Goal: Task Accomplishment & Management: Complete application form

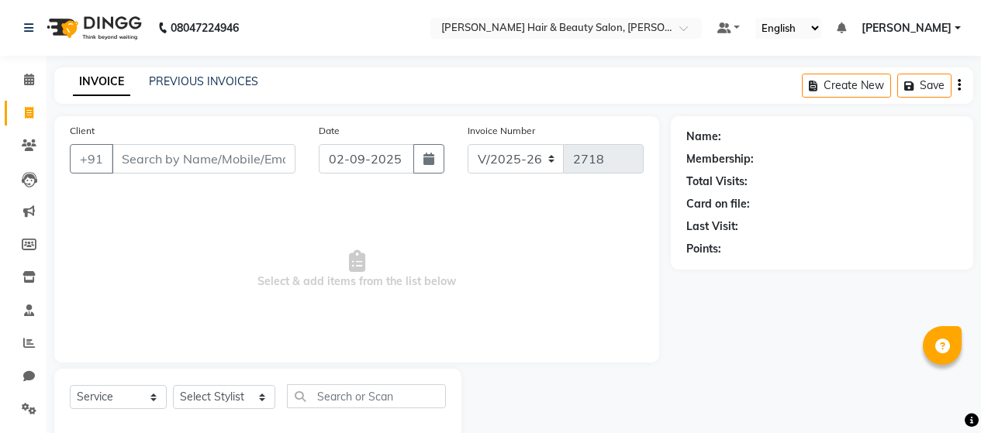
select select "7927"
select select "service"
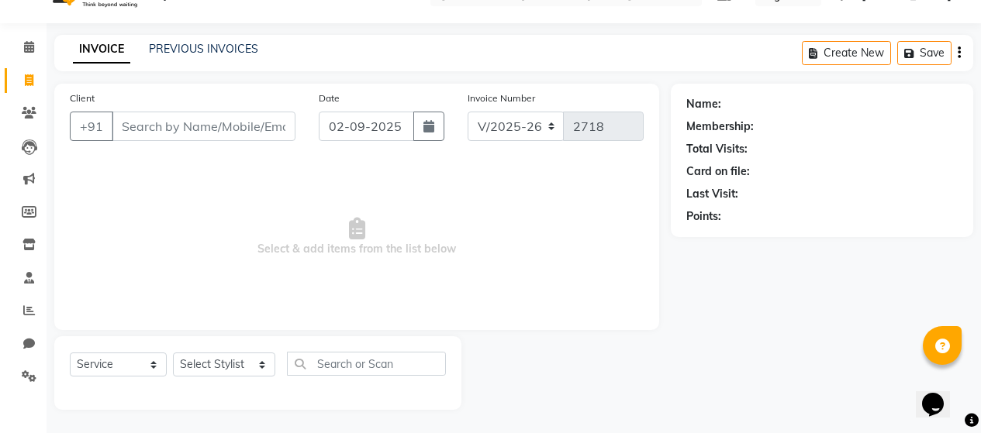
click at [163, 130] on input "Client" at bounding box center [204, 126] width 184 height 29
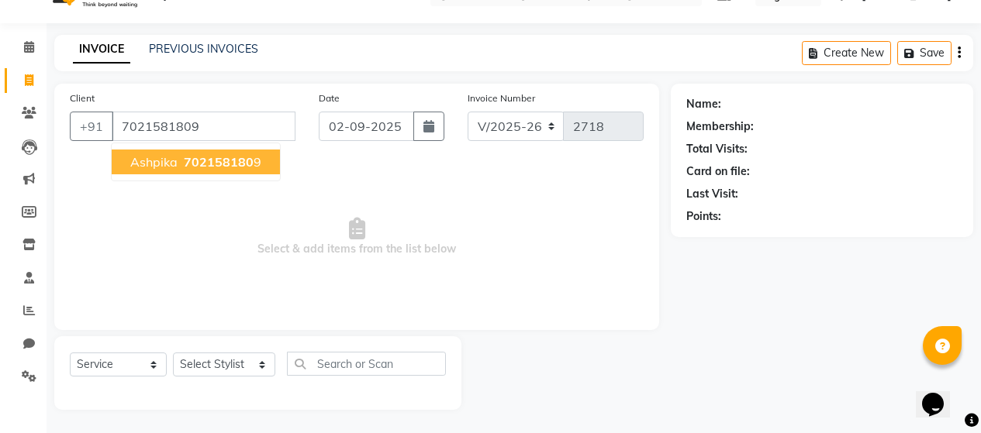
type input "7021581809"
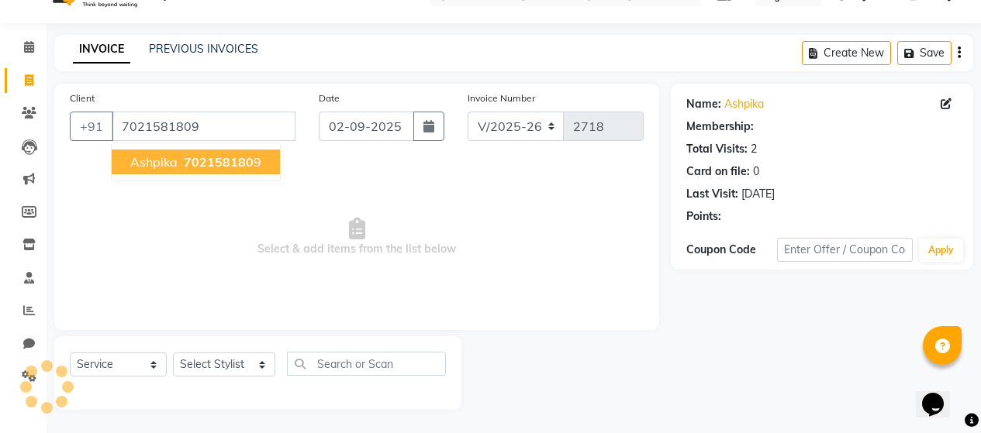
select select "1: Object"
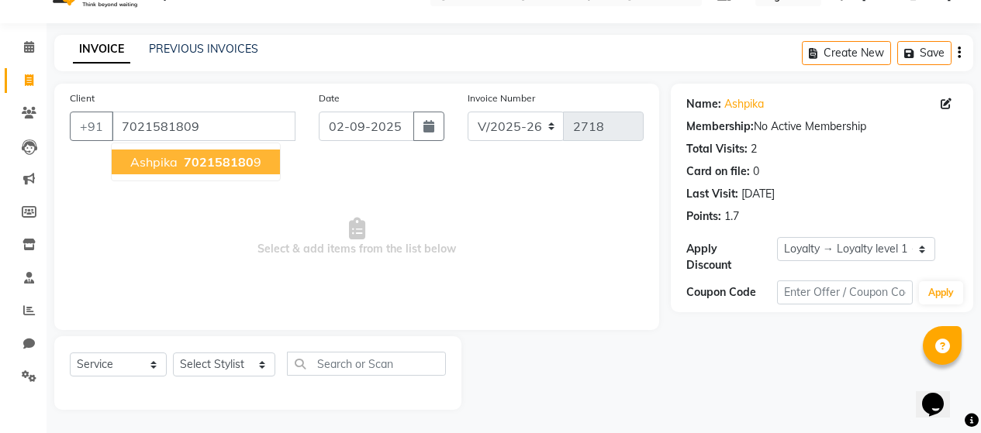
click at [196, 175] on ngb-typeahead-window "Ashpika 702158180 9" at bounding box center [196, 162] width 170 height 39
click at [162, 164] on span "Ashpika" at bounding box center [153, 162] width 47 height 16
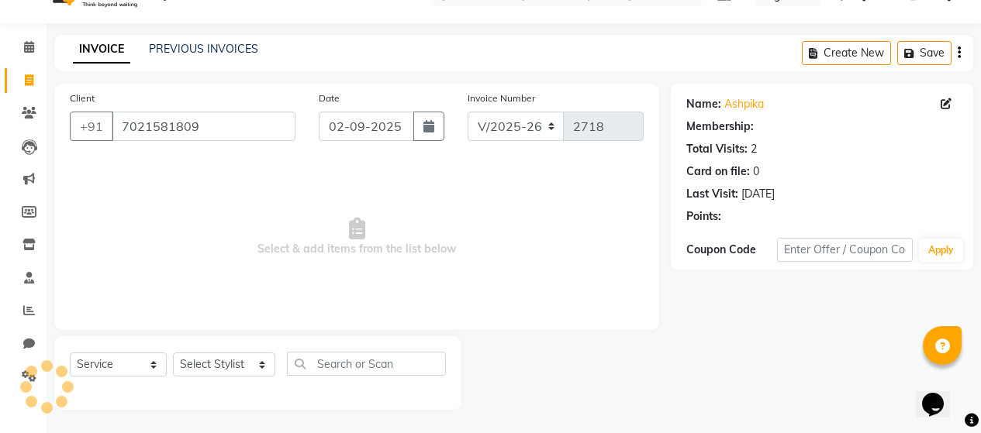
select select "1: Object"
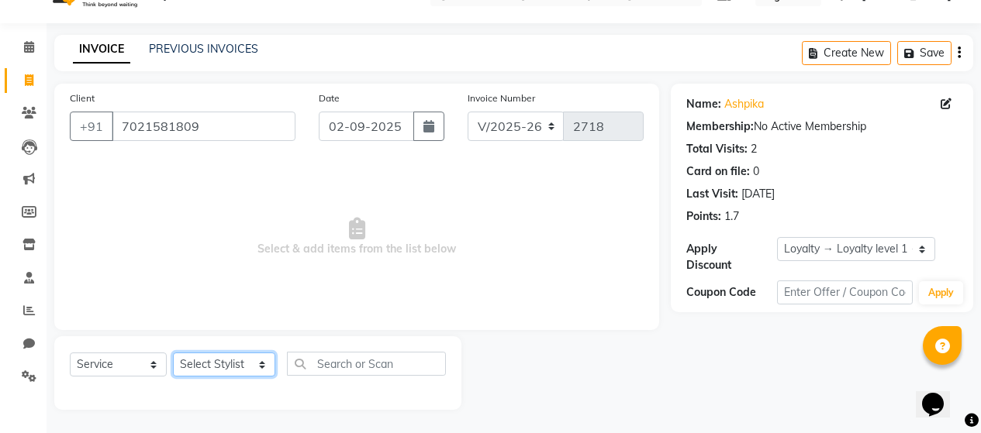
click at [249, 365] on select "Select Stylist [PERSON_NAME] Zibral [PERSON_NAME] [PERSON_NAME] [PERSON_NAME] […" at bounding box center [224, 365] width 102 height 24
select select "72239"
click at [173, 353] on select "Select Stylist [PERSON_NAME] Zibral [PERSON_NAME] [PERSON_NAME] [PERSON_NAME] […" at bounding box center [224, 365] width 102 height 24
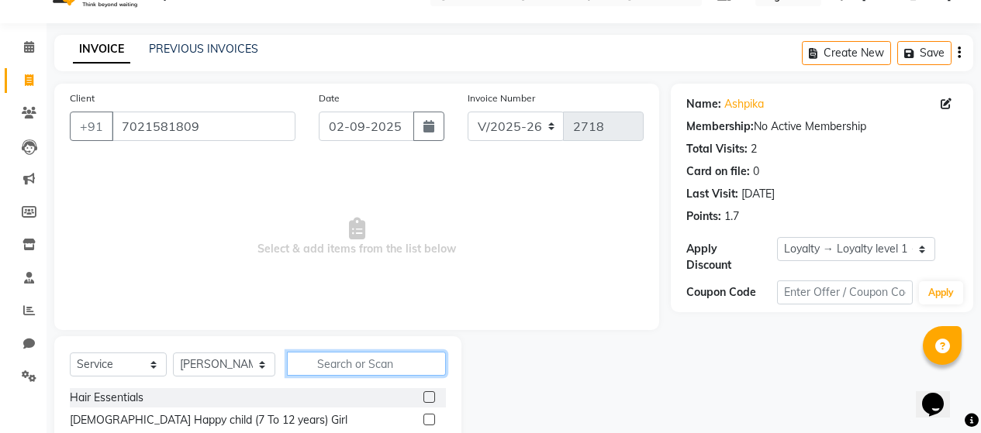
click at [353, 355] on input "text" at bounding box center [366, 364] width 159 height 24
type input "thread"
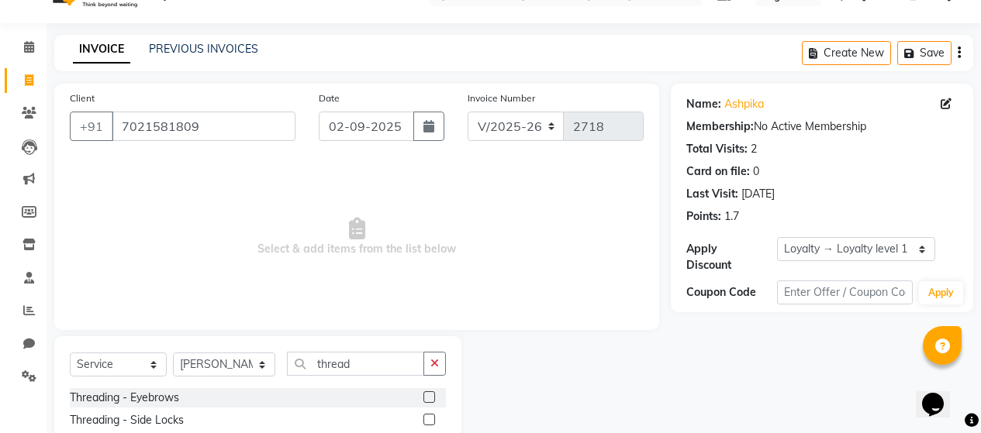
click at [423, 399] on label at bounding box center [429, 398] width 12 height 12
click at [423, 399] on input "checkbox" at bounding box center [428, 398] width 10 height 10
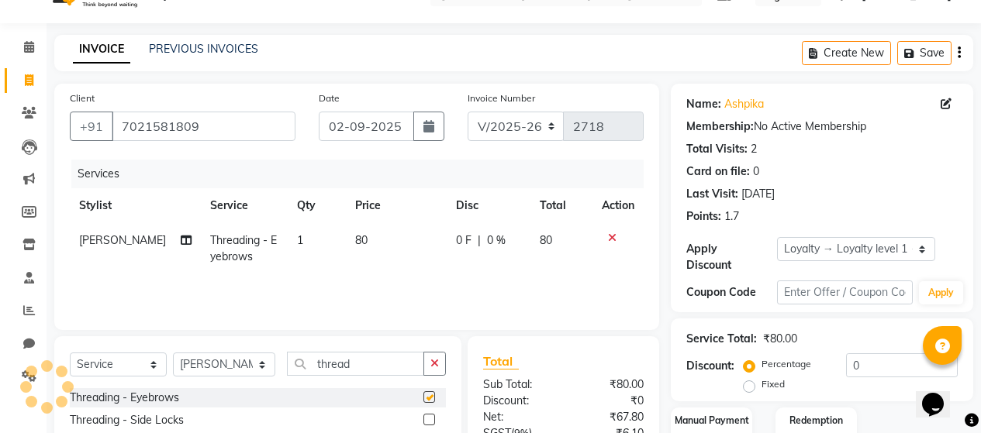
checkbox input "false"
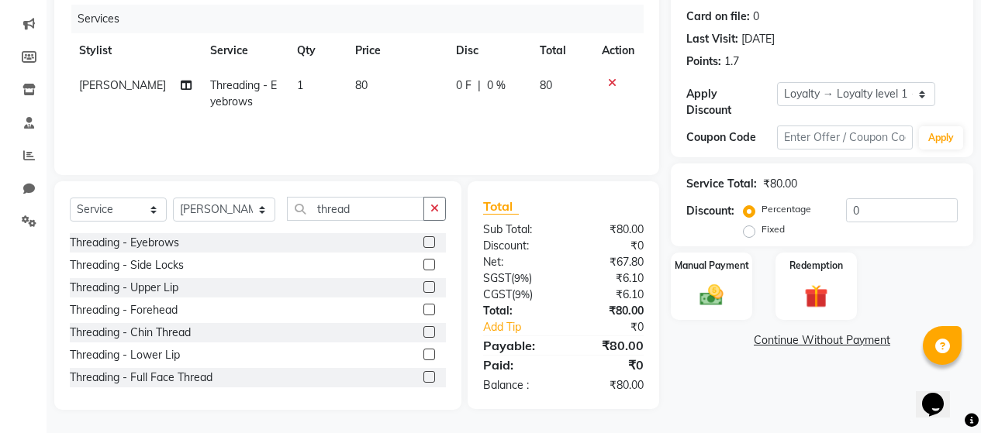
click at [423, 287] on label at bounding box center [429, 287] width 12 height 12
click at [423, 287] on input "checkbox" at bounding box center [428, 288] width 10 height 10
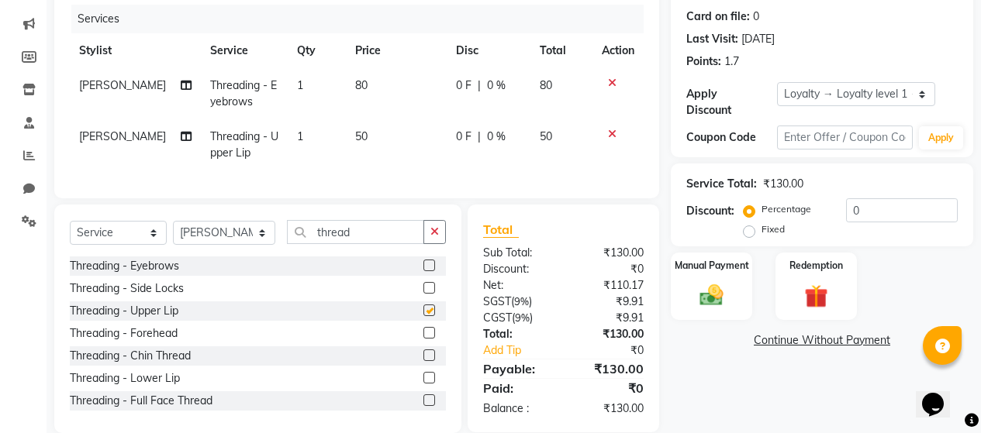
checkbox input "false"
click at [362, 83] on td "80" at bounding box center [396, 93] width 101 height 51
select select "72239"
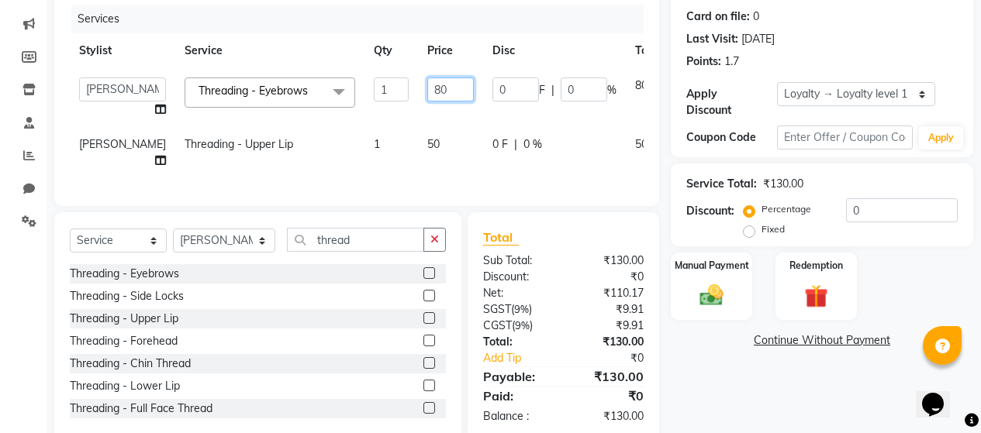
click at [427, 85] on input "80" at bounding box center [450, 90] width 47 height 24
type input "8"
type input "100"
click at [419, 147] on td "50" at bounding box center [450, 152] width 65 height 51
select select "72239"
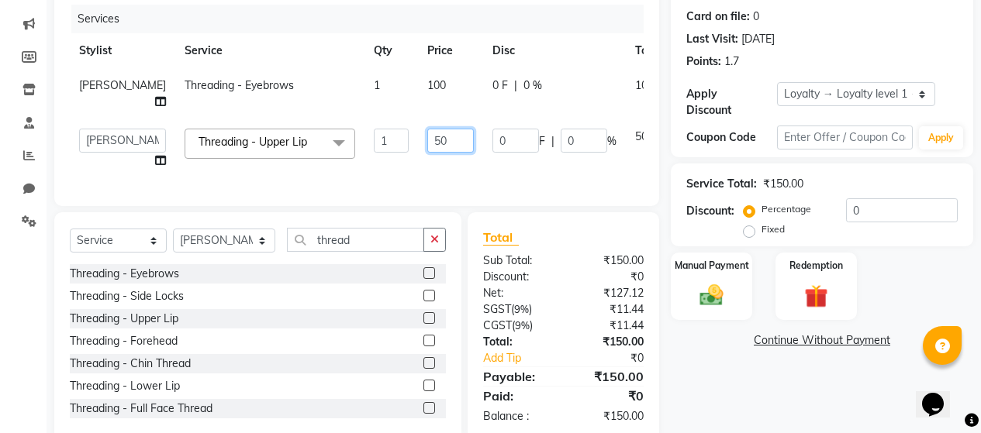
click at [427, 153] on input "50" at bounding box center [450, 141] width 47 height 24
type input "5"
type input "70"
click at [460, 175] on div "Services Stylist Service Qty Price Disc Total Action [PERSON_NAME] Threading - …" at bounding box center [357, 98] width 574 height 186
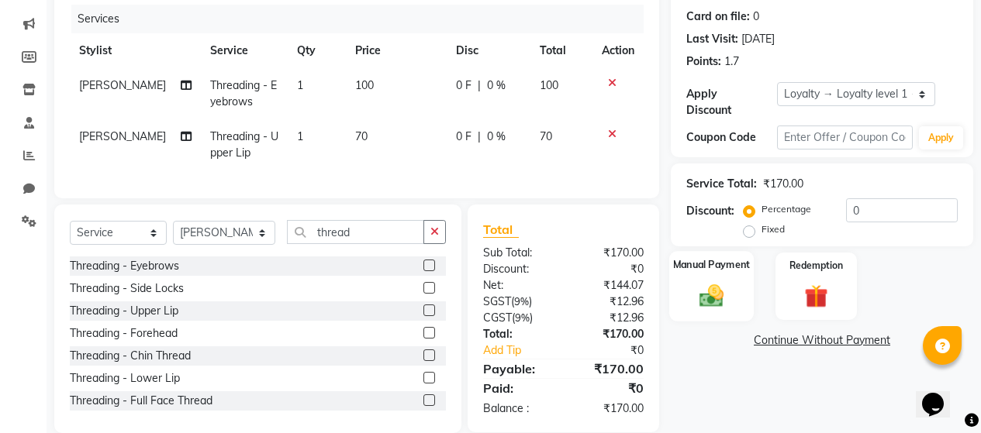
click at [711, 288] on img at bounding box center [712, 295] width 40 height 28
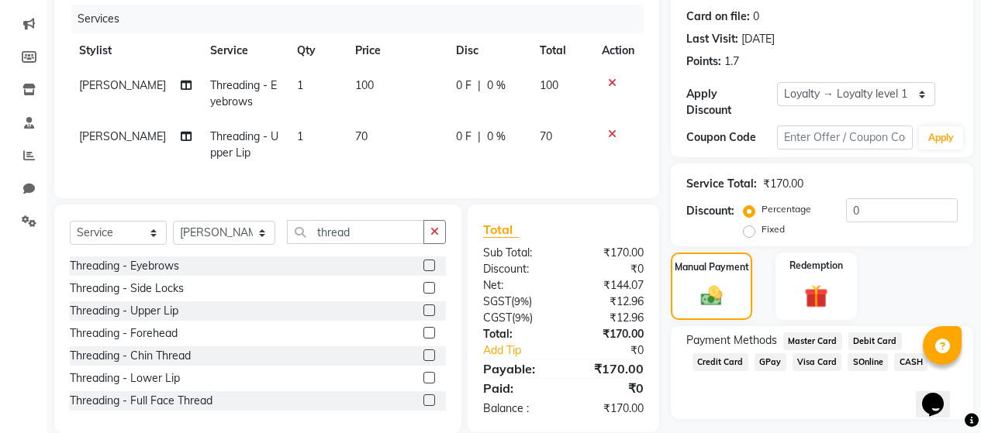
click at [758, 354] on span "GPay" at bounding box center [770, 363] width 32 height 18
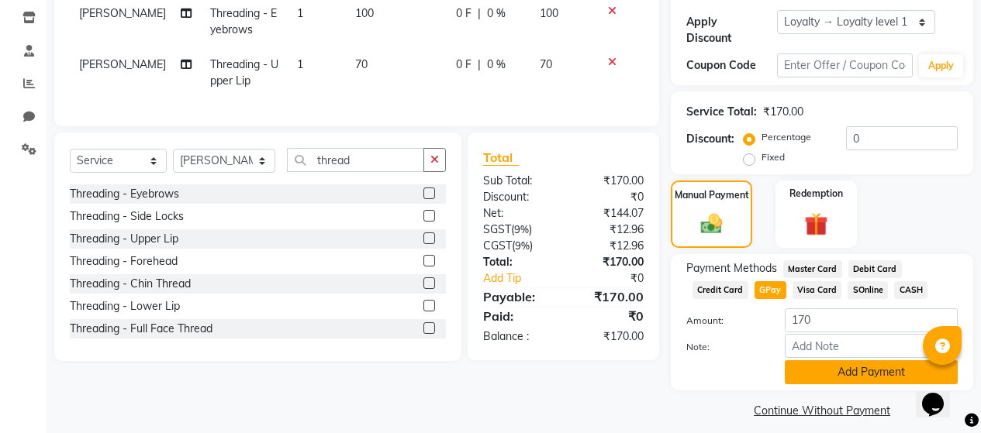
click at [812, 364] on button "Add Payment" at bounding box center [871, 373] width 173 height 24
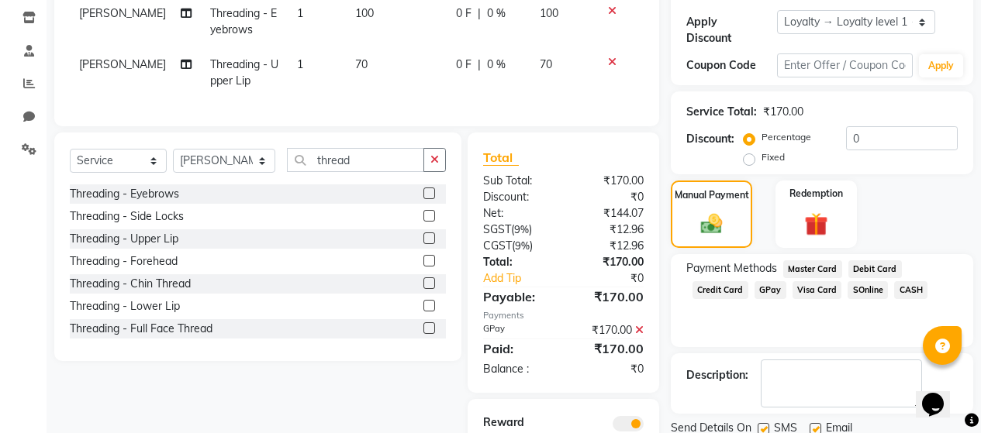
scroll to position [337, 0]
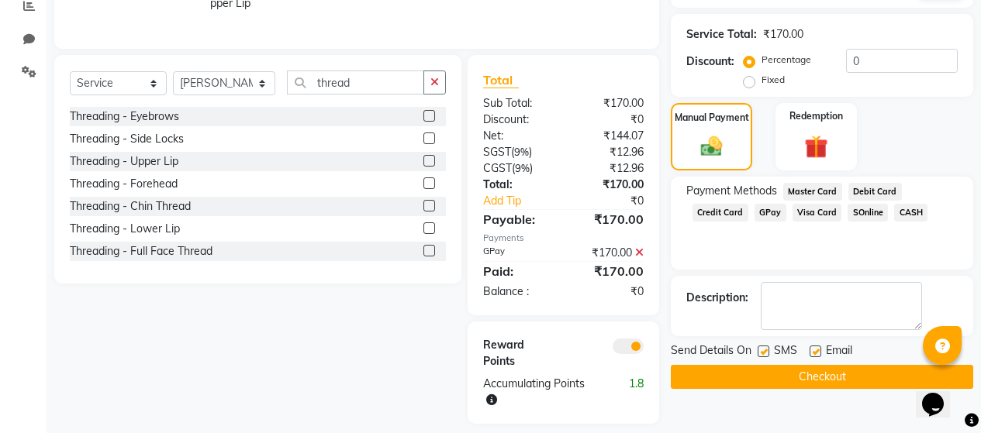
click at [759, 346] on label at bounding box center [763, 352] width 12 height 12
click at [759, 347] on input "checkbox" at bounding box center [762, 352] width 10 height 10
checkbox input "false"
click at [816, 346] on label at bounding box center [815, 352] width 12 height 12
click at [816, 347] on input "checkbox" at bounding box center [814, 352] width 10 height 10
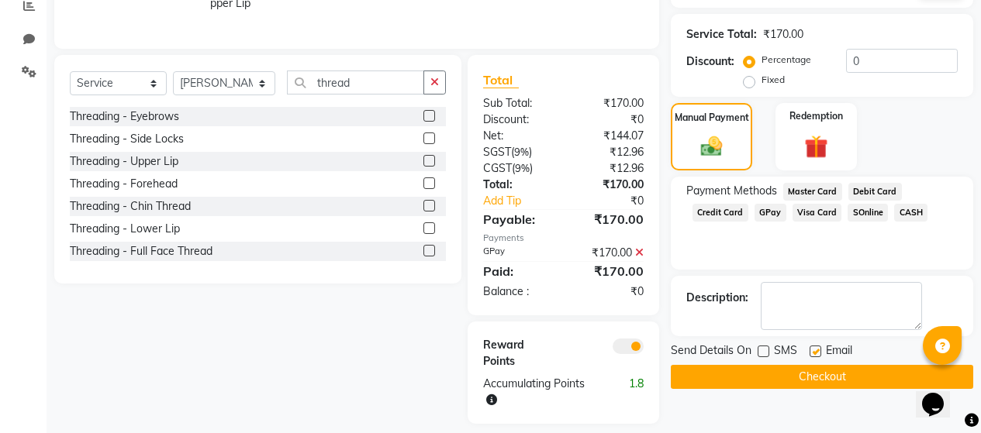
checkbox input "false"
click at [813, 365] on button "Checkout" at bounding box center [822, 377] width 302 height 24
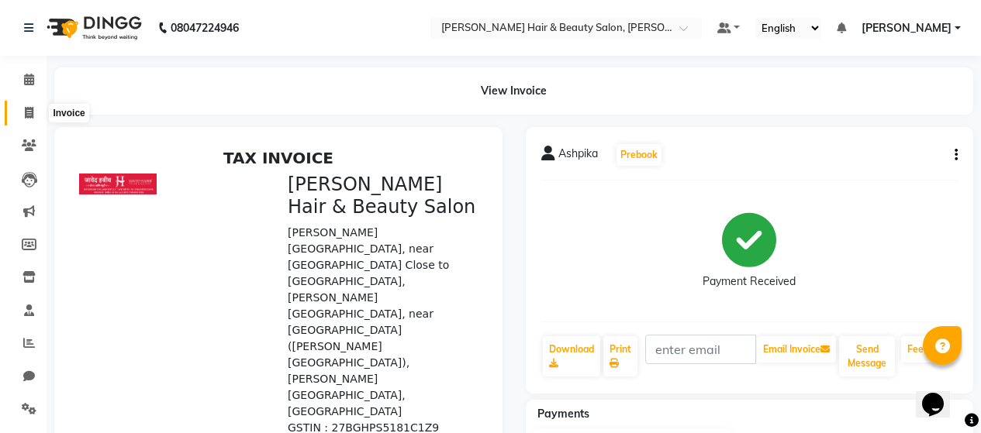
click at [25, 112] on icon at bounding box center [29, 113] width 9 height 12
select select "service"
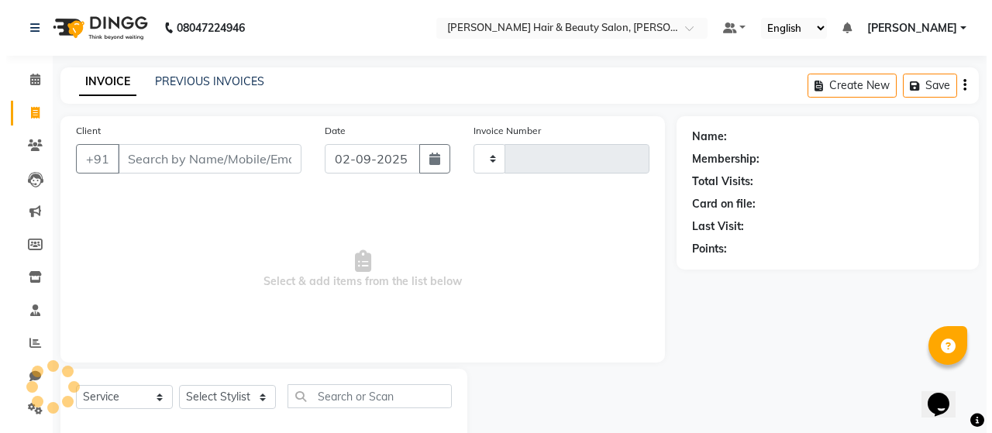
scroll to position [33, 0]
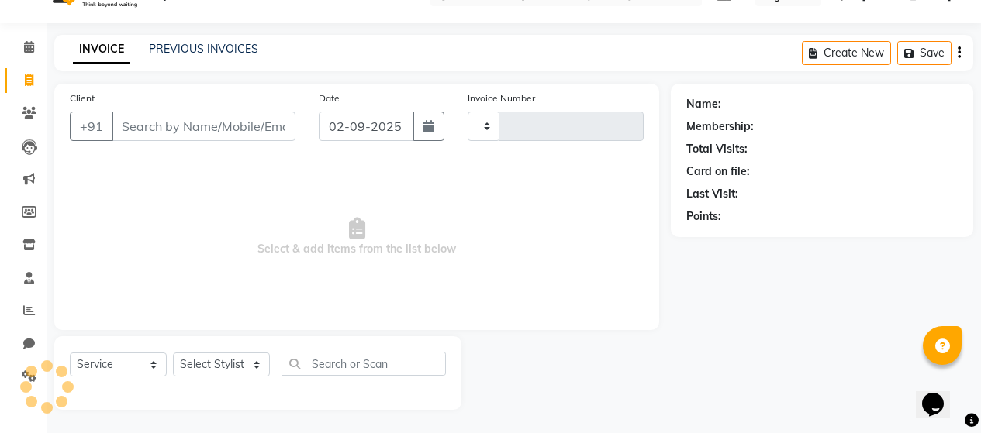
type input "2719"
select select "7927"
click at [176, 131] on input "Client" at bounding box center [204, 126] width 184 height 29
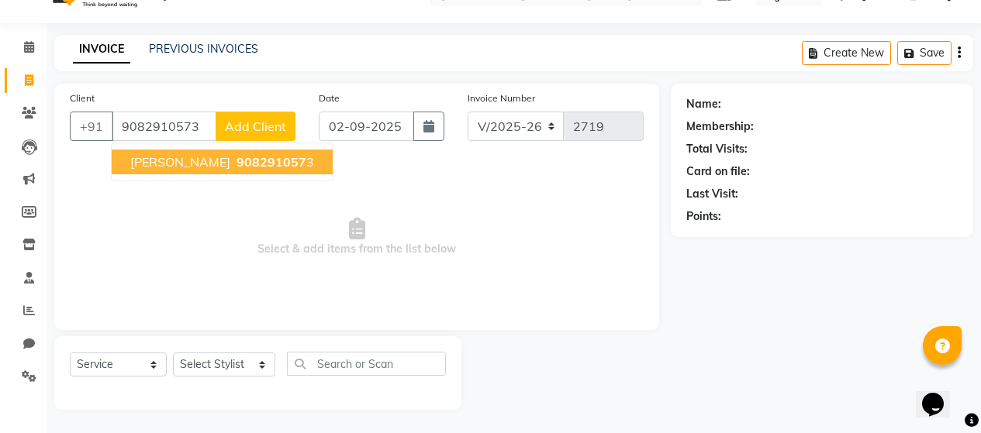
type input "9082910573"
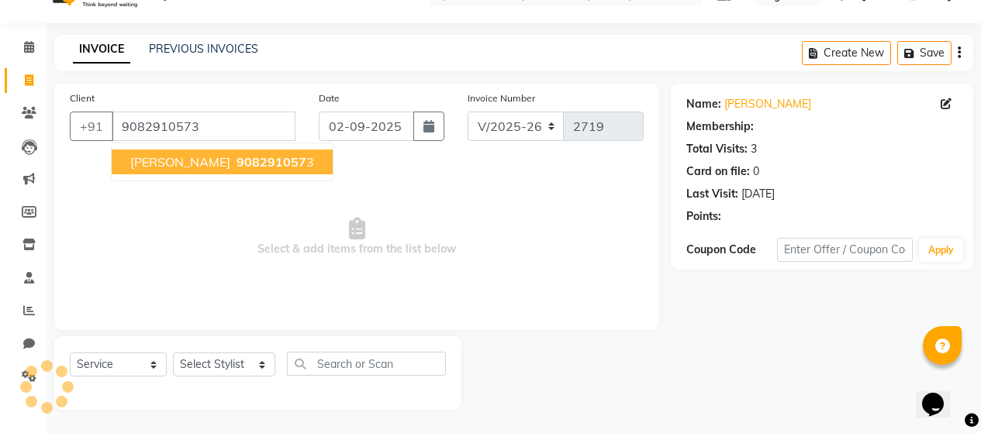
select select "1: Object"
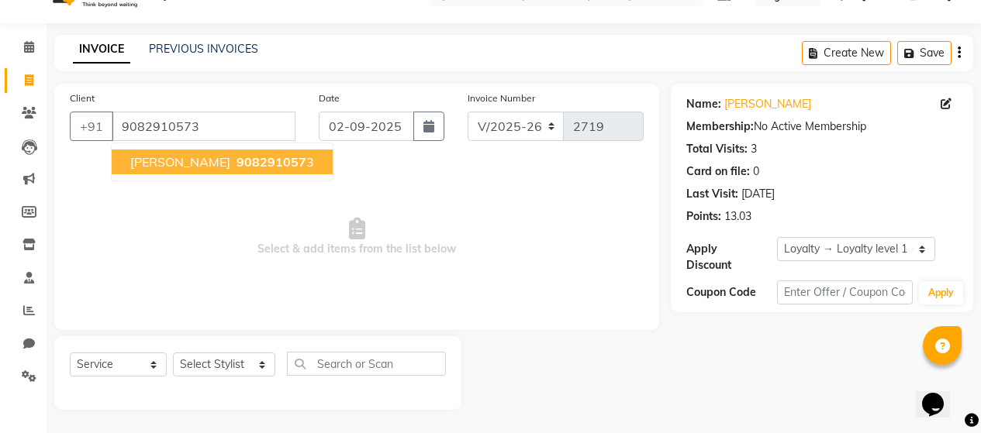
click at [191, 167] on span "[PERSON_NAME]" at bounding box center [180, 162] width 100 height 16
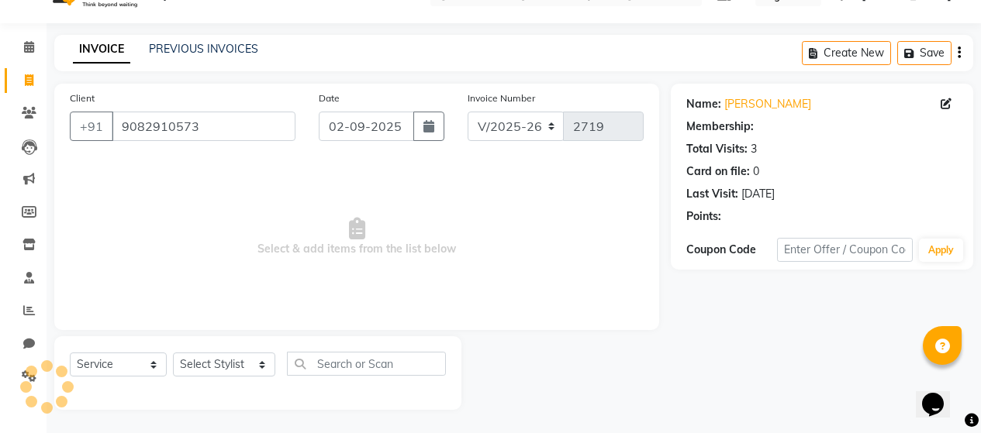
select select "1: Object"
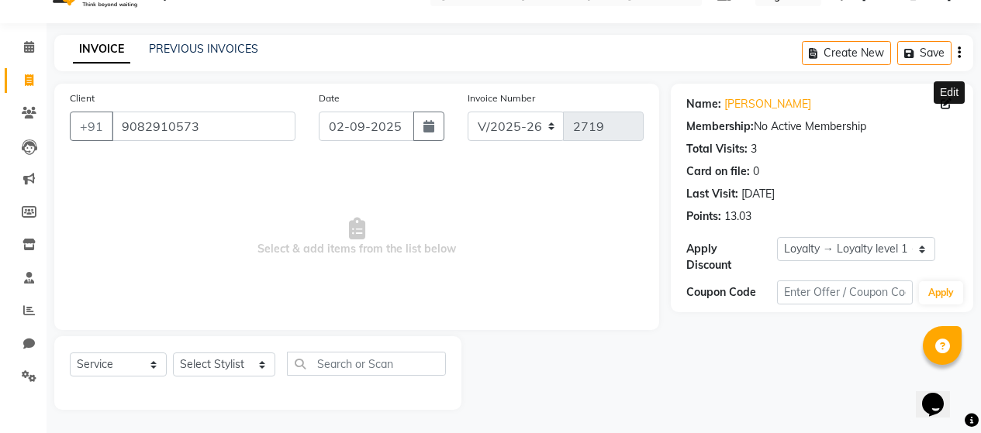
click at [951, 105] on icon at bounding box center [945, 103] width 11 height 11
select select "[DEMOGRAPHIC_DATA]"
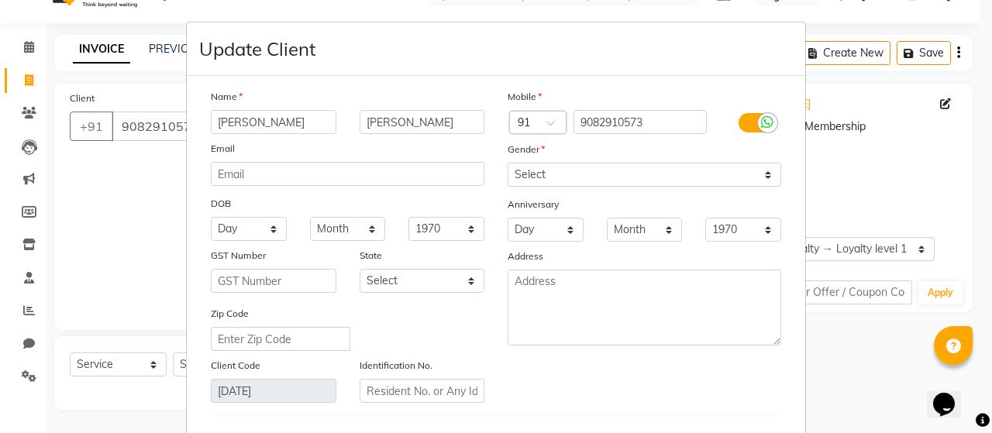
click at [244, 125] on input "[PERSON_NAME]" at bounding box center [274, 122] width 126 height 24
type input "[PERSON_NAME]"
click at [381, 151] on div "Email" at bounding box center [347, 151] width 297 height 22
click at [442, 123] on input "[PERSON_NAME]" at bounding box center [423, 122] width 126 height 24
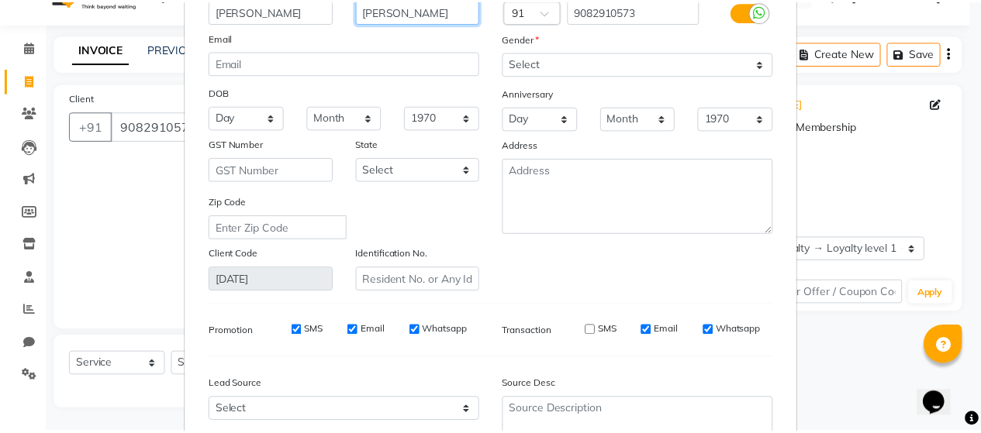
scroll to position [254, 0]
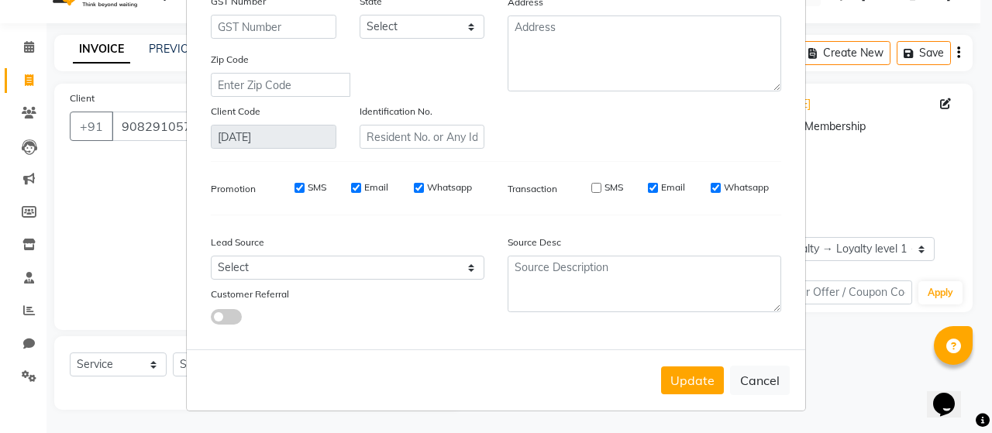
type input "[PERSON_NAME]"
click at [311, 185] on label "SMS" at bounding box center [317, 188] width 19 height 14
click at [305, 185] on input "SMS" at bounding box center [300, 188] width 10 height 10
checkbox input "false"
click at [367, 186] on label "Email" at bounding box center [376, 188] width 24 height 14
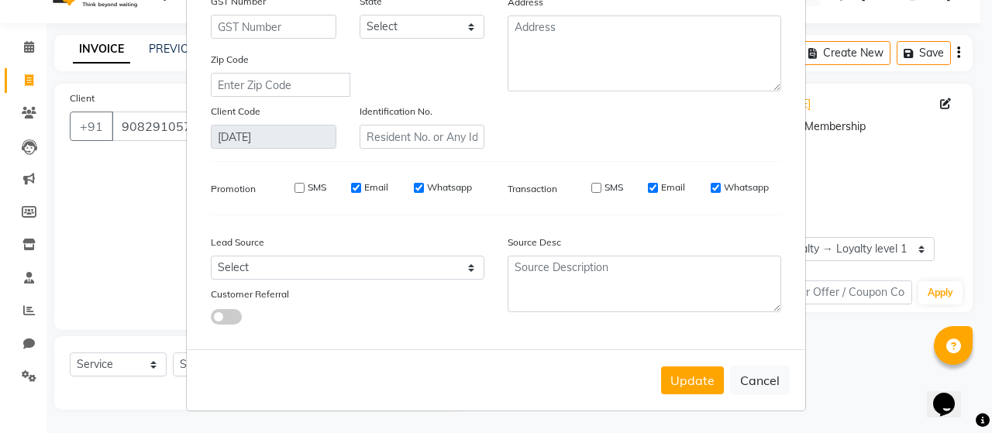
click at [361, 186] on input "Email" at bounding box center [356, 188] width 10 height 10
checkbox input "false"
click at [440, 184] on label "Whatsapp" at bounding box center [449, 188] width 45 height 14
click at [424, 184] on input "Whatsapp" at bounding box center [419, 188] width 10 height 10
checkbox input "false"
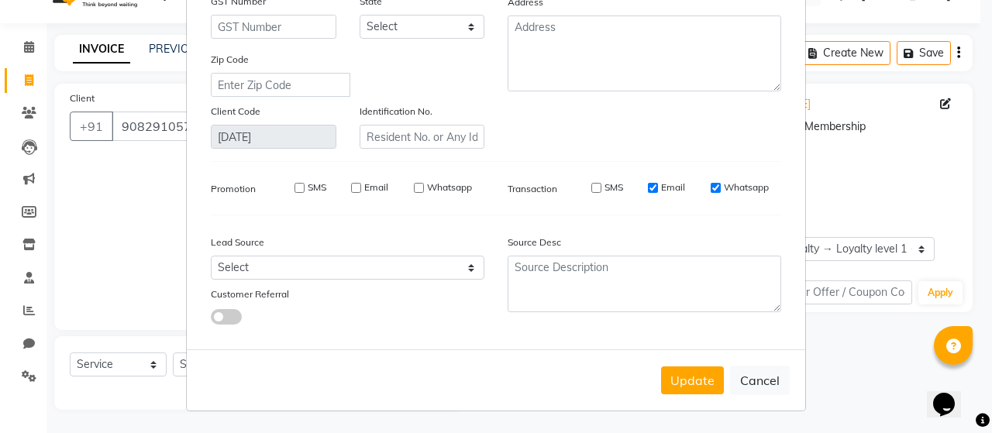
click at [611, 190] on label "SMS" at bounding box center [614, 188] width 19 height 14
click at [602, 190] on input "SMS" at bounding box center [597, 188] width 10 height 10
checkbox input "true"
click at [661, 188] on label "Email" at bounding box center [673, 188] width 24 height 14
click at [658, 188] on input "Email" at bounding box center [653, 188] width 10 height 10
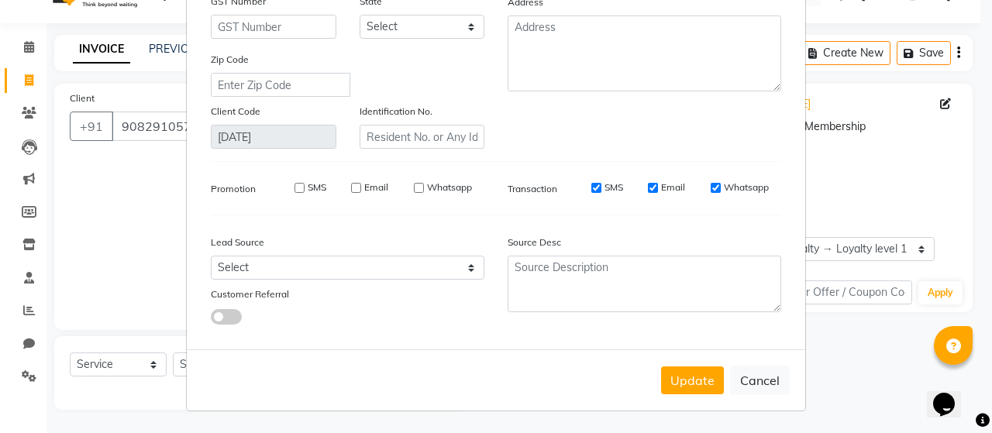
checkbox input "false"
click at [613, 185] on label "SMS" at bounding box center [614, 188] width 19 height 14
click at [602, 185] on input "SMS" at bounding box center [597, 188] width 10 height 10
checkbox input "false"
click at [740, 188] on label "Whatsapp" at bounding box center [746, 188] width 45 height 14
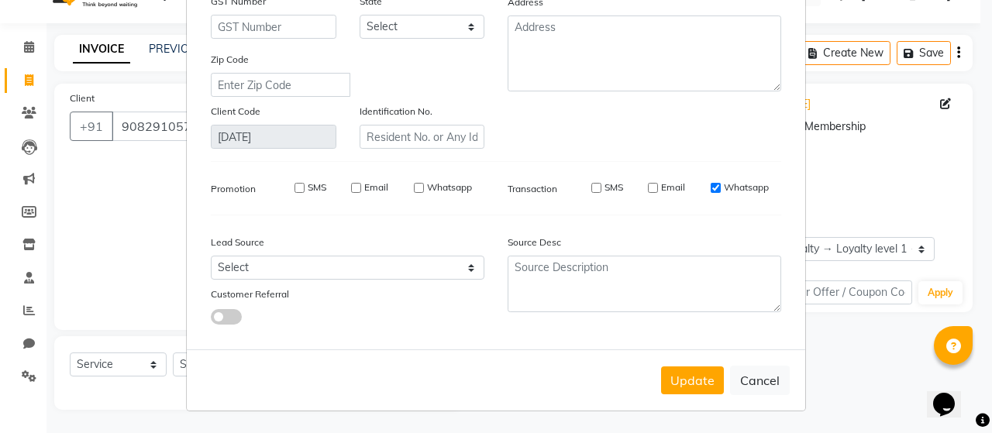
click at [721, 188] on input "Whatsapp" at bounding box center [716, 188] width 10 height 10
checkbox input "false"
click at [690, 384] on button "Update" at bounding box center [692, 381] width 63 height 28
select select
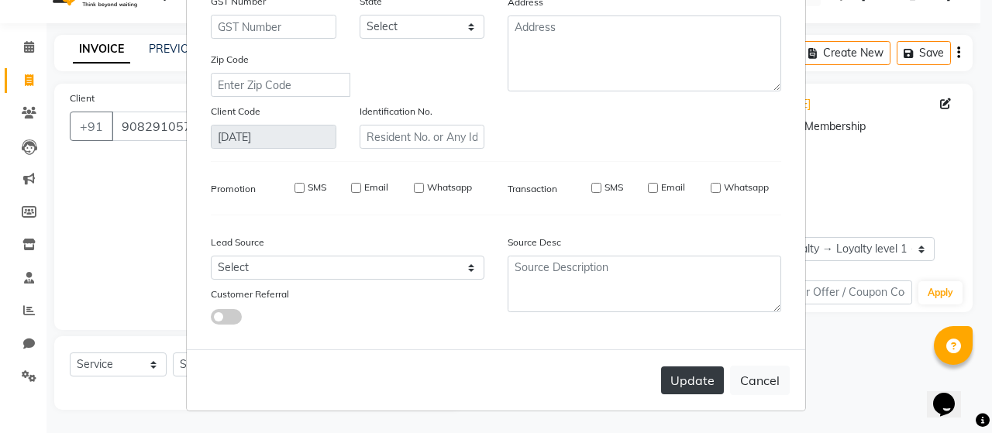
select select
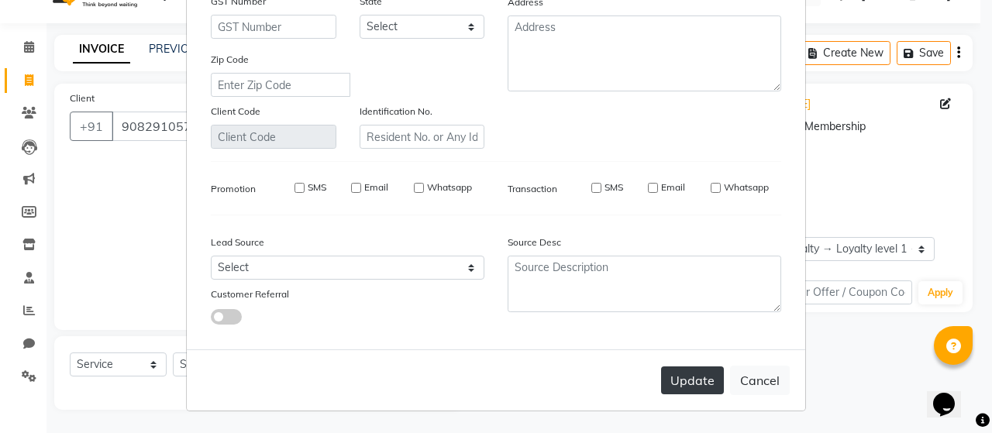
checkbox input "false"
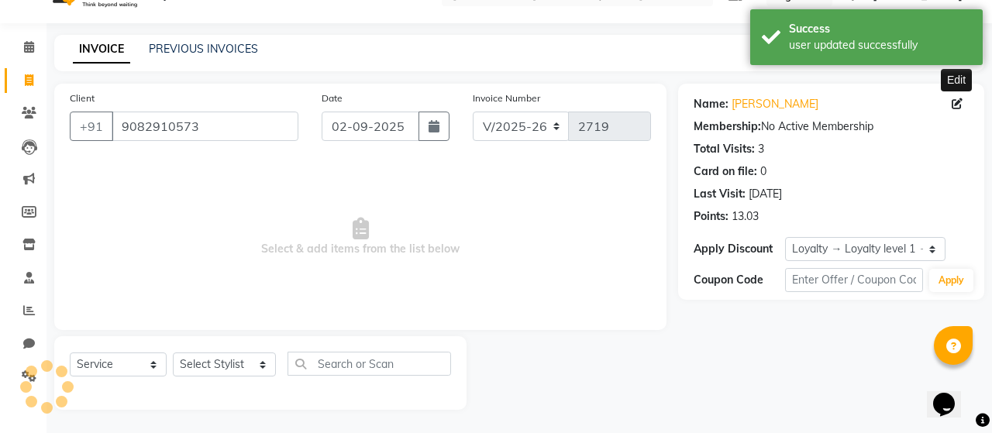
select select "1: Object"
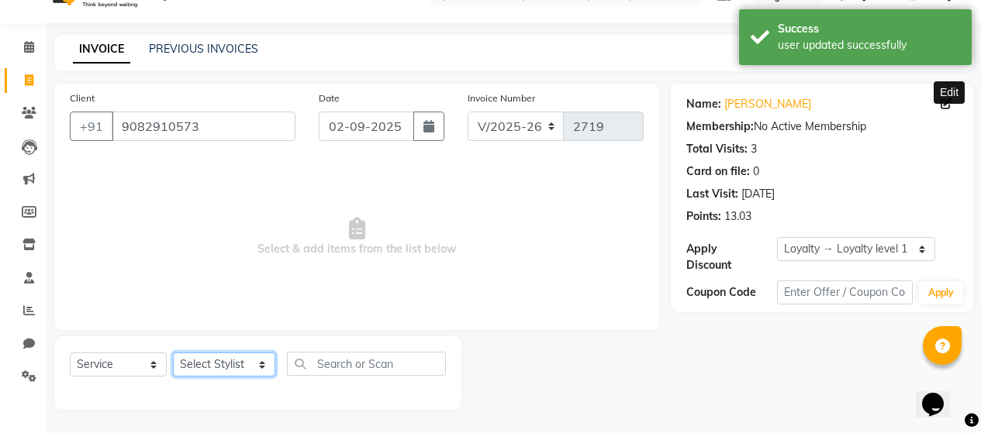
click at [256, 364] on select "Select Stylist [PERSON_NAME] Zibral [PERSON_NAME] [PERSON_NAME] [PERSON_NAME] […" at bounding box center [224, 365] width 102 height 24
select select "72240"
click at [173, 353] on select "Select Stylist [PERSON_NAME] Zibral [PERSON_NAME] [PERSON_NAME] [PERSON_NAME] […" at bounding box center [224, 365] width 102 height 24
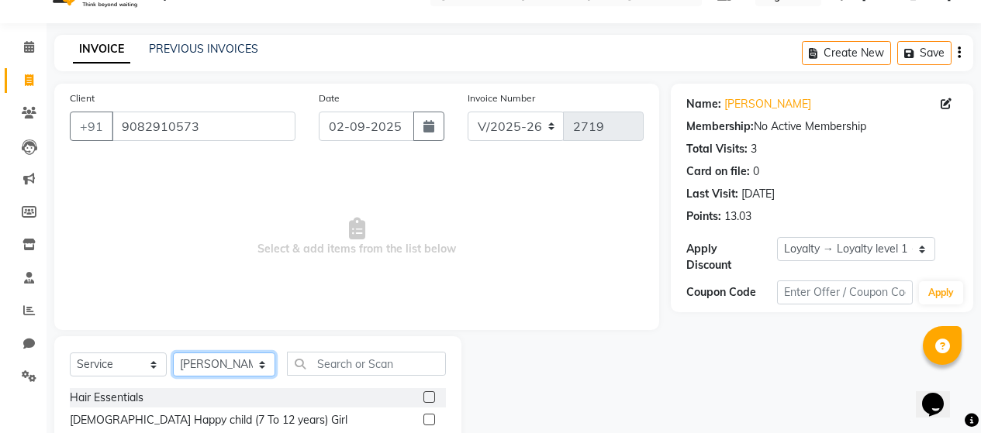
scroll to position [188, 0]
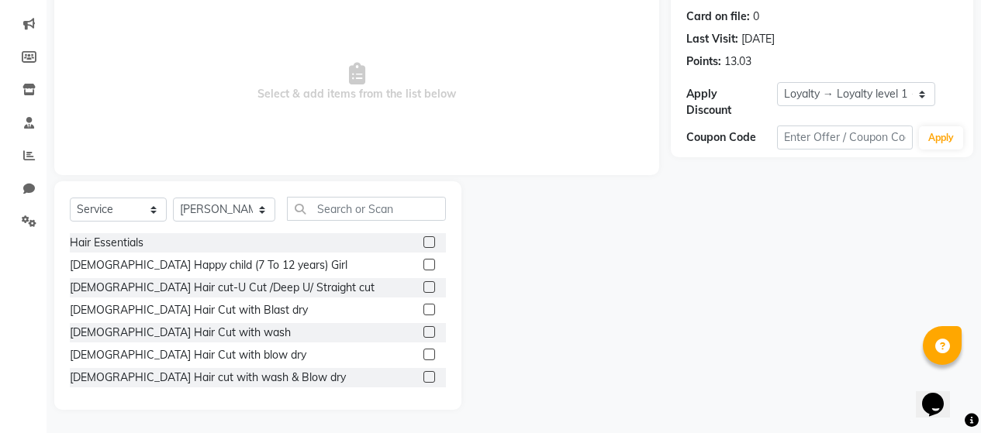
click at [423, 354] on label at bounding box center [429, 355] width 12 height 12
click at [423, 354] on input "checkbox" at bounding box center [428, 355] width 10 height 10
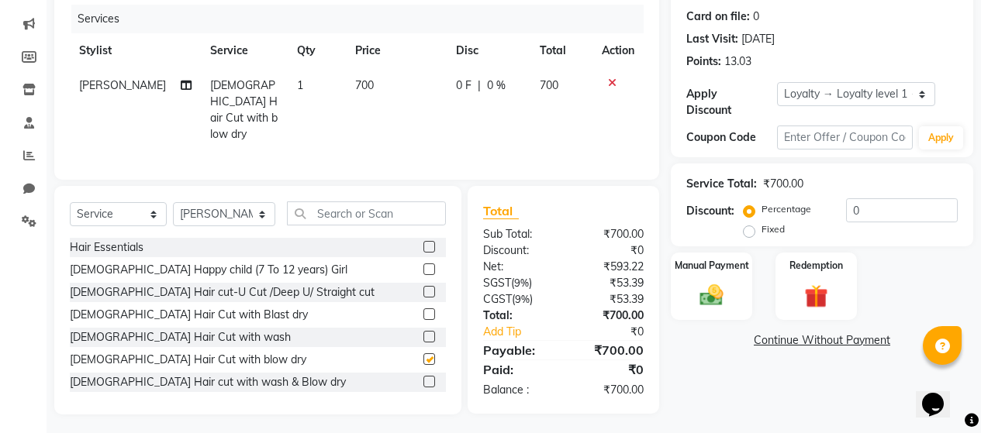
checkbox input "false"
click at [711, 283] on img at bounding box center [712, 295] width 40 height 28
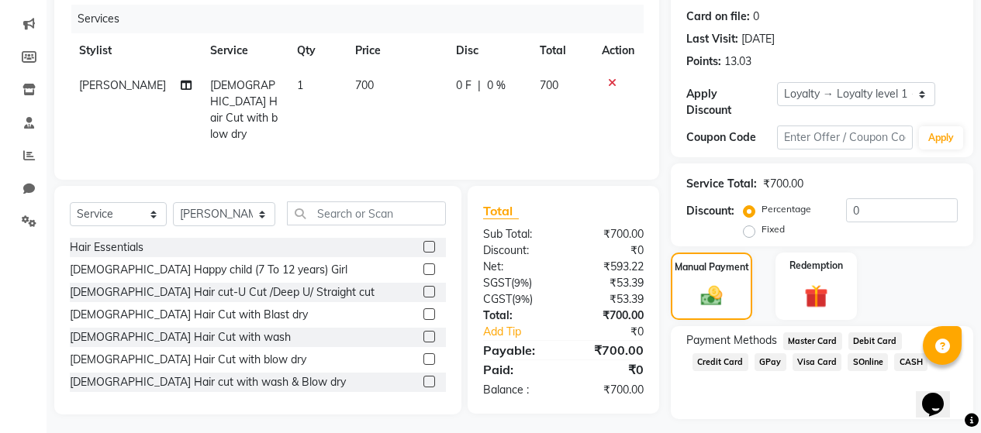
click at [762, 354] on span "GPay" at bounding box center [770, 363] width 32 height 18
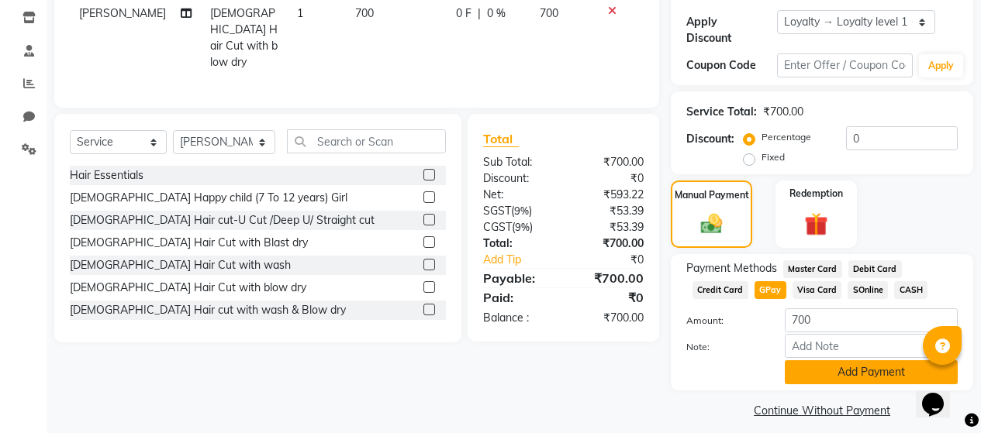
click at [821, 369] on button "Add Payment" at bounding box center [871, 373] width 173 height 24
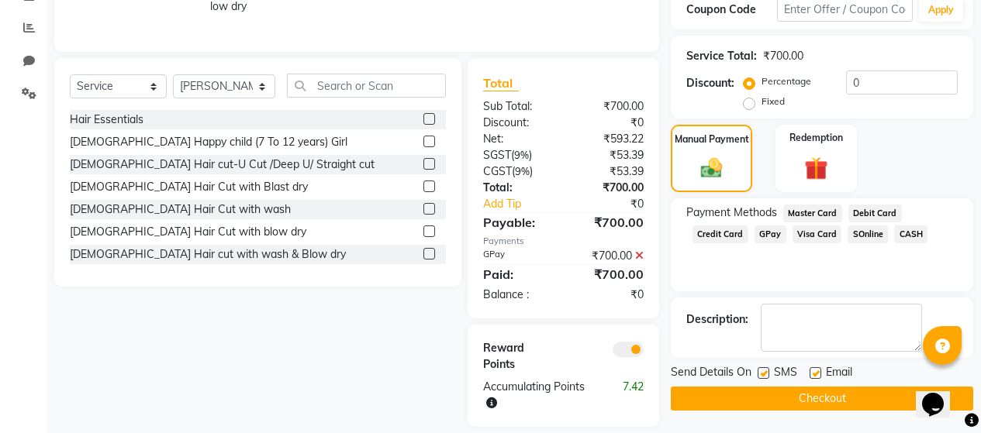
scroll to position [328, 0]
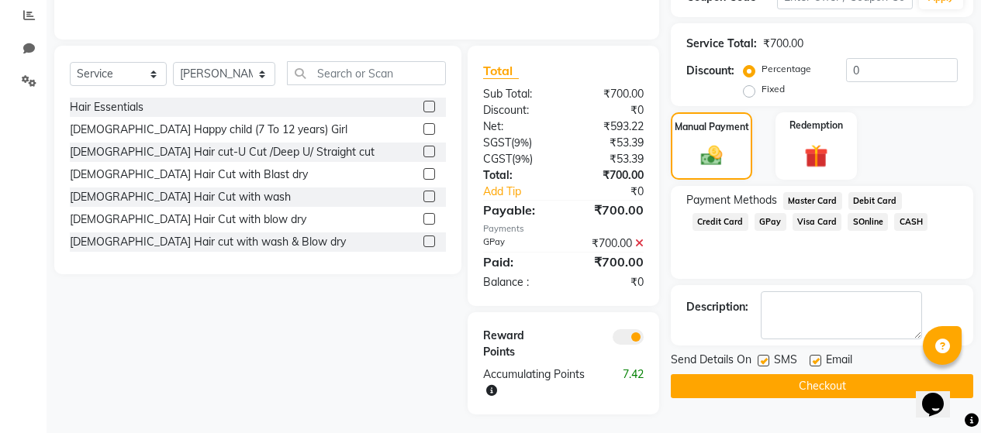
click at [764, 355] on label at bounding box center [763, 361] width 12 height 12
click at [764, 357] on input "checkbox" at bounding box center [762, 362] width 10 height 10
checkbox input "false"
click at [819, 355] on label at bounding box center [815, 361] width 12 height 12
click at [819, 357] on input "checkbox" at bounding box center [814, 362] width 10 height 10
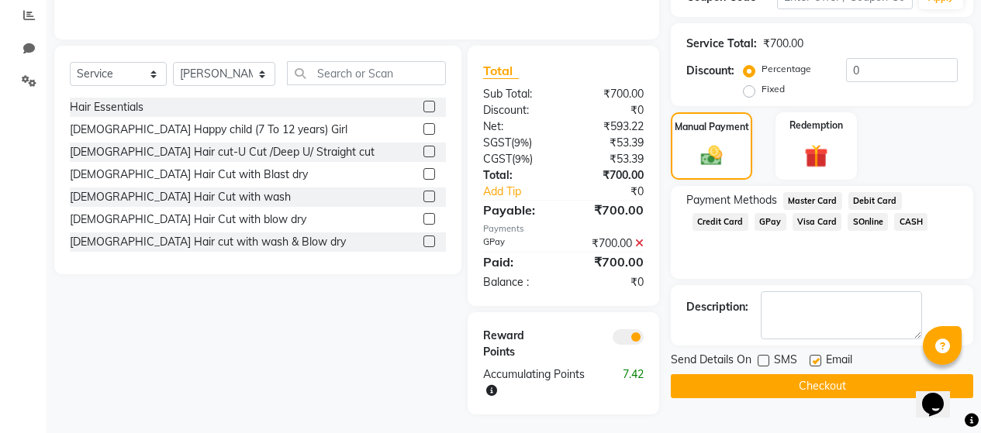
checkbox input "false"
click at [811, 374] on button "Checkout" at bounding box center [822, 386] width 302 height 24
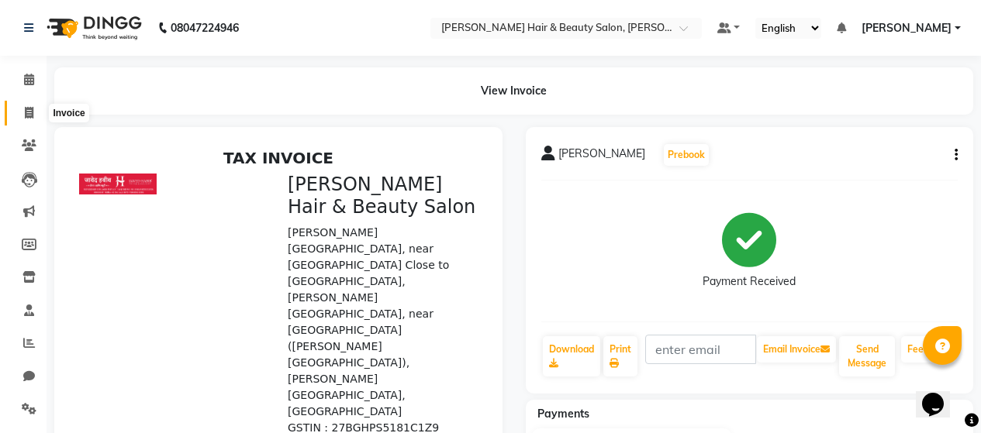
click at [29, 115] on icon at bounding box center [29, 113] width 9 height 12
select select "service"
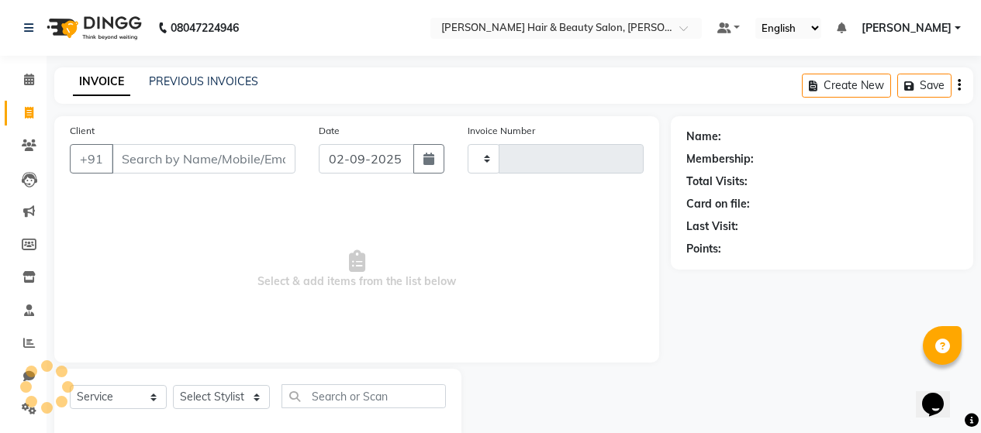
scroll to position [33, 0]
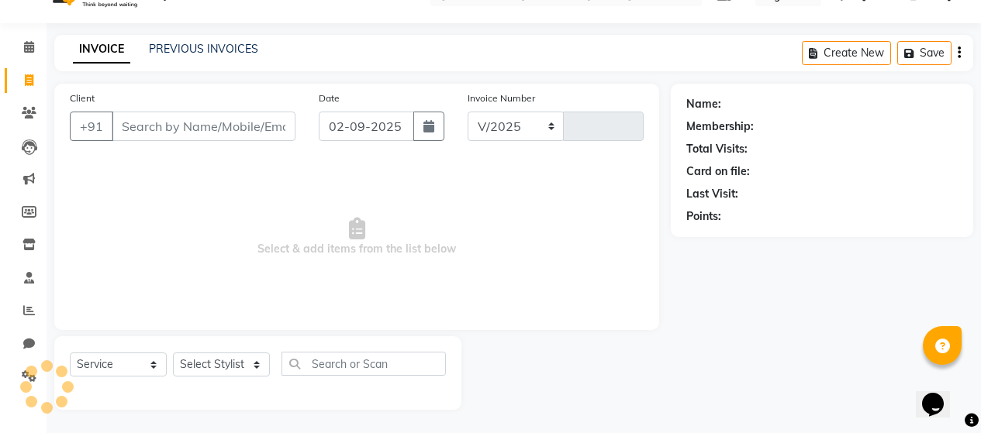
select select "7927"
type input "2720"
click at [164, 132] on input "Client" at bounding box center [204, 126] width 184 height 29
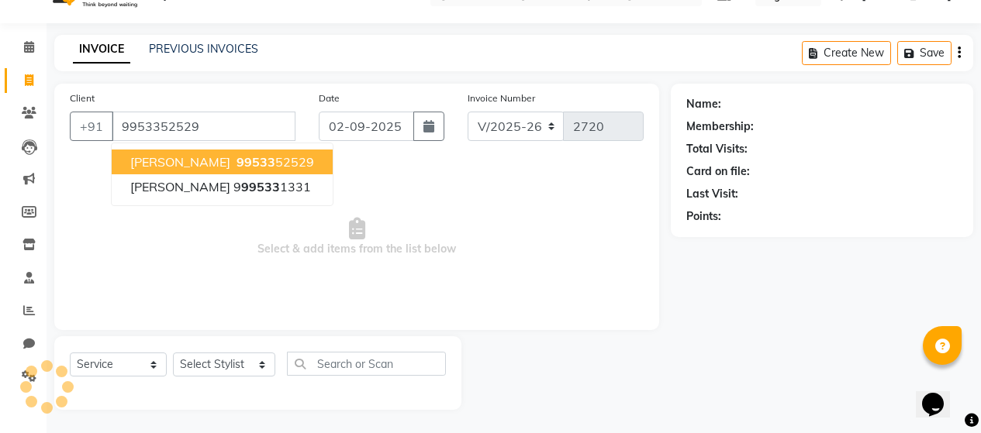
type input "9953352529"
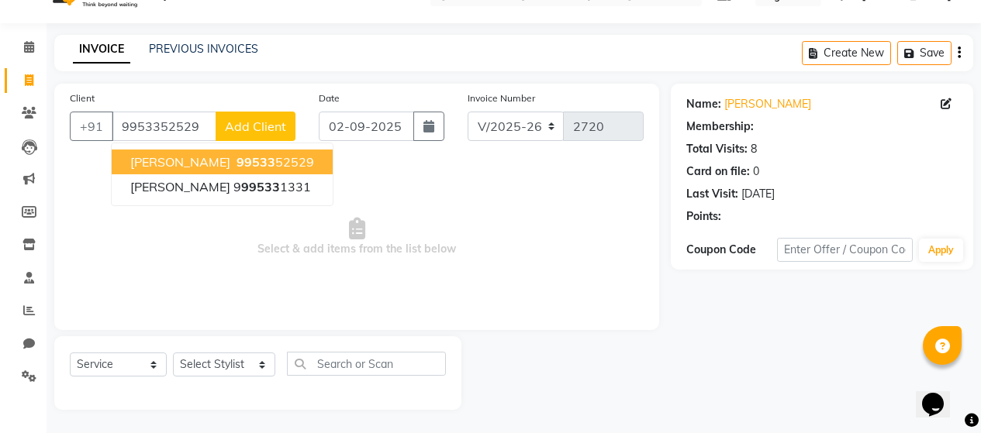
select select "2: Object"
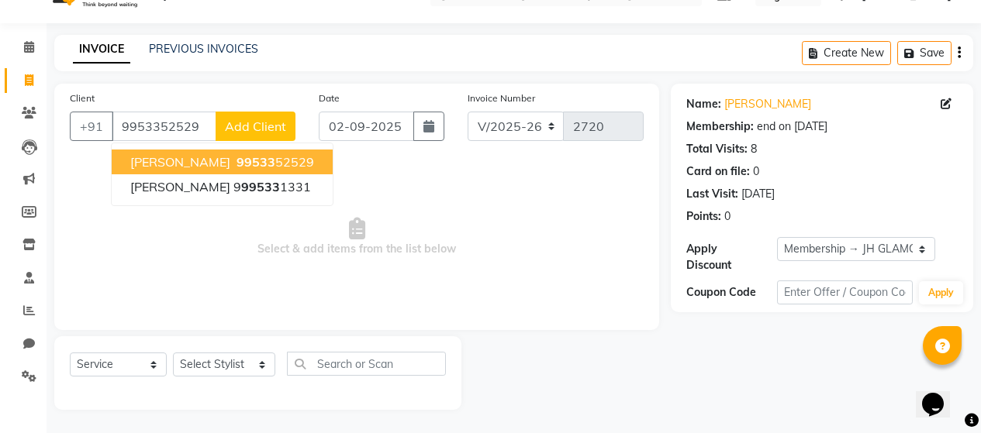
click at [164, 169] on span "[PERSON_NAME]" at bounding box center [180, 162] width 100 height 16
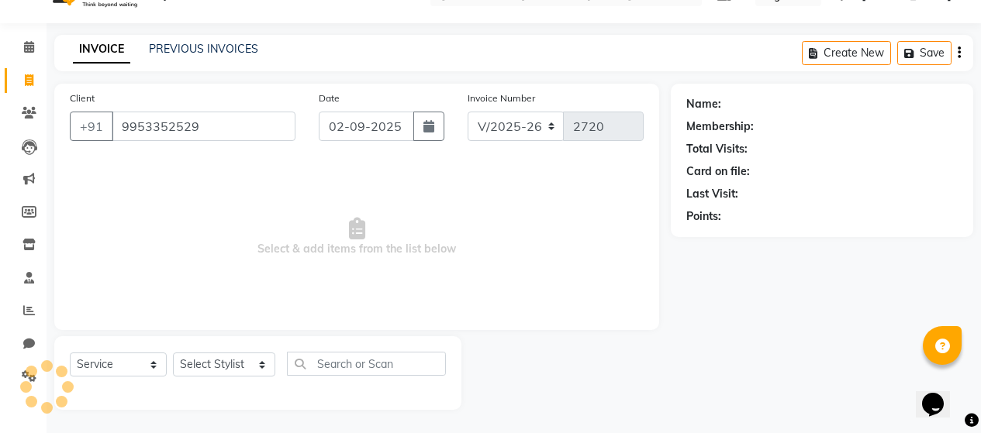
select select "2: Object"
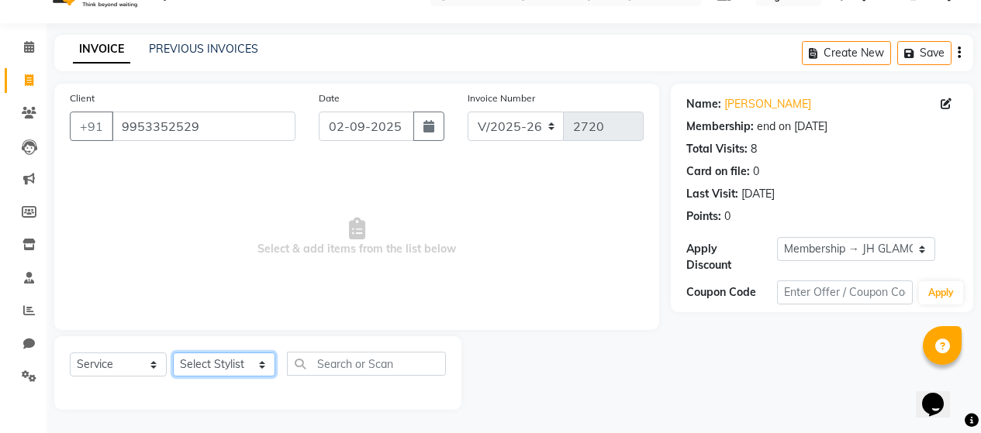
click at [255, 364] on select "Select Stylist [PERSON_NAME] Zibral [PERSON_NAME] [PERSON_NAME] [PERSON_NAME] […" at bounding box center [224, 365] width 102 height 24
select select "72243"
click at [173, 353] on select "Select Stylist [PERSON_NAME] Zibral [PERSON_NAME] [PERSON_NAME] [PERSON_NAME] […" at bounding box center [224, 365] width 102 height 24
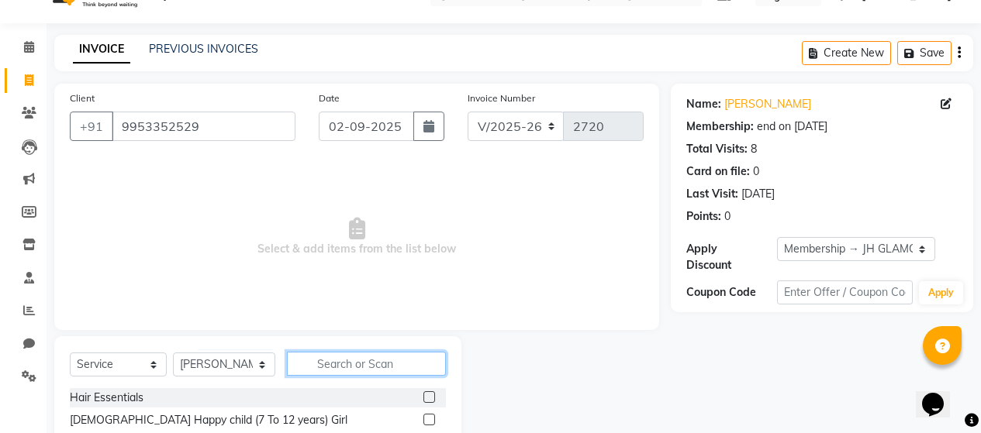
click at [360, 360] on input "text" at bounding box center [366, 364] width 159 height 24
type input "Foot"
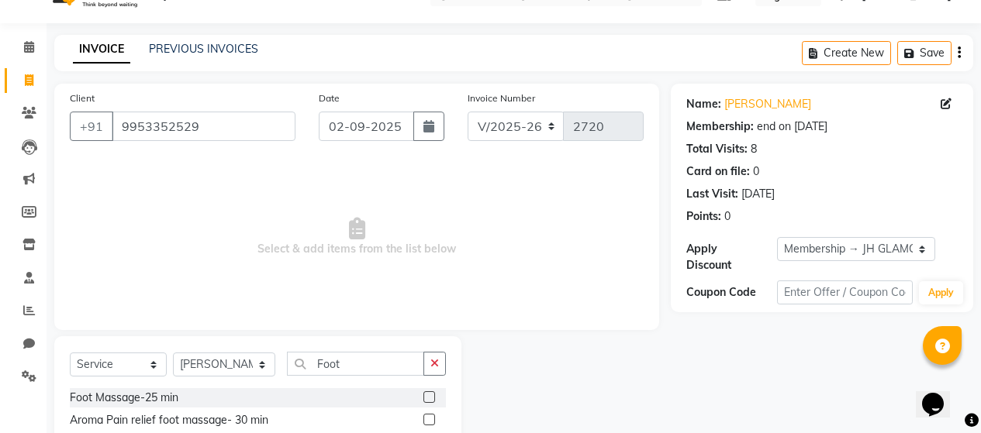
click at [430, 395] on label at bounding box center [429, 398] width 12 height 12
click at [430, 395] on input "checkbox" at bounding box center [428, 398] width 10 height 10
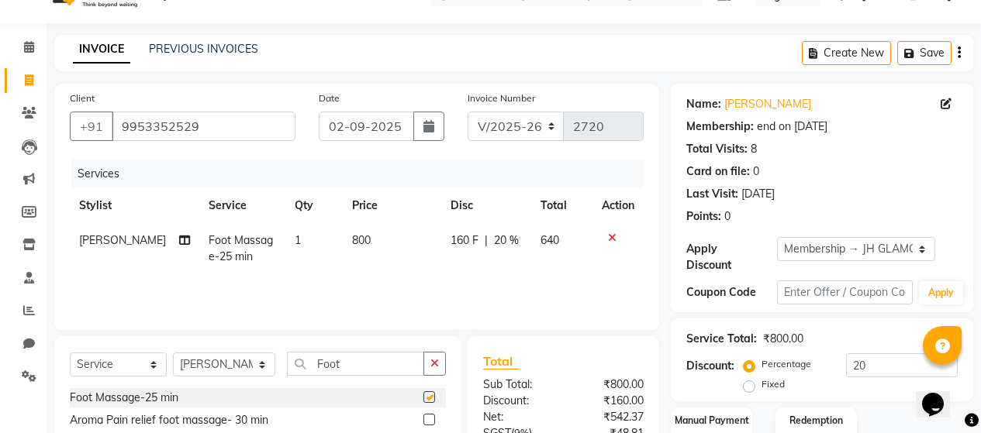
checkbox input "false"
click at [387, 234] on td "800" at bounding box center [392, 248] width 98 height 51
select select "72243"
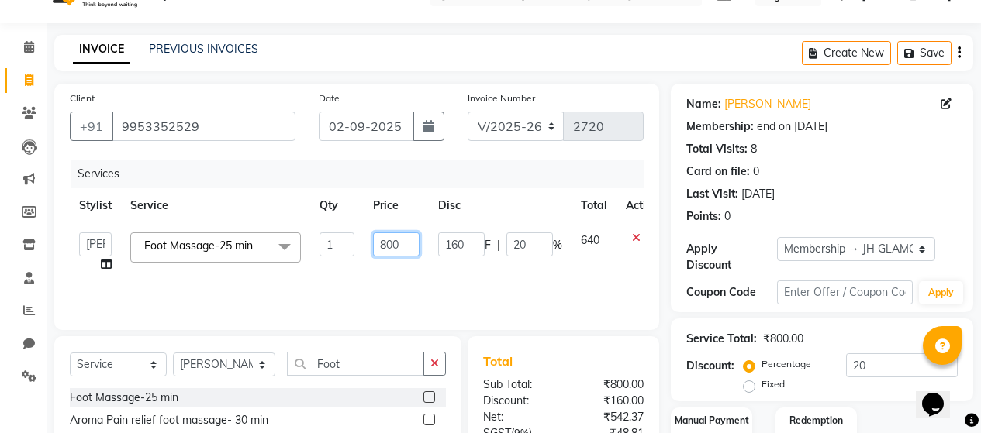
click at [414, 250] on input "800" at bounding box center [396, 245] width 47 height 24
type input "8"
type input "1000"
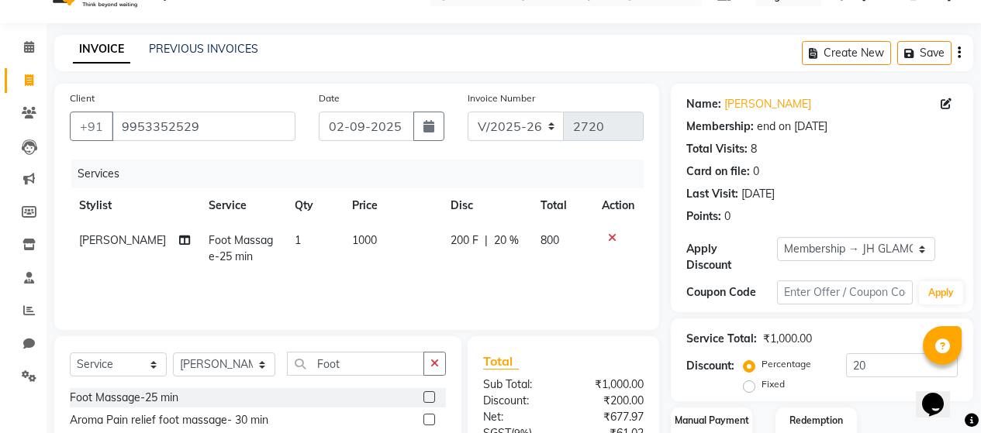
click at [392, 275] on div "Services Stylist Service Qty Price Disc Total Action Kiran Tak Foot Massage-25 …" at bounding box center [357, 237] width 574 height 155
click at [397, 366] on input "Foot" at bounding box center [355, 364] width 137 height 24
type input "F"
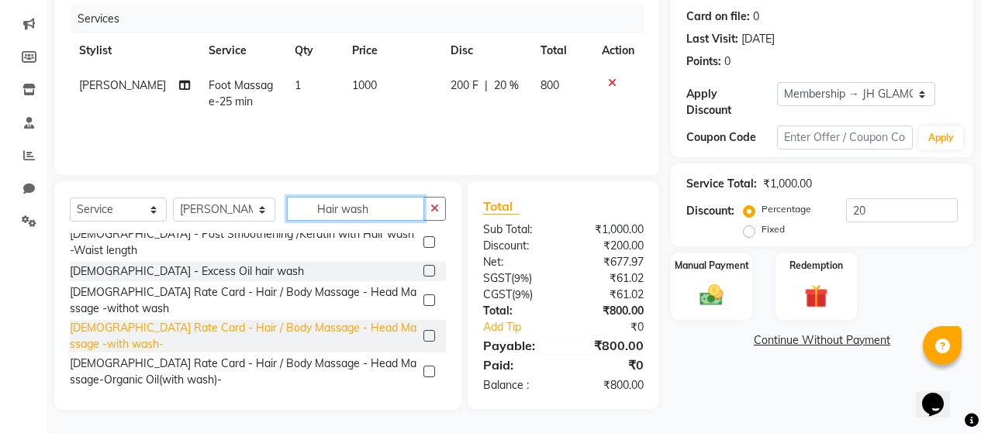
scroll to position [469, 0]
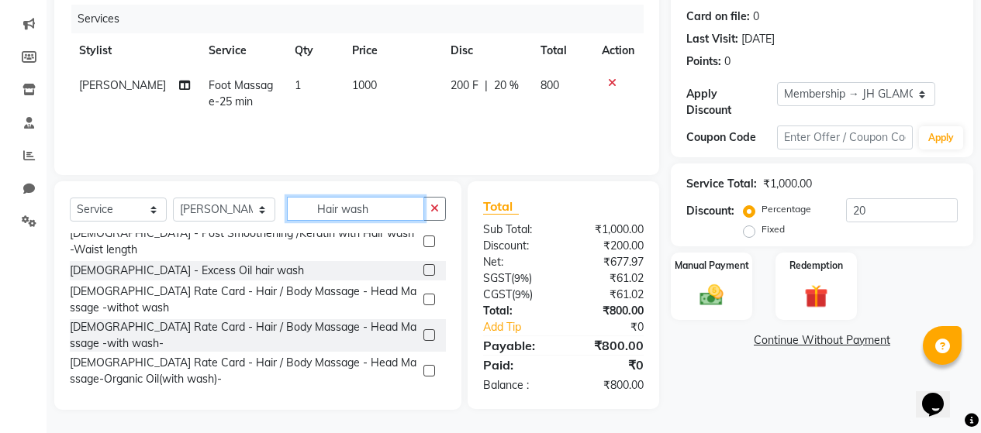
type input "Hair wash"
click at [423, 394] on label at bounding box center [429, 400] width 12 height 12
click at [423, 395] on input "checkbox" at bounding box center [428, 400] width 10 height 10
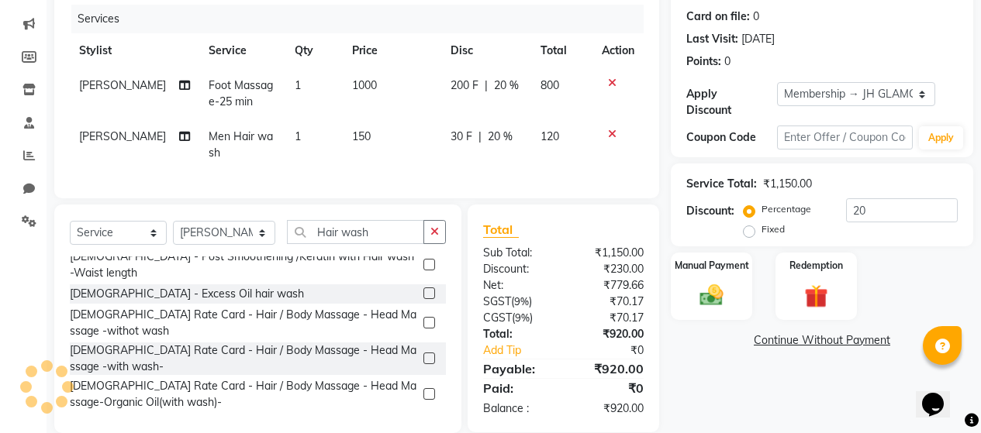
checkbox input "false"
click at [714, 288] on img at bounding box center [712, 295] width 40 height 28
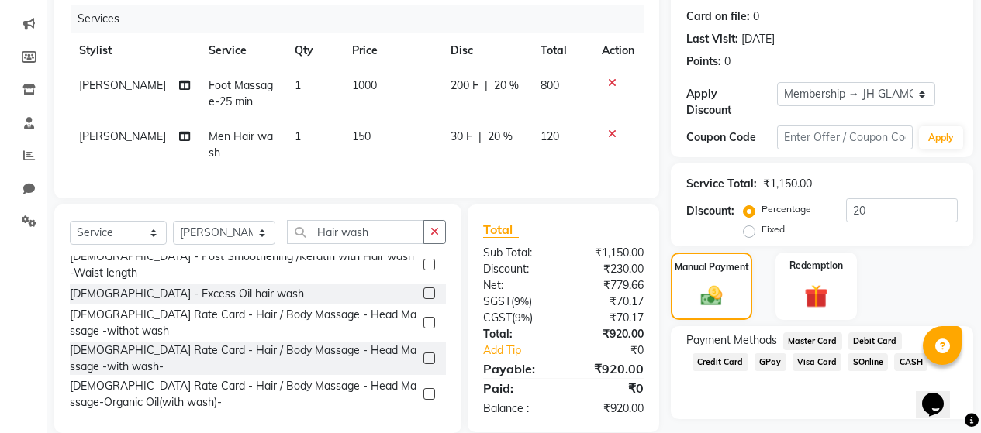
click at [858, 333] on span "Debit Card" at bounding box center [874, 342] width 53 height 18
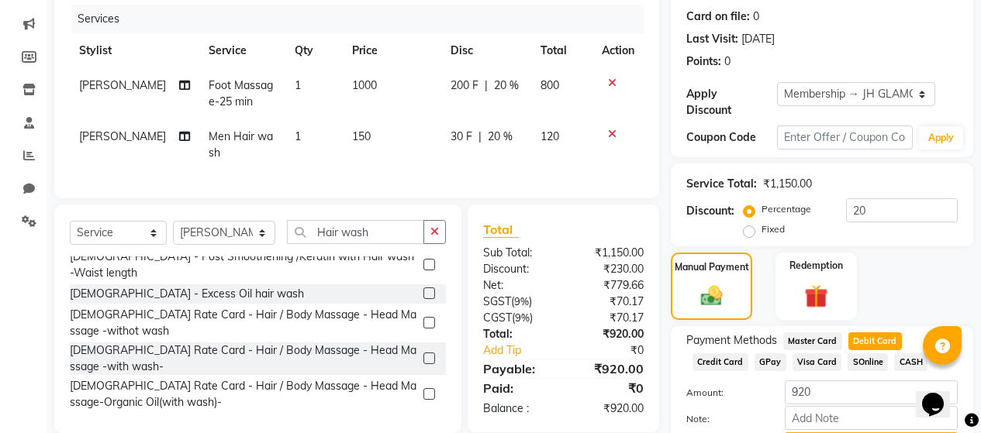
scroll to position [260, 0]
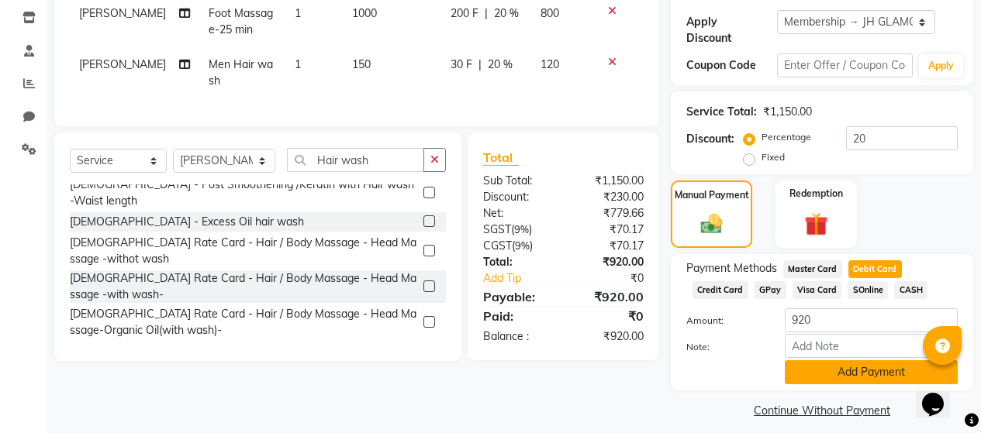
click at [855, 361] on button "Add Payment" at bounding box center [871, 373] width 173 height 24
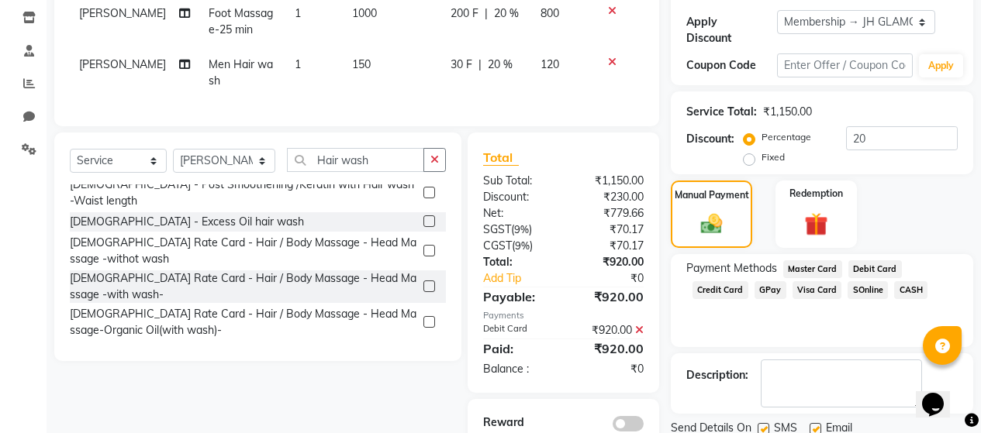
scroll to position [324, 0]
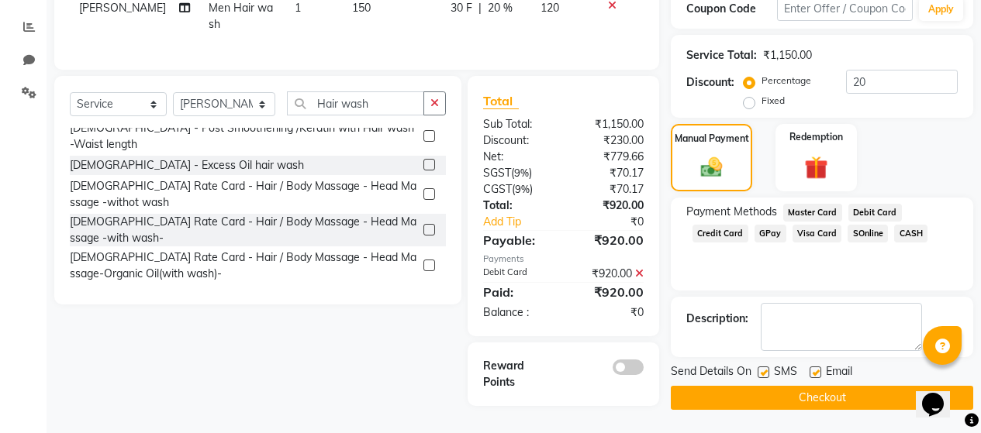
click at [764, 367] on label at bounding box center [763, 373] width 12 height 12
click at [764, 368] on input "checkbox" at bounding box center [762, 373] width 10 height 10
checkbox input "false"
click at [816, 367] on label at bounding box center [815, 373] width 12 height 12
click at [816, 368] on input "checkbox" at bounding box center [814, 373] width 10 height 10
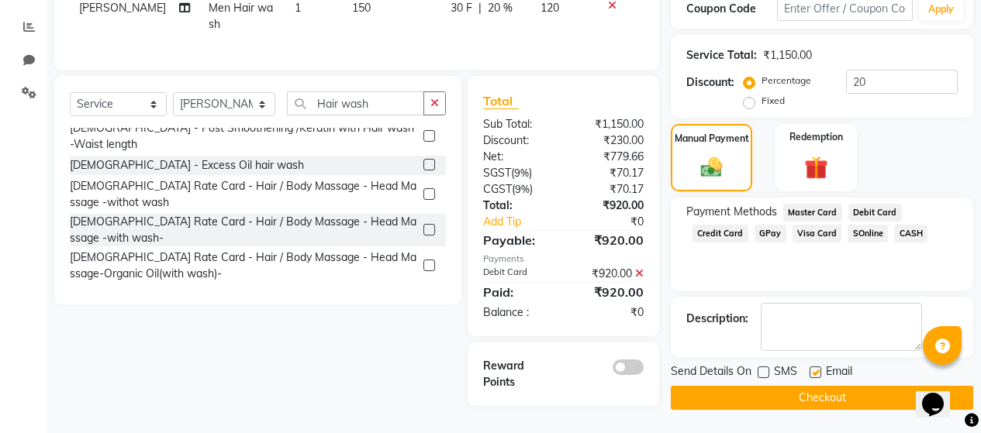
checkbox input "false"
click at [814, 386] on button "Checkout" at bounding box center [822, 398] width 302 height 24
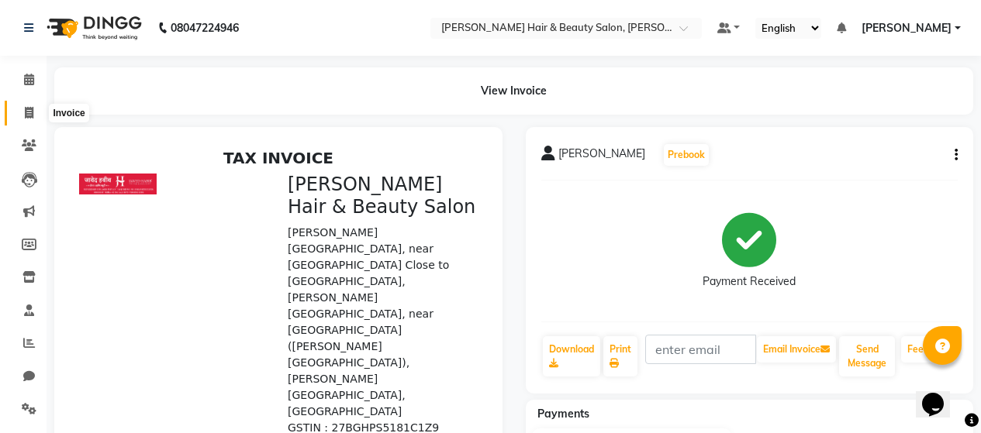
click at [29, 109] on icon at bounding box center [29, 113] width 9 height 12
select select "service"
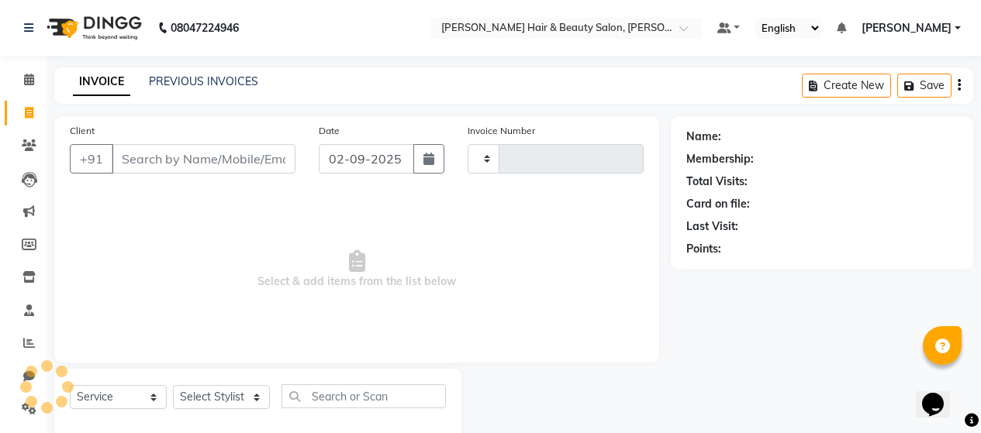
type input "2721"
select select "7927"
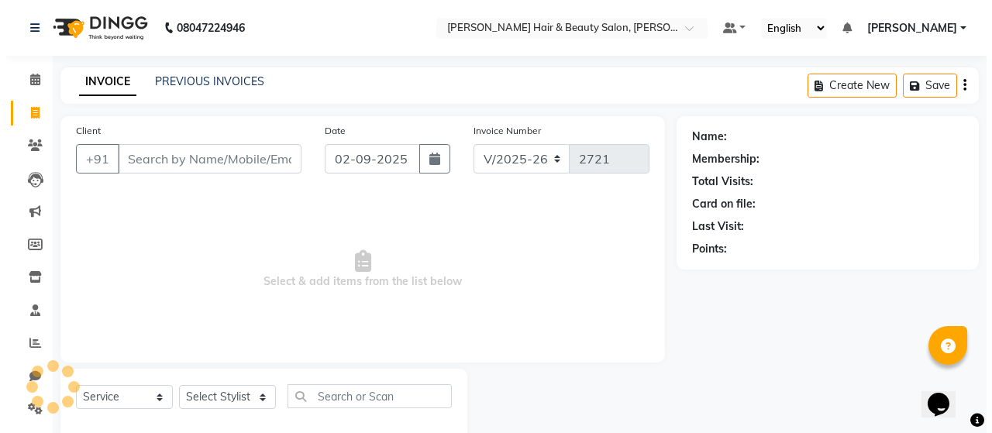
scroll to position [33, 0]
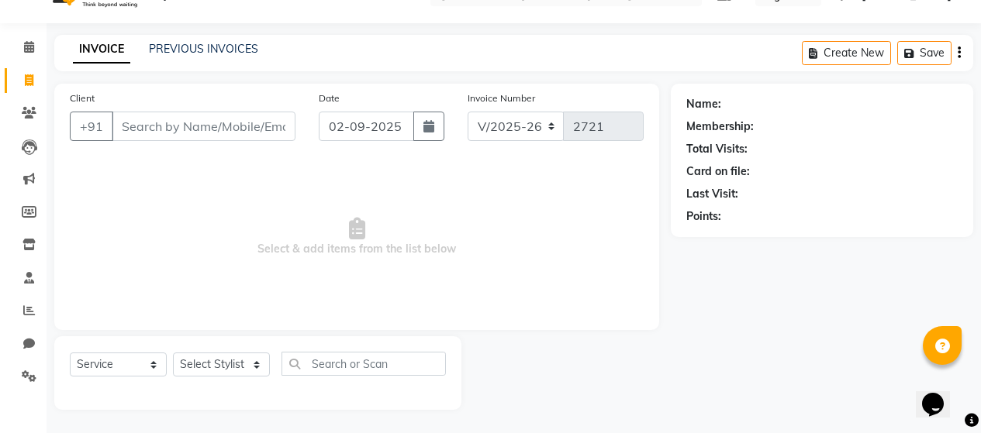
click at [209, 133] on input "Client" at bounding box center [204, 126] width 184 height 29
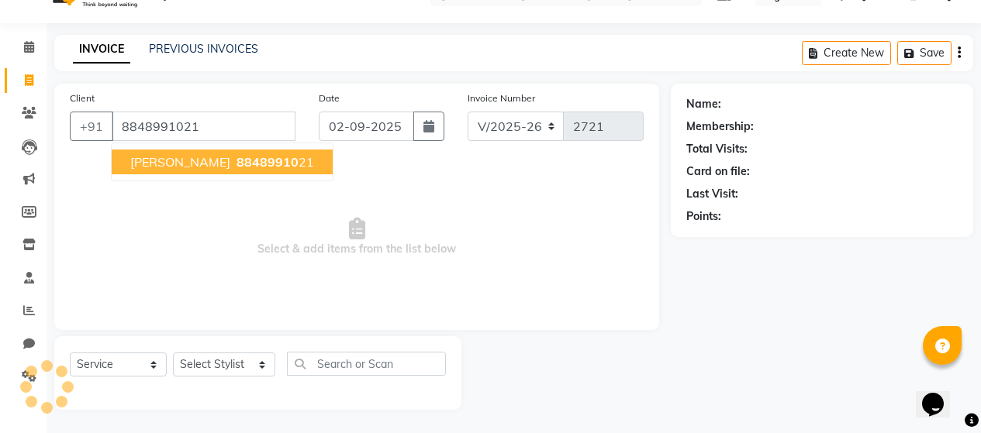
type input "8848991021"
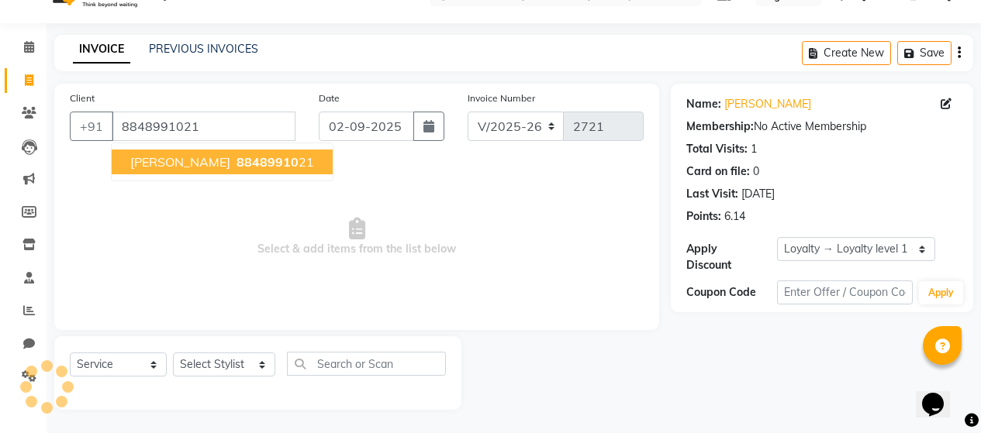
click at [236, 166] on span "88489910" at bounding box center [267, 162] width 62 height 16
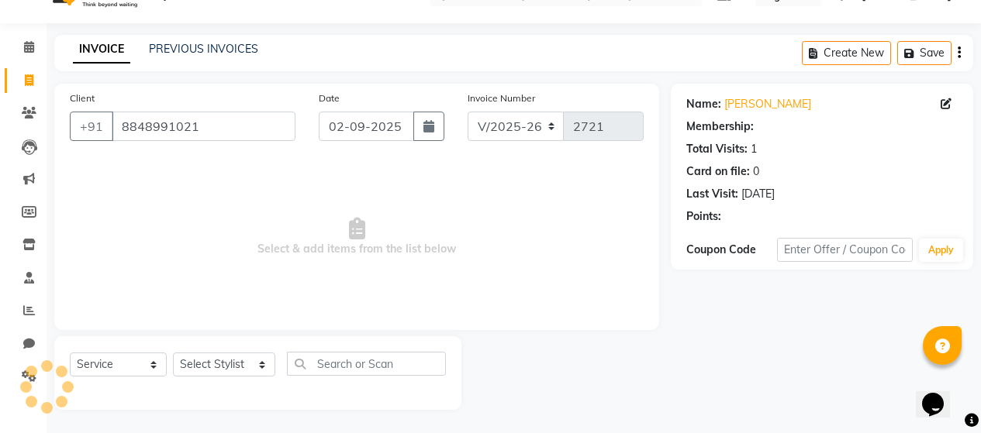
select select "1: Object"
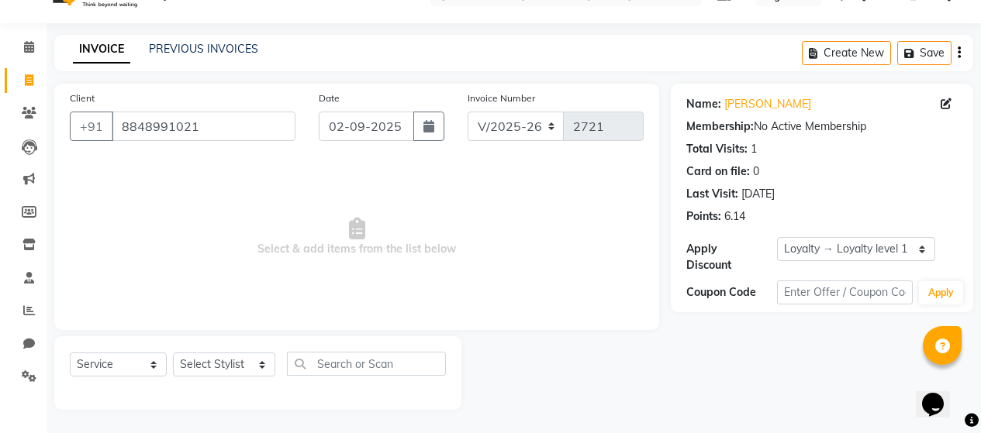
click at [940, 102] on div "Name: [PERSON_NAME]" at bounding box center [821, 104] width 271 height 16
click at [947, 103] on icon at bounding box center [945, 103] width 11 height 11
select select "[DEMOGRAPHIC_DATA]"
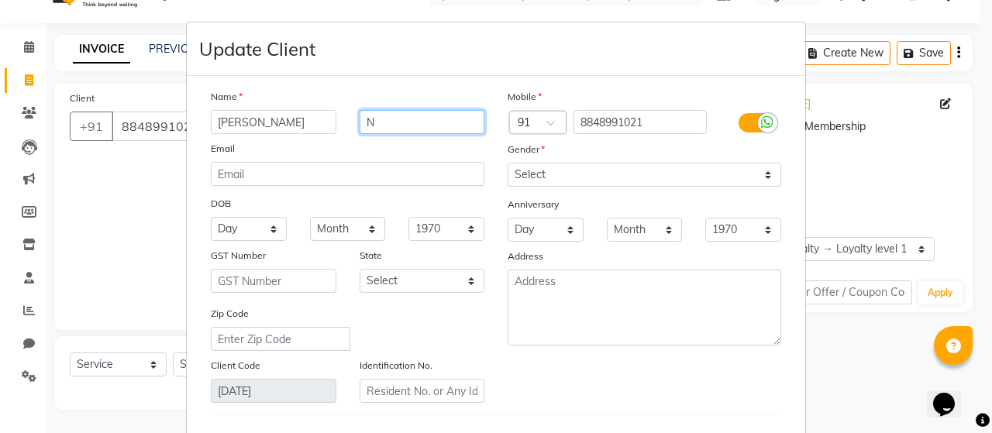
click at [406, 119] on input "N" at bounding box center [423, 122] width 126 height 24
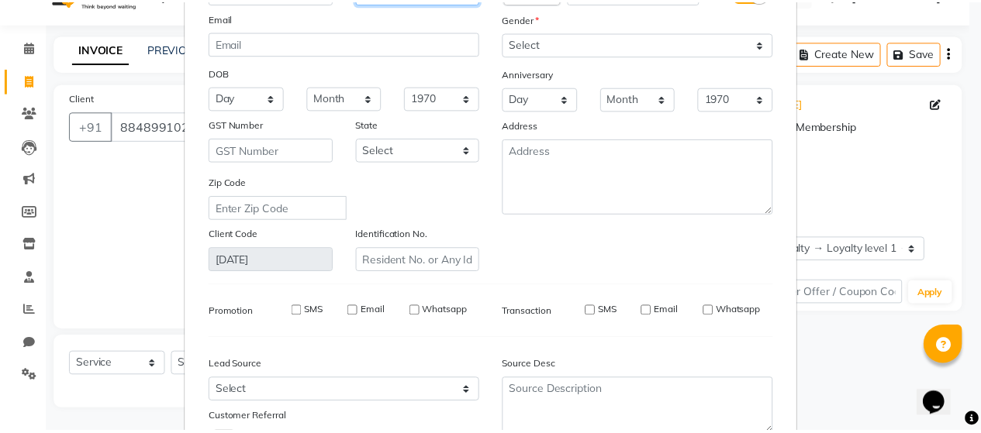
scroll to position [254, 0]
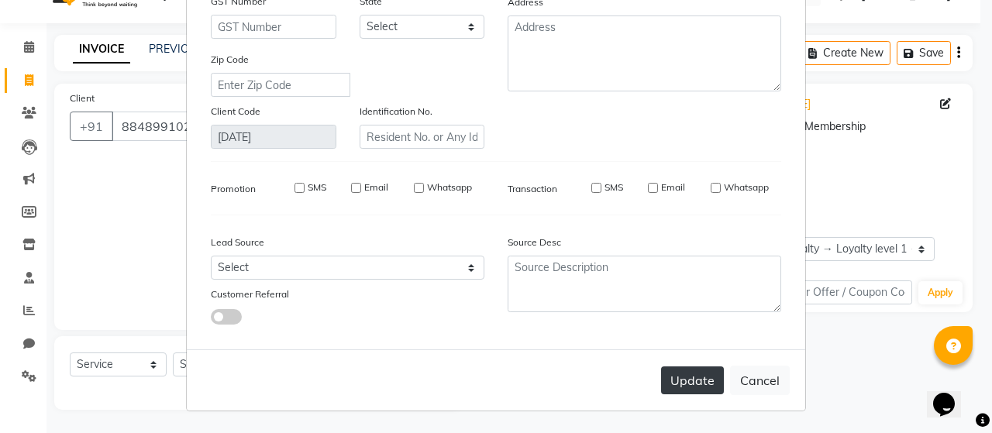
type input "[PERSON_NAME]"
click at [678, 377] on button "Update" at bounding box center [692, 381] width 63 height 28
select select
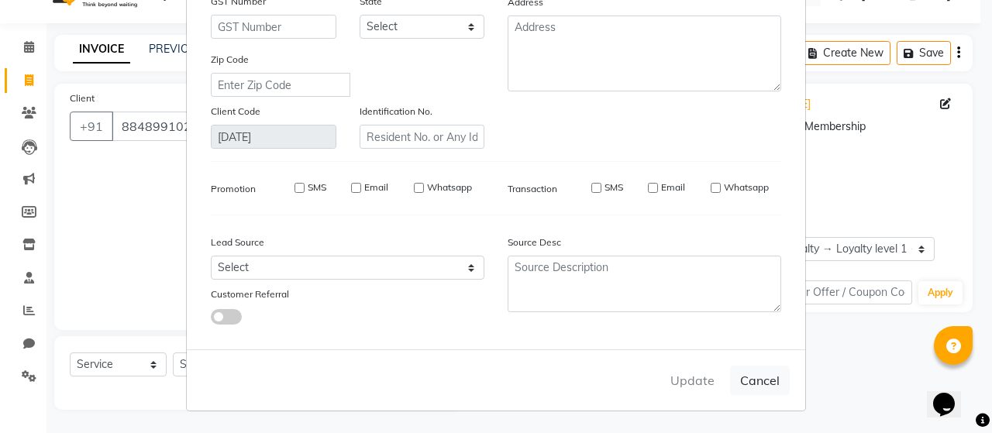
select select
checkbox input "false"
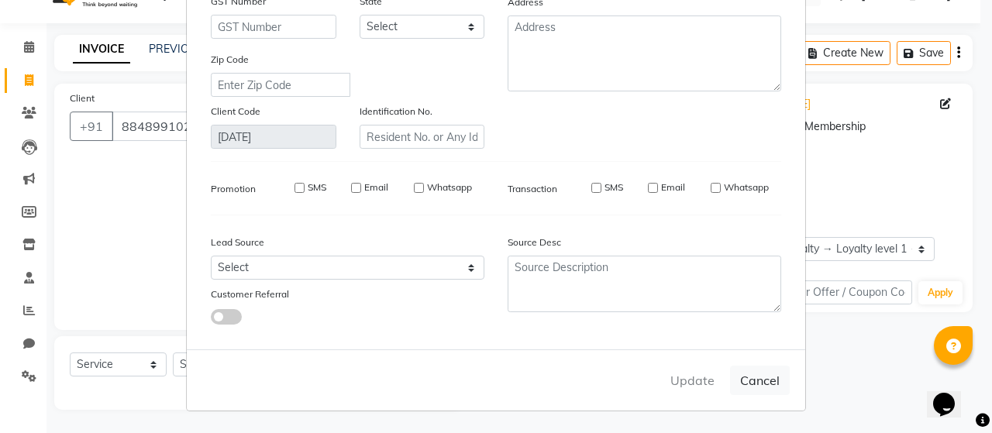
checkbox input "false"
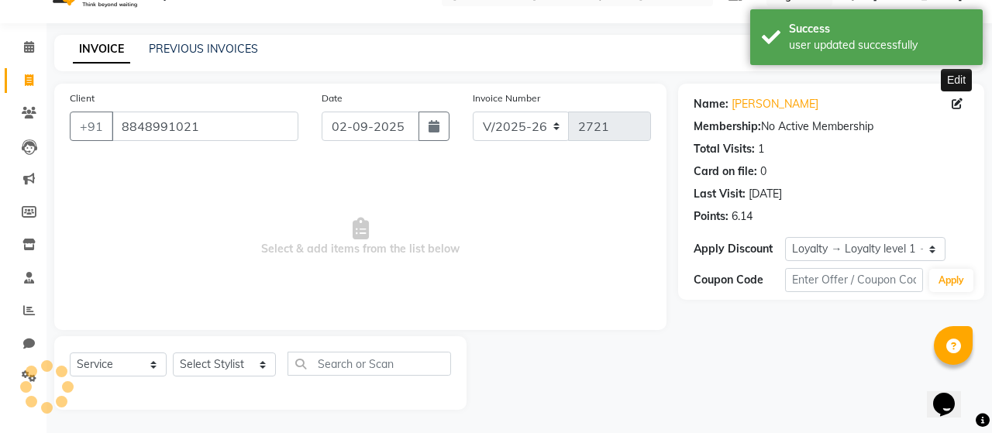
select select "1: Object"
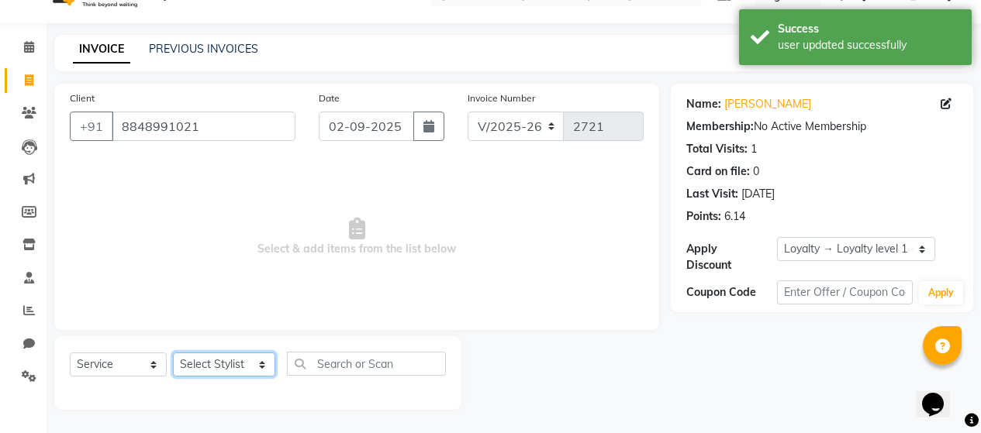
click at [253, 368] on select "Select Stylist [PERSON_NAME] Zibral [PERSON_NAME] [PERSON_NAME] [PERSON_NAME] […" at bounding box center [224, 365] width 102 height 24
select select "72245"
click at [173, 353] on select "Select Stylist [PERSON_NAME] Zibral [PERSON_NAME] [PERSON_NAME] [PERSON_NAME] […" at bounding box center [224, 365] width 102 height 24
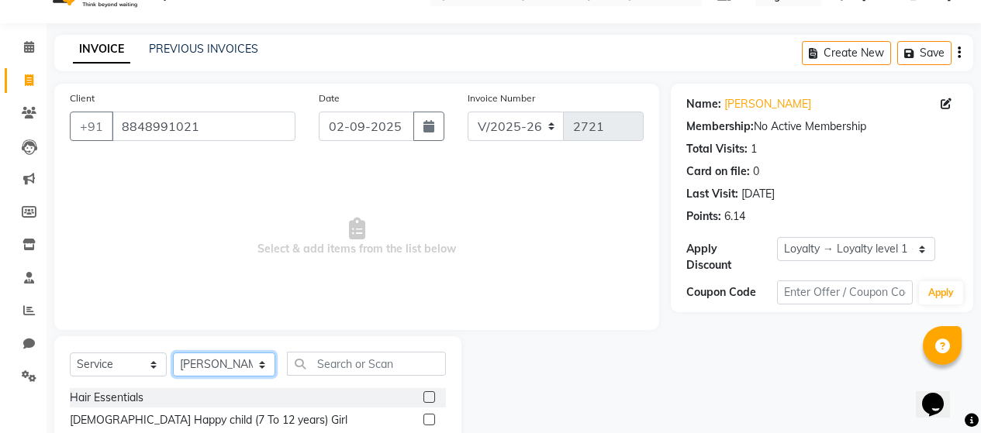
scroll to position [188, 0]
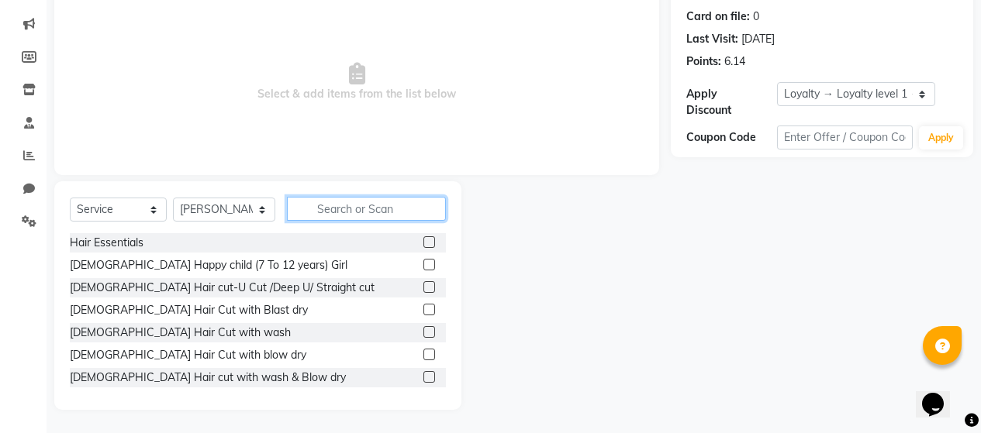
click at [380, 209] on input "text" at bounding box center [366, 209] width 159 height 24
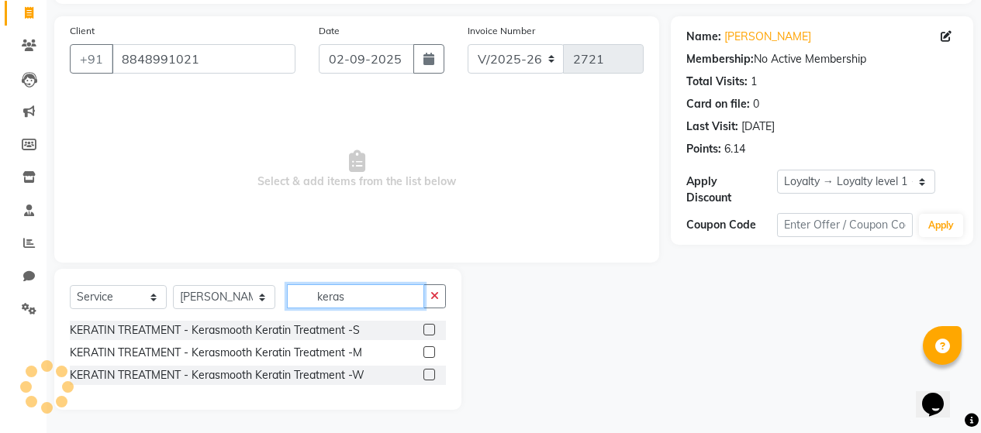
scroll to position [100, 0]
type input "kerasmo+oth"
click at [427, 351] on label at bounding box center [429, 353] width 12 height 12
click at [427, 351] on input "checkbox" at bounding box center [428, 353] width 10 height 10
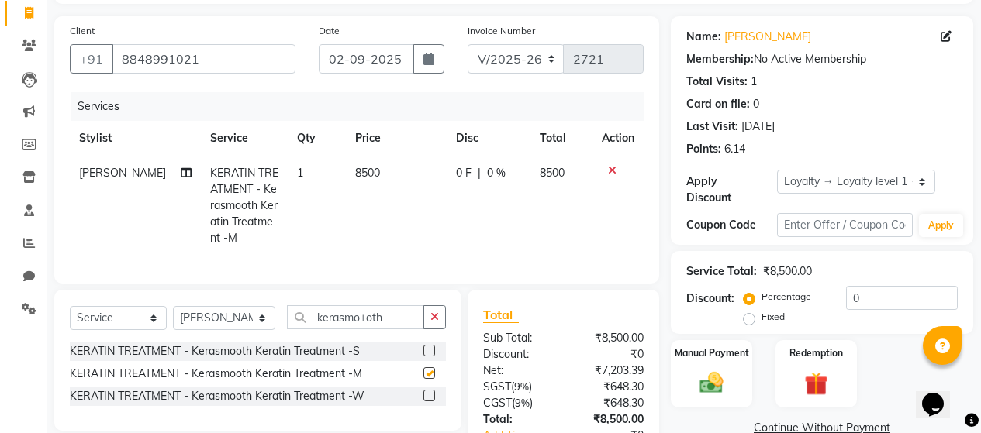
checkbox input "false"
click at [431, 357] on label at bounding box center [429, 351] width 12 height 12
click at [431, 357] on input "checkbox" at bounding box center [428, 352] width 10 height 10
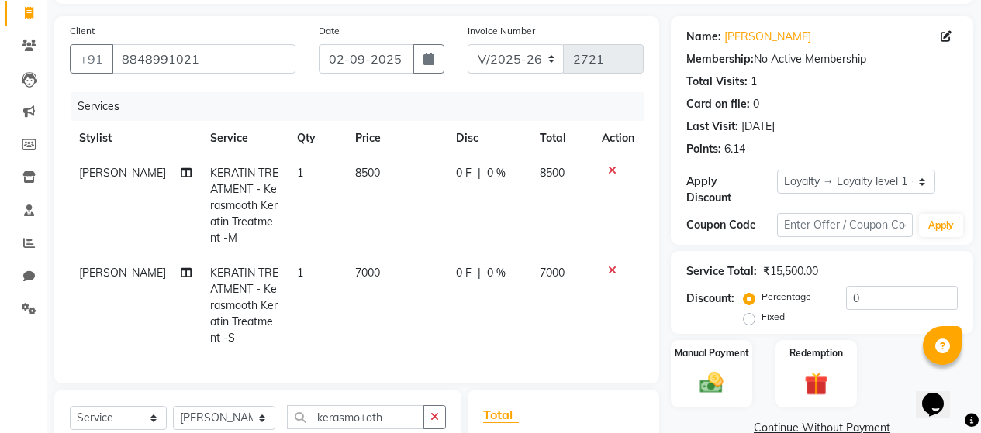
checkbox input "false"
click at [614, 174] on icon at bounding box center [612, 170] width 9 height 11
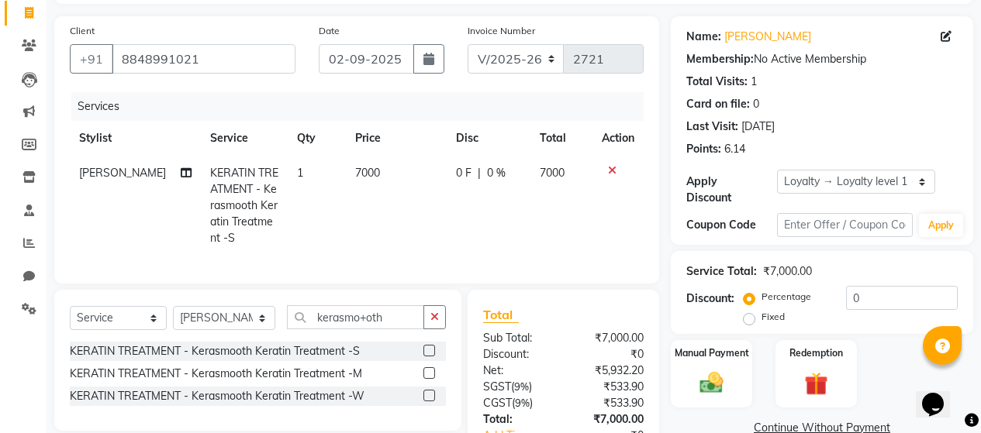
click at [513, 168] on div "0 F | 0 %" at bounding box center [488, 173] width 65 height 16
select select "72245"
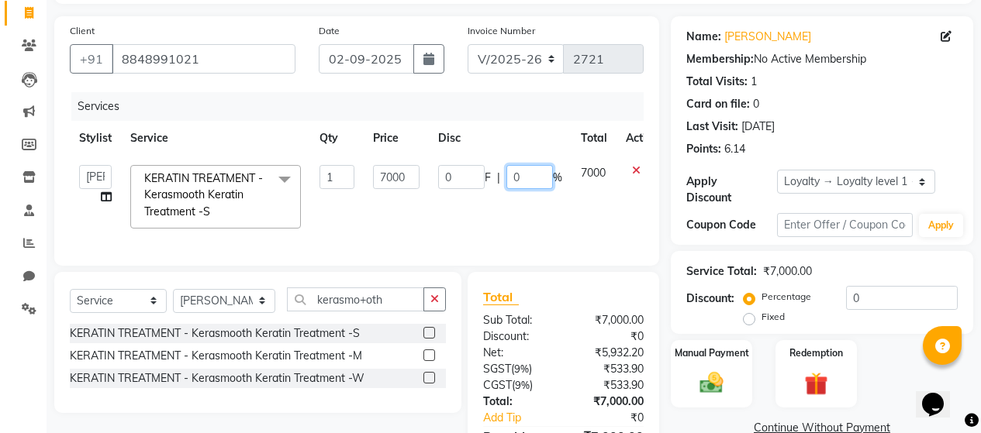
drag, startPoint x: 519, startPoint y: 173, endPoint x: 536, endPoint y: 169, distance: 16.7
click at [520, 173] on input "0" at bounding box center [529, 177] width 47 height 24
type input "20"
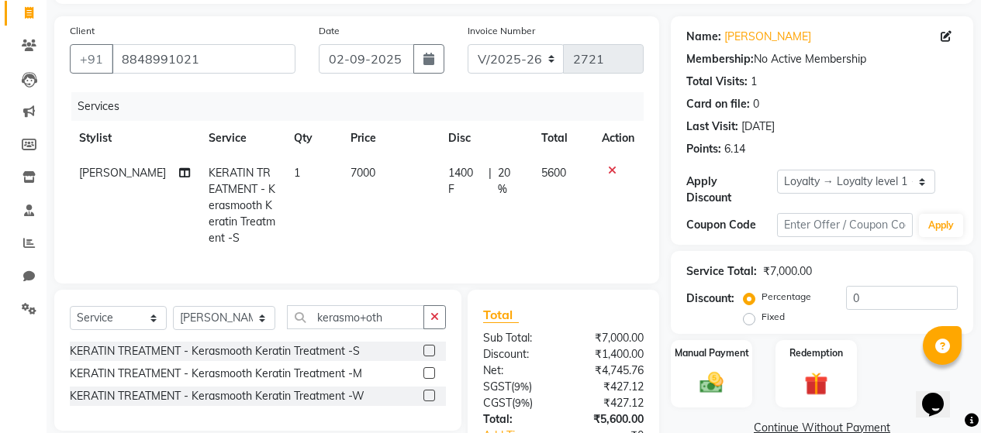
click at [517, 224] on td "1400 F | 20 %" at bounding box center [485, 206] width 93 height 100
select select "72245"
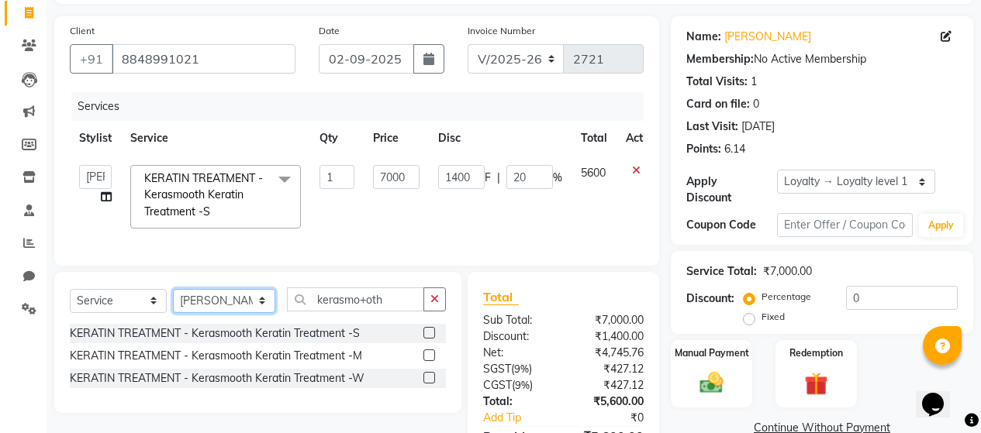
click at [257, 313] on select "Select Stylist [PERSON_NAME] Zibral [PERSON_NAME] [PERSON_NAME] [PERSON_NAME] […" at bounding box center [224, 301] width 102 height 24
select select "72239"
click at [173, 300] on select "Select Stylist [PERSON_NAME] Zibral [PERSON_NAME] [PERSON_NAME] [PERSON_NAME] […" at bounding box center [224, 301] width 102 height 24
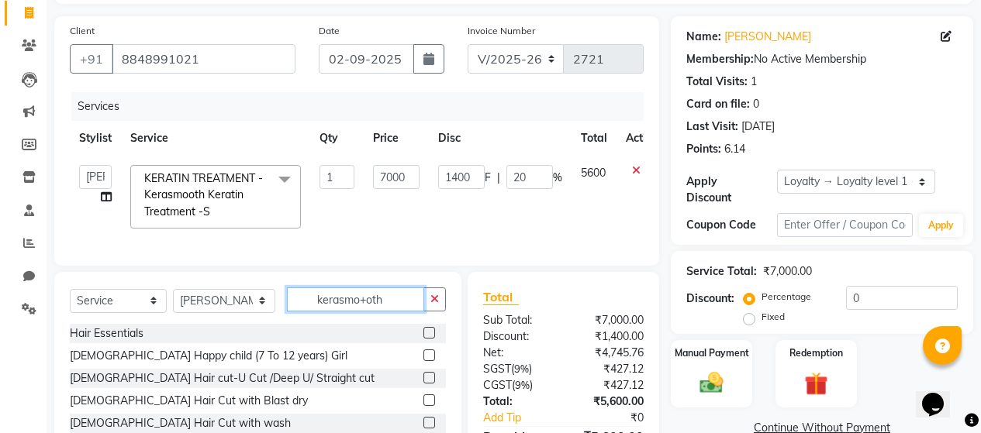
click at [398, 312] on input "kerasmo+oth" at bounding box center [355, 300] width 137 height 24
type input "k"
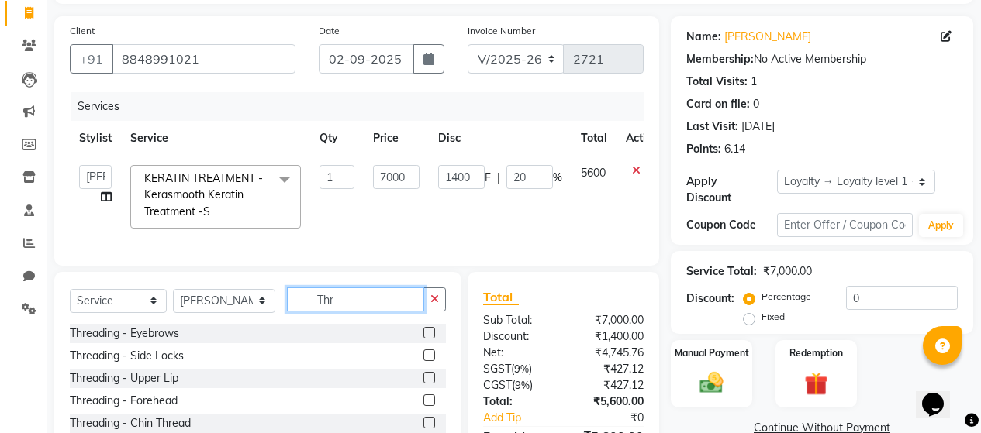
type input "Thr"
click at [423, 339] on label at bounding box center [429, 333] width 12 height 12
click at [423, 339] on input "checkbox" at bounding box center [428, 334] width 10 height 10
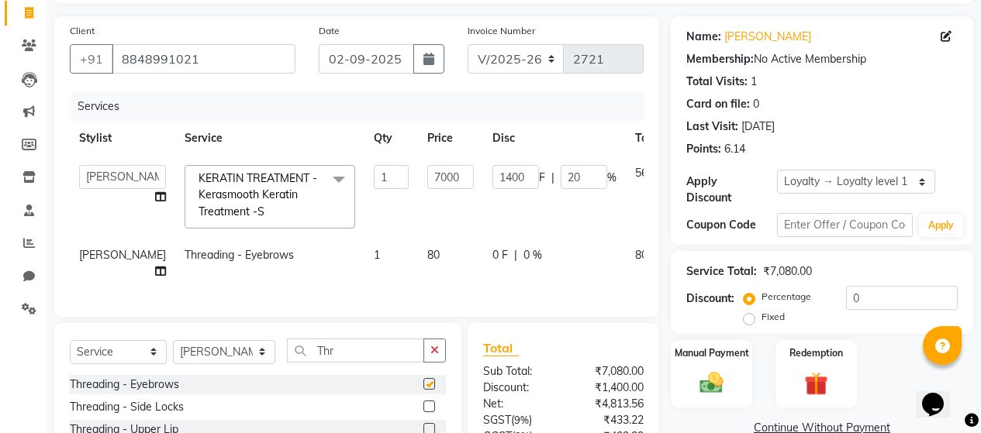
checkbox input "false"
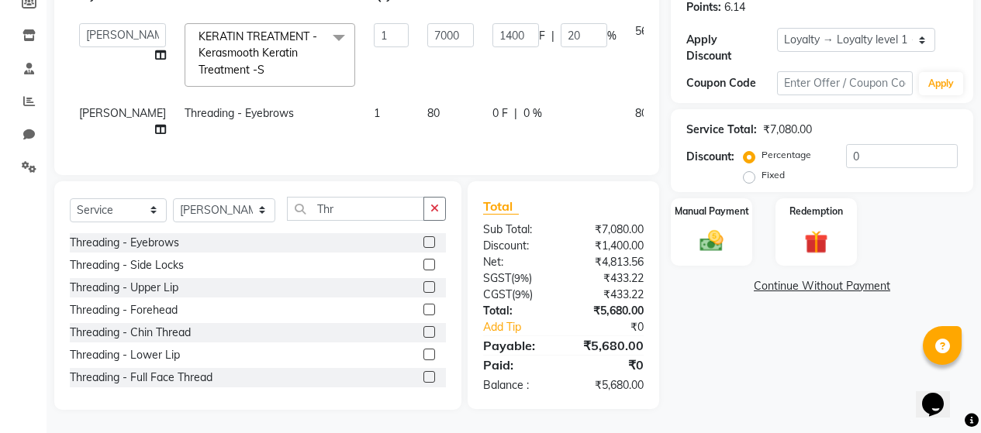
click at [423, 293] on label at bounding box center [429, 287] width 12 height 12
click at [423, 293] on input "checkbox" at bounding box center [428, 288] width 10 height 10
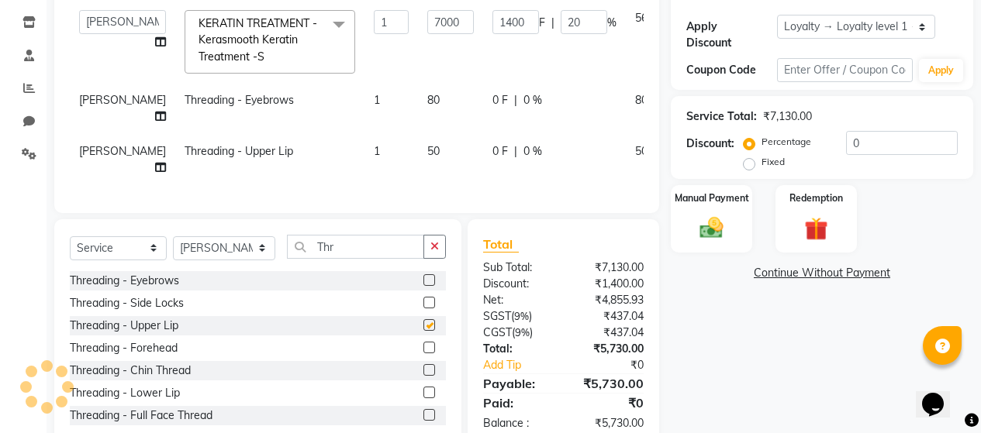
checkbox input "false"
click at [419, 123] on td "80" at bounding box center [450, 108] width 65 height 51
select select "72239"
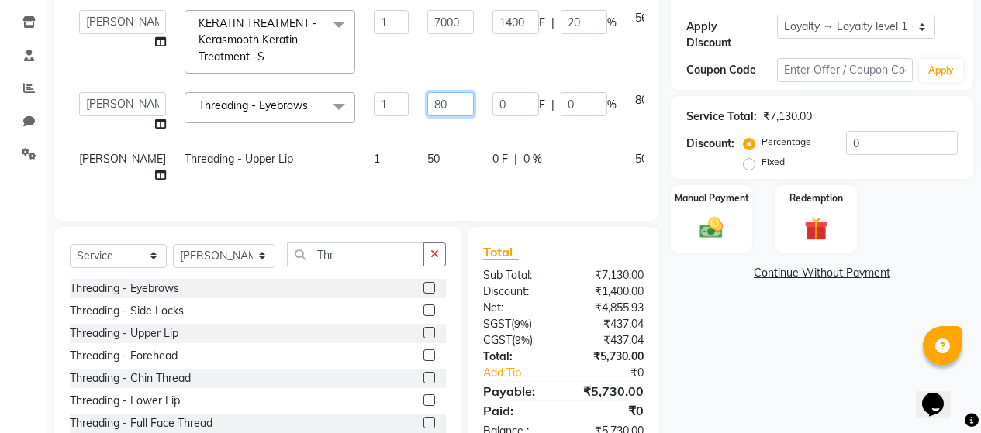
click at [427, 107] on input "80" at bounding box center [450, 104] width 47 height 24
type input "8"
type input "100"
click at [418, 156] on td "50" at bounding box center [450, 167] width 65 height 51
select select "72239"
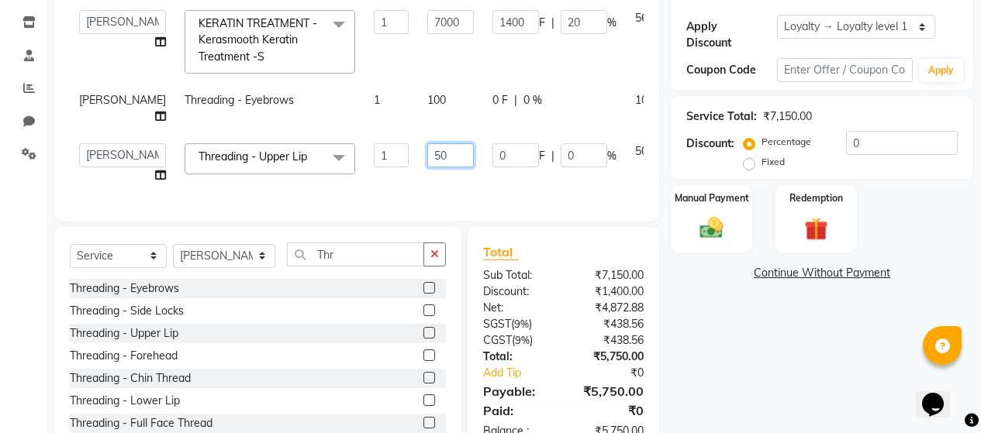
click at [427, 167] on input "50" at bounding box center [450, 155] width 47 height 24
type input "5"
type input "70"
click at [546, 116] on td "0 F | 0 %" at bounding box center [554, 108] width 143 height 51
select select "72239"
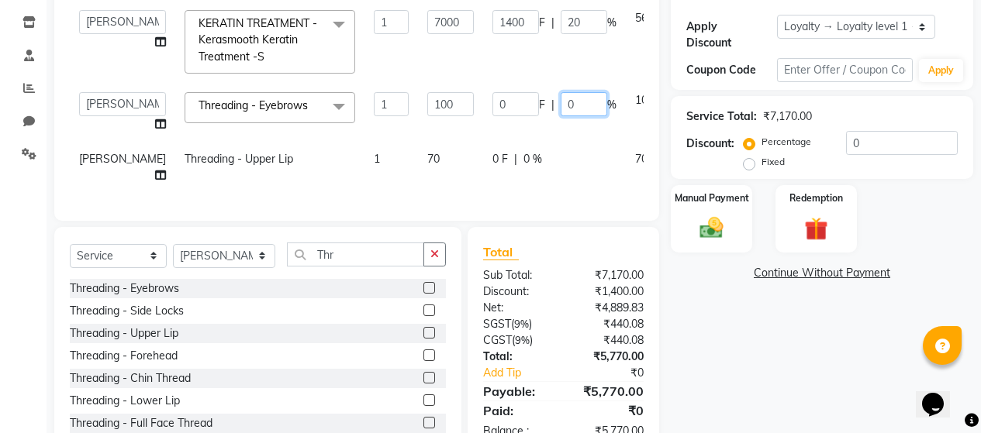
click at [561, 98] on input "0" at bounding box center [584, 104] width 47 height 24
type input "20"
click at [523, 154] on td "0 F | 0 %" at bounding box center [554, 167] width 143 height 51
select select "72239"
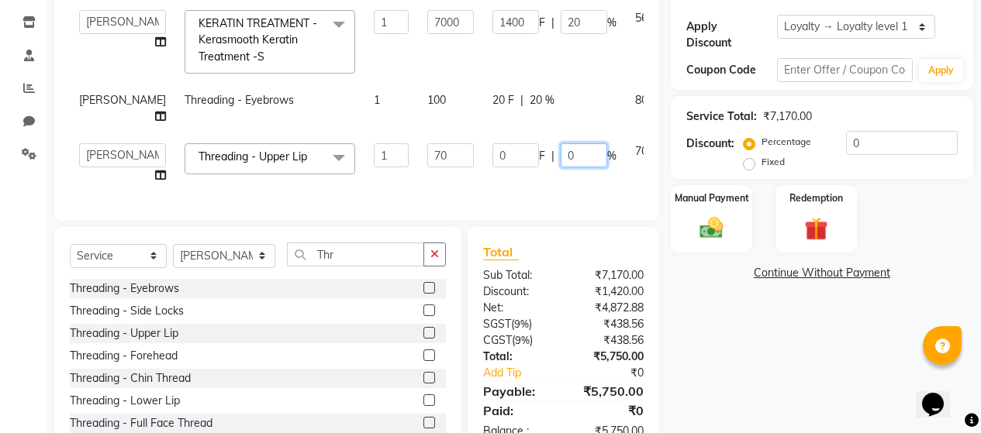
click at [561, 167] on input "0" at bounding box center [584, 155] width 47 height 24
type input "20"
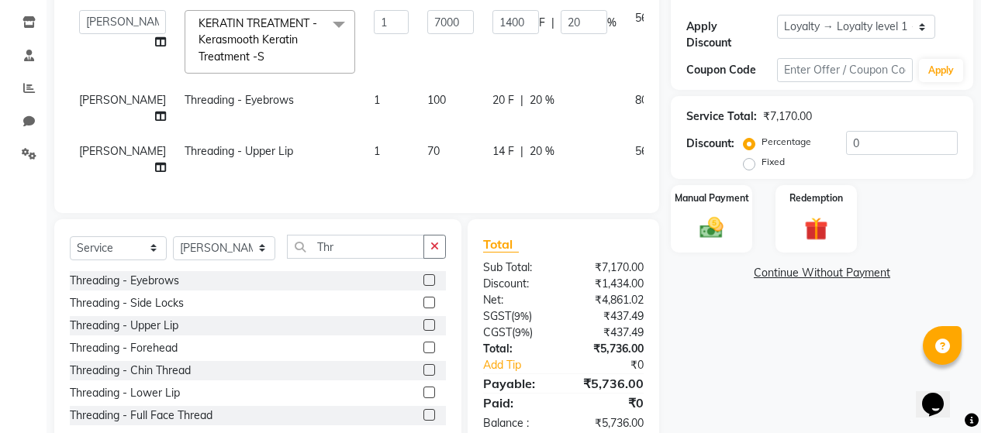
click at [626, 185] on td "56" at bounding box center [648, 159] width 45 height 51
select select "72239"
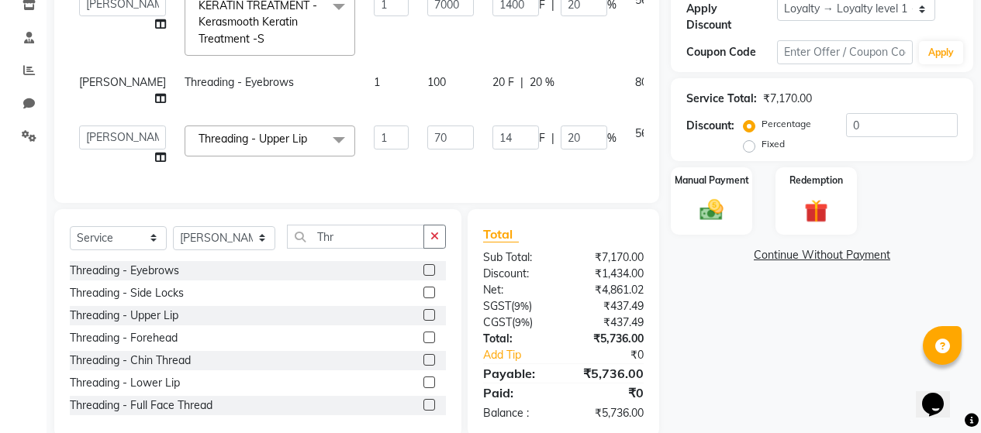
scroll to position [329, 0]
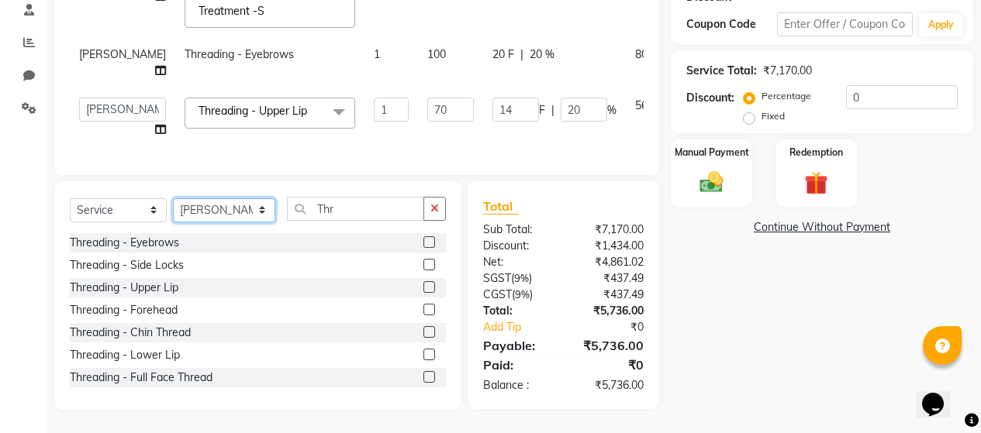
click at [256, 209] on select "Select Stylist [PERSON_NAME] Zibral [PERSON_NAME] [PERSON_NAME] [PERSON_NAME] […" at bounding box center [224, 210] width 102 height 24
select select "72245"
click at [173, 198] on select "Select Stylist [PERSON_NAME] Zibral [PERSON_NAME] [PERSON_NAME] [PERSON_NAME] […" at bounding box center [224, 210] width 102 height 24
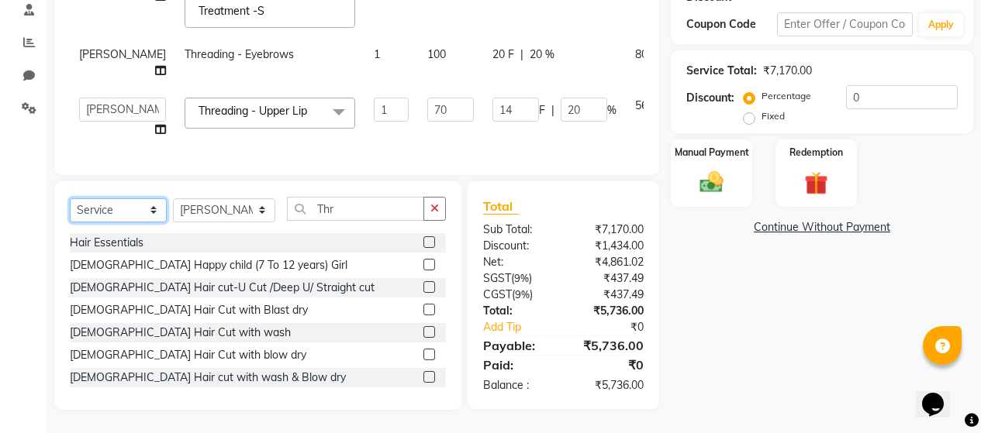
click at [154, 210] on select "Select Service Product Membership Package Voucher Prepaid Gift Card" at bounding box center [118, 210] width 97 height 24
click at [70, 198] on select "Select Service Product Membership Package Voucher Prepaid Gift Card" at bounding box center [118, 210] width 97 height 24
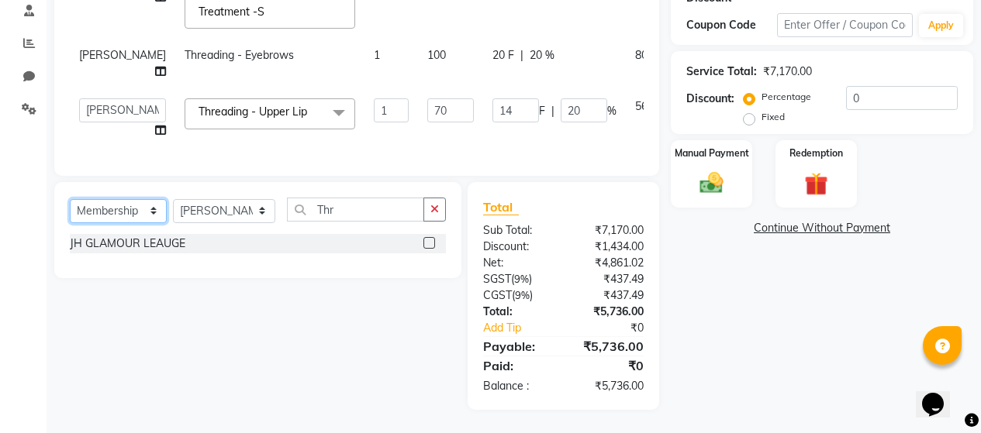
scroll to position [328, 0]
click at [430, 241] on label at bounding box center [429, 243] width 12 height 12
click at [430, 241] on input "checkbox" at bounding box center [428, 244] width 10 height 10
select select "select"
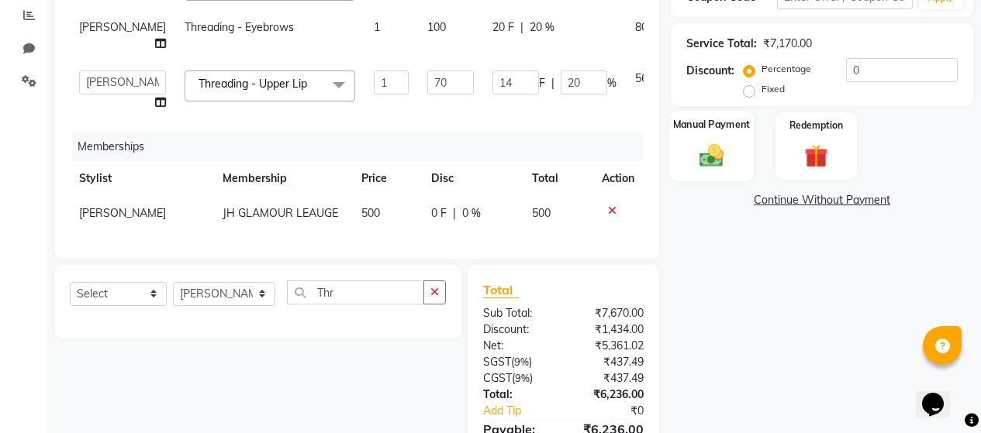
click at [716, 148] on img at bounding box center [712, 155] width 40 height 28
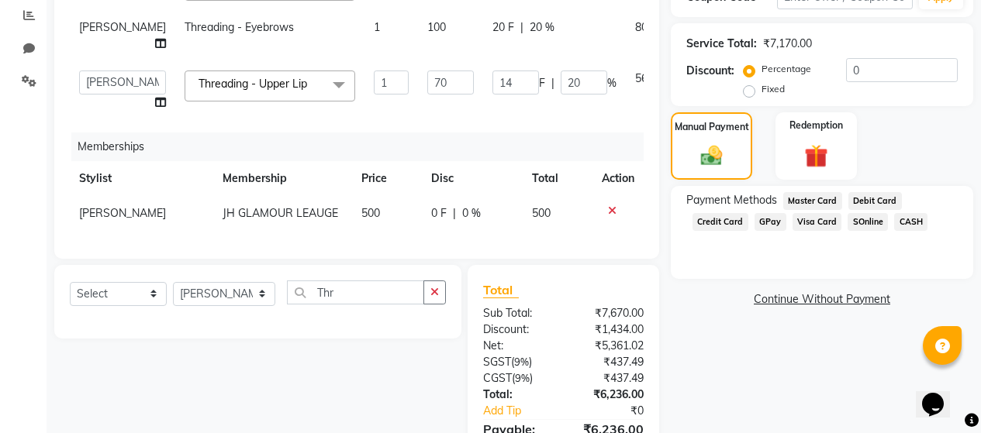
click at [771, 213] on span "GPay" at bounding box center [770, 222] width 32 height 18
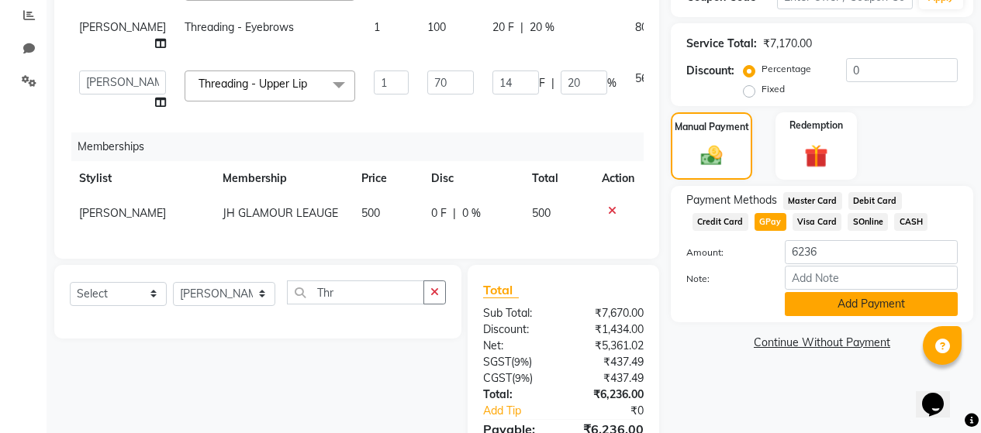
click at [842, 292] on button "Add Payment" at bounding box center [871, 304] width 173 height 24
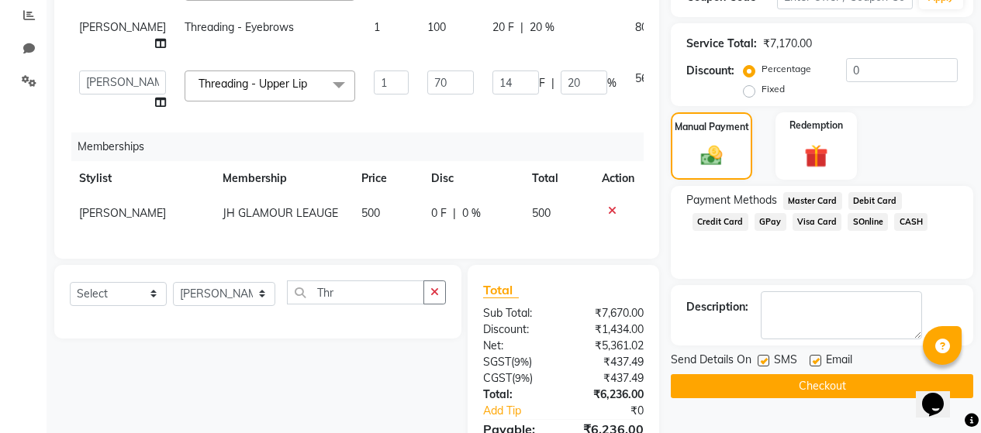
scroll to position [561, 0]
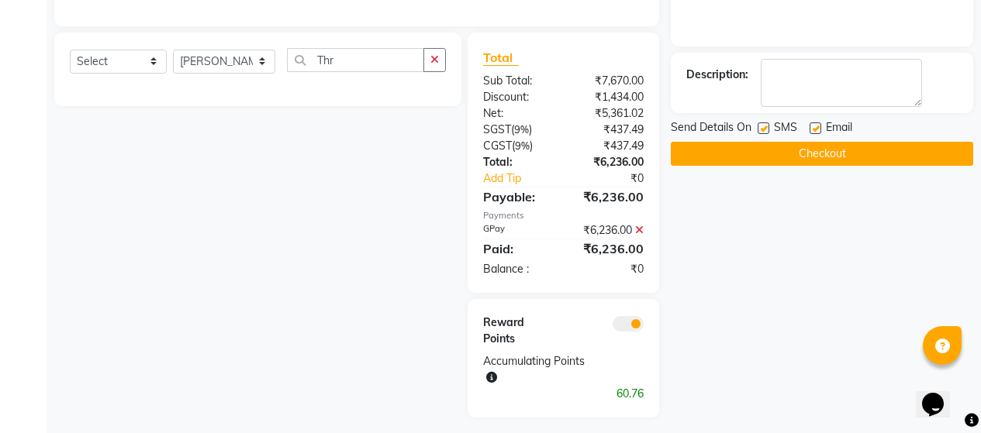
click at [763, 123] on label at bounding box center [763, 129] width 12 height 12
click at [763, 124] on input "checkbox" at bounding box center [762, 129] width 10 height 10
checkbox input "false"
click at [817, 123] on label at bounding box center [815, 129] width 12 height 12
click at [817, 124] on input "checkbox" at bounding box center [814, 129] width 10 height 10
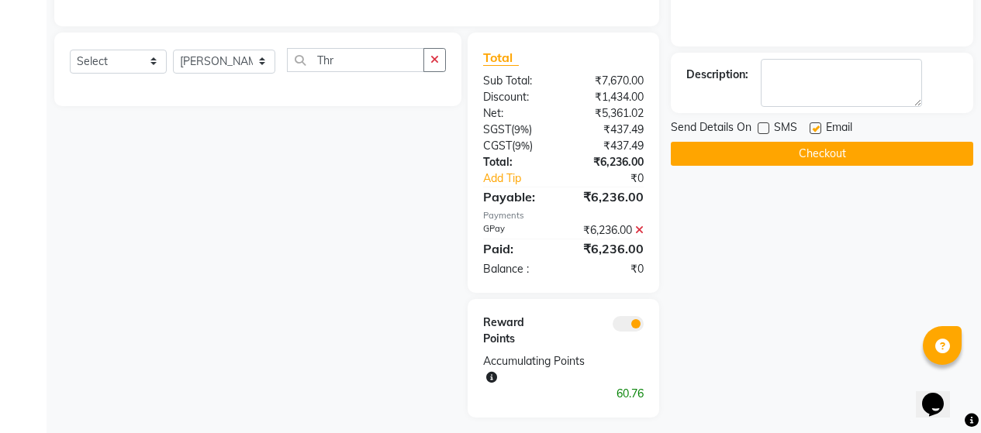
checkbox input "false"
click at [806, 142] on button "Checkout" at bounding box center [822, 154] width 302 height 24
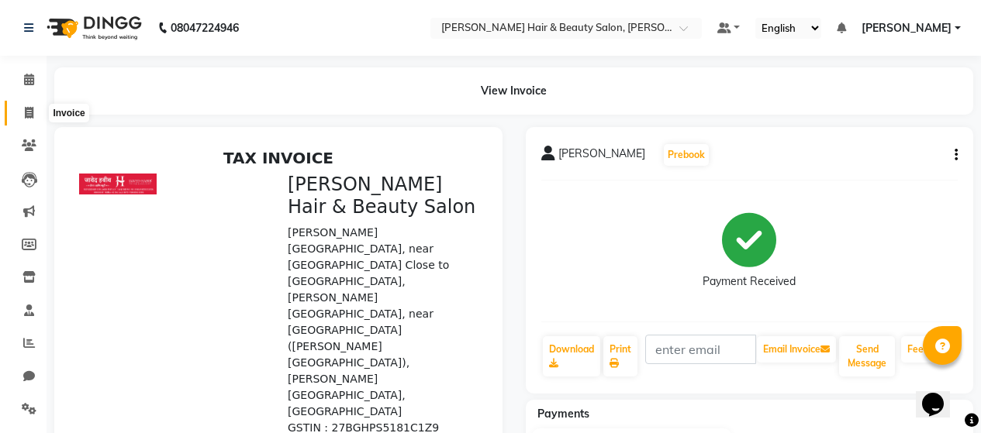
click at [30, 109] on icon at bounding box center [29, 113] width 9 height 12
select select "service"
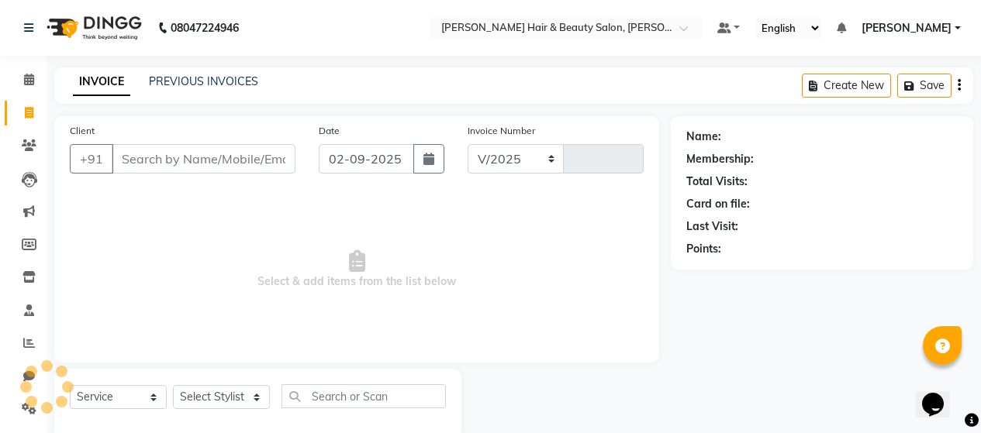
scroll to position [33, 0]
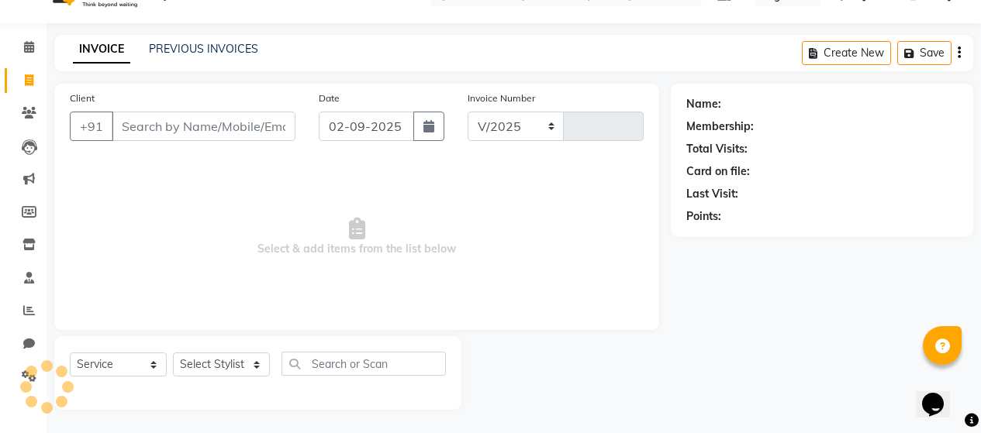
select select "7927"
type input "2722"
click at [177, 53] on link "PREVIOUS INVOICES" at bounding box center [203, 49] width 109 height 14
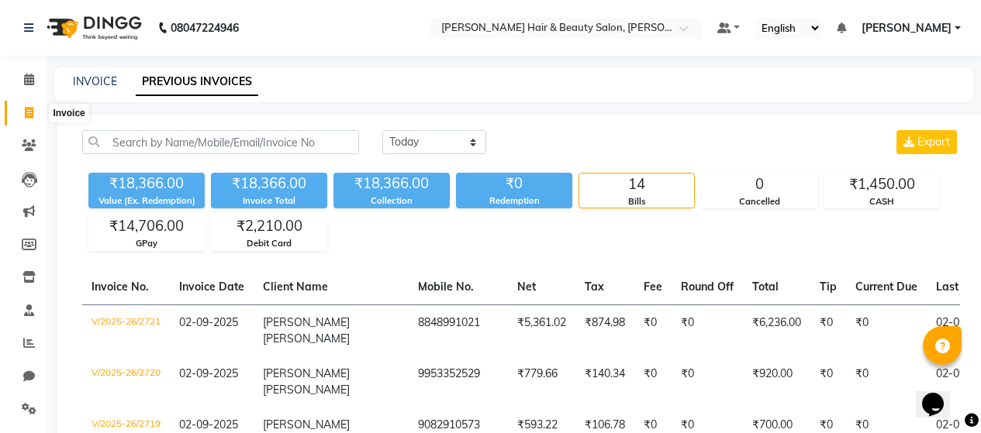
click at [32, 110] on icon at bounding box center [29, 113] width 9 height 12
select select "service"
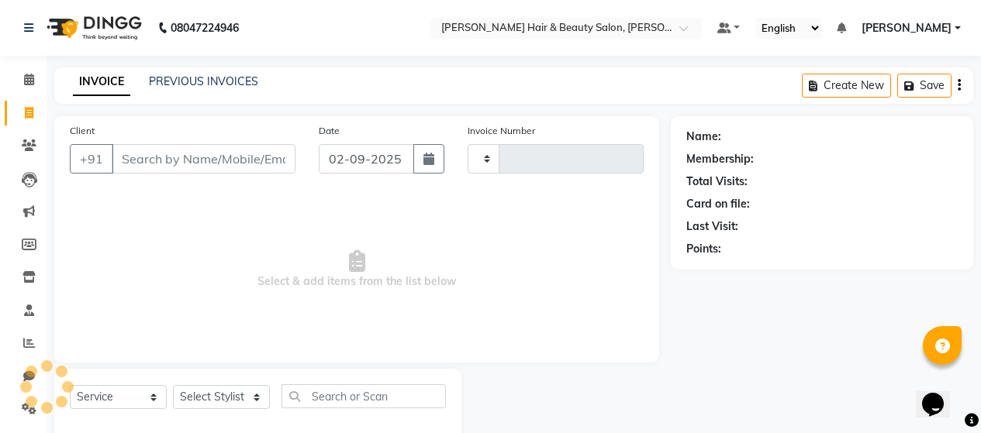
scroll to position [33, 0]
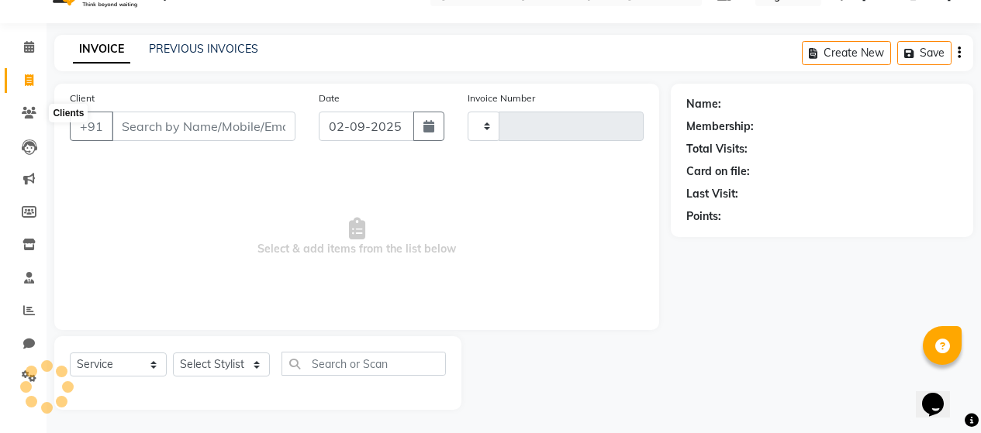
type input "2722"
select select "7927"
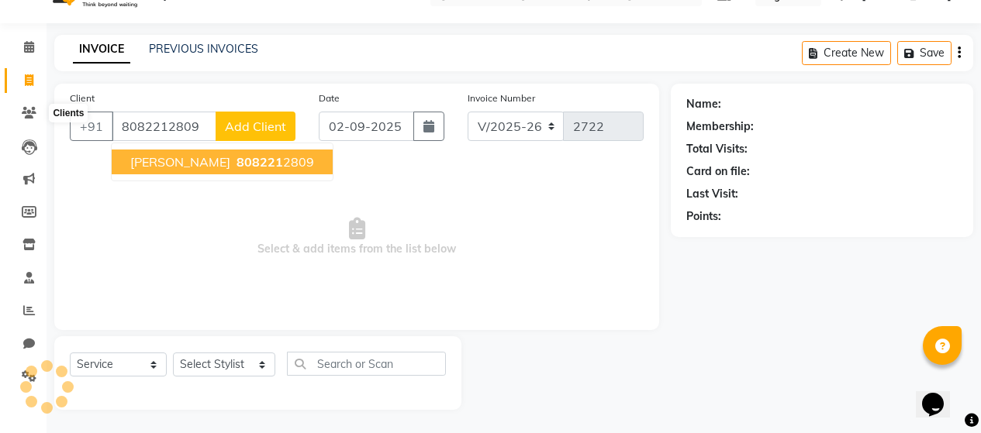
type input "8082212809"
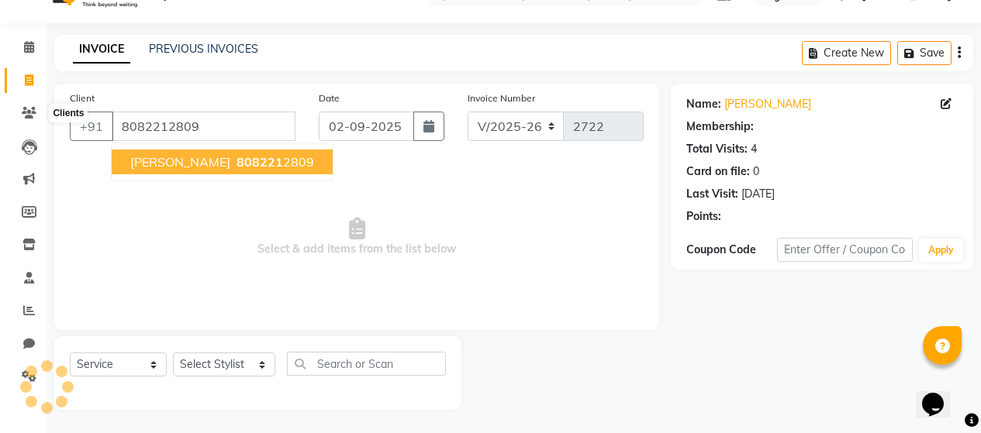
select select "1: Object"
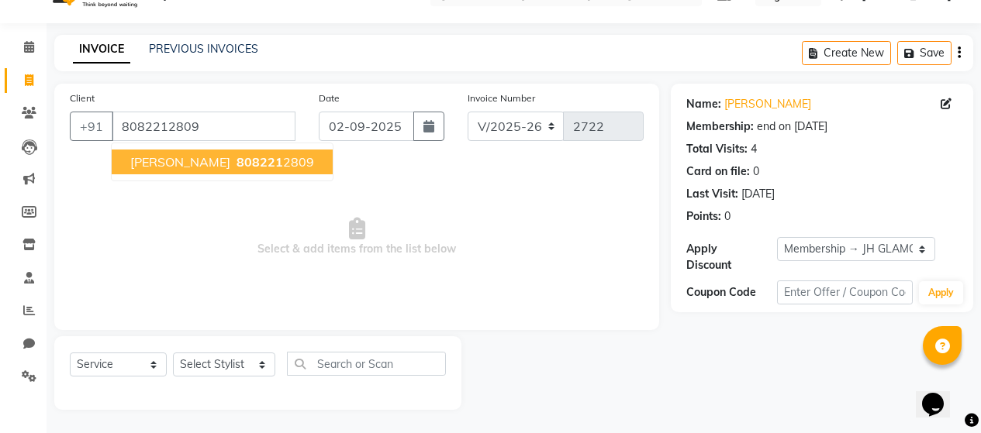
click at [222, 166] on span "[PERSON_NAME]" at bounding box center [180, 162] width 100 height 16
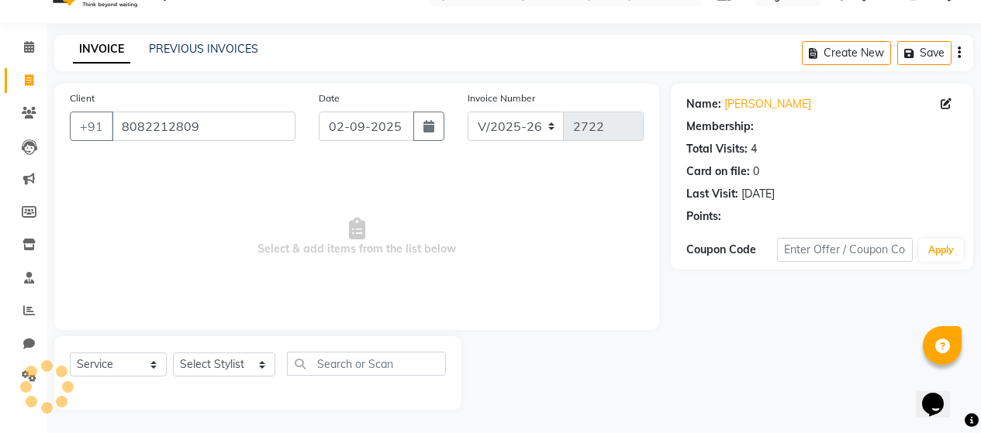
select select "1: Object"
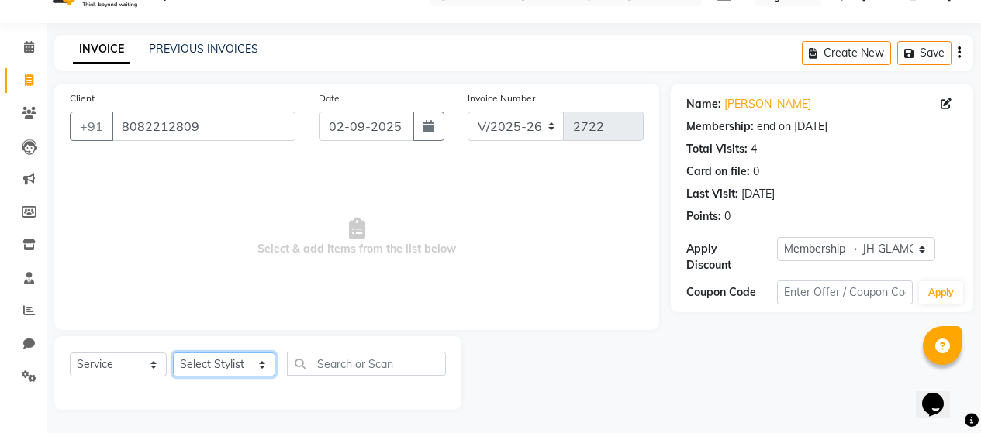
click at [250, 367] on select "Select Stylist [PERSON_NAME] Zibral [PERSON_NAME] [PERSON_NAME] [PERSON_NAME] […" at bounding box center [224, 365] width 102 height 24
select select "88034"
click at [173, 353] on select "Select Stylist [PERSON_NAME] Zibral [PERSON_NAME] [PERSON_NAME] [PERSON_NAME] […" at bounding box center [224, 365] width 102 height 24
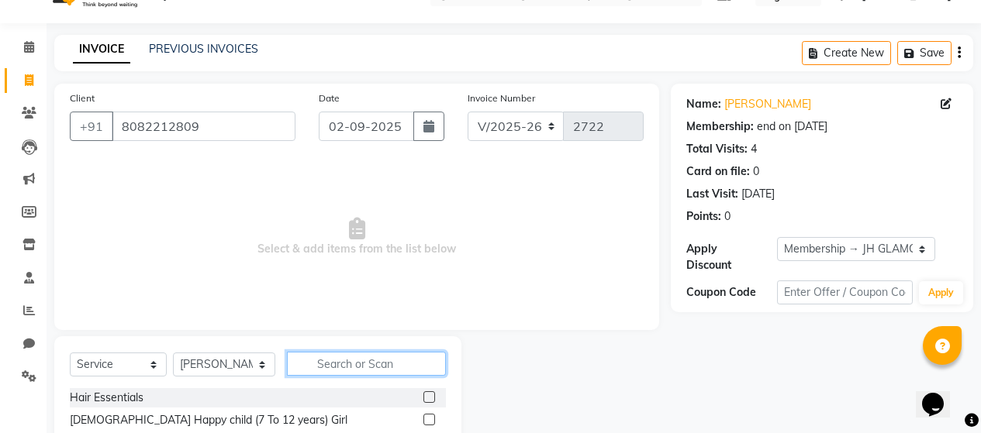
click at [368, 357] on input "text" at bounding box center [366, 364] width 159 height 24
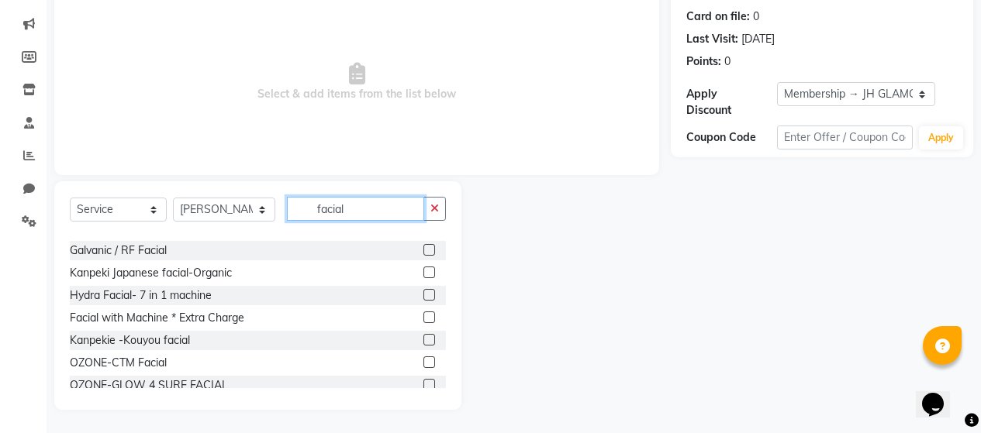
scroll to position [78, 0]
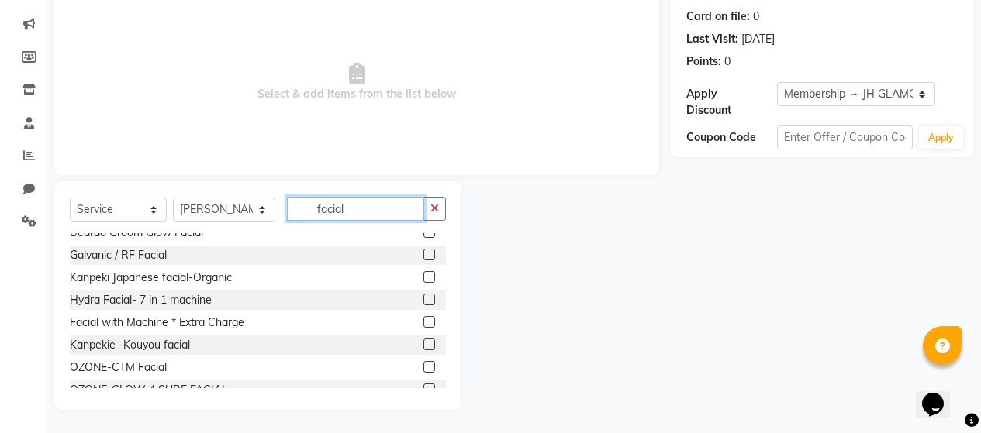
type input "facial"
click at [423, 343] on label at bounding box center [429, 345] width 12 height 12
click at [423, 343] on input "checkbox" at bounding box center [428, 345] width 10 height 10
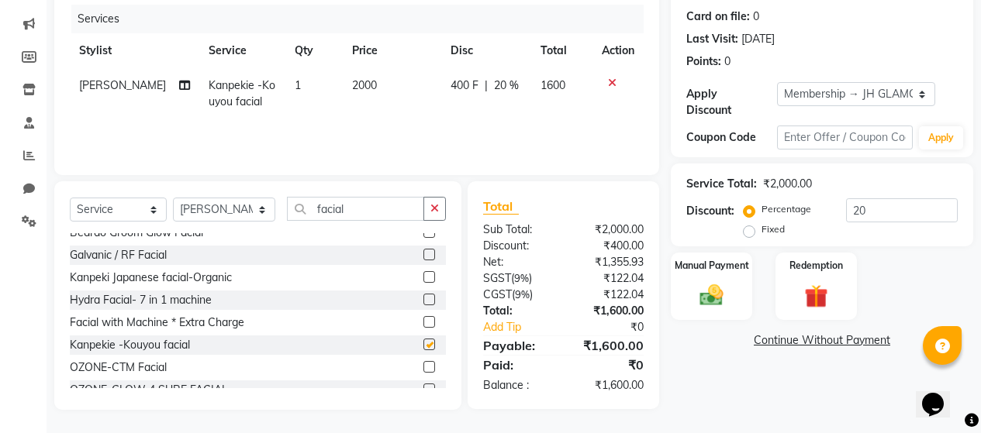
checkbox input "false"
click at [612, 82] on icon at bounding box center [612, 83] width 9 height 11
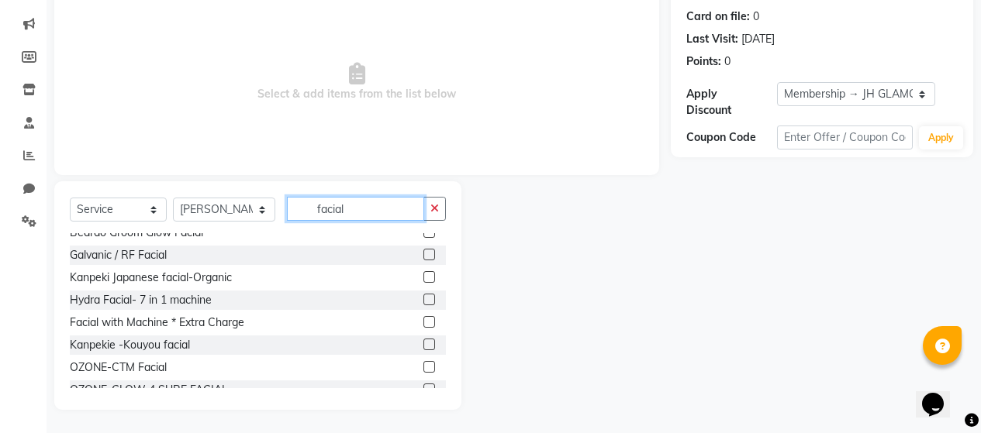
click at [306, 206] on input "facial" at bounding box center [355, 209] width 137 height 24
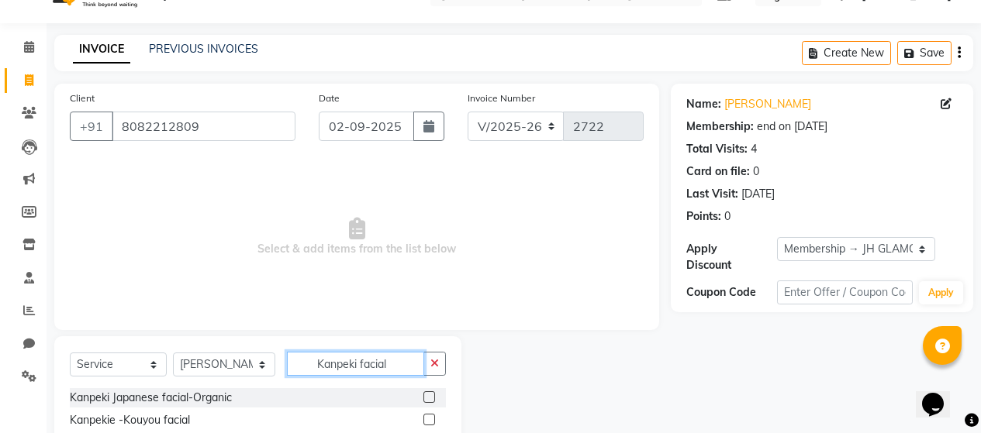
scroll to position [100, 0]
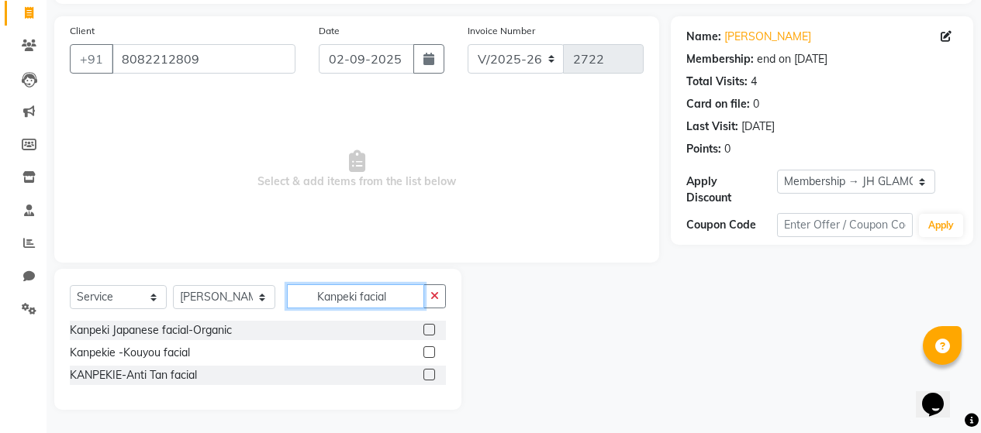
type input "Kanpeki facial"
click at [429, 373] on label at bounding box center [429, 375] width 12 height 12
click at [429, 373] on input "checkbox" at bounding box center [428, 376] width 10 height 10
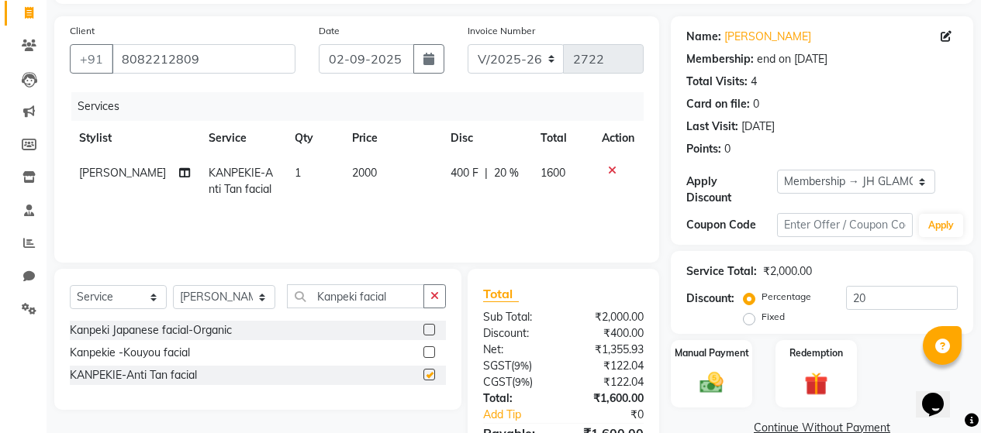
checkbox input "false"
click at [605, 173] on div at bounding box center [618, 170] width 33 height 11
click at [609, 171] on icon at bounding box center [612, 170] width 9 height 11
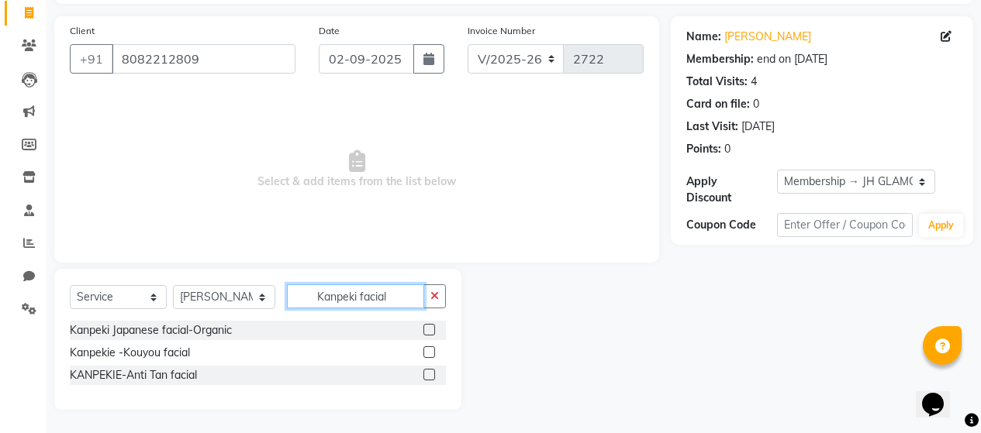
click at [386, 291] on input "Kanpeki facial" at bounding box center [355, 297] width 137 height 24
type input "K"
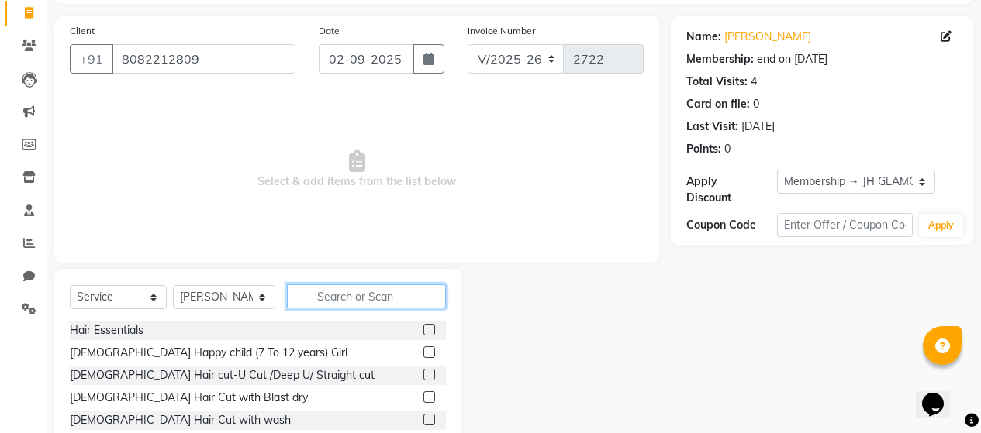
type input "K"
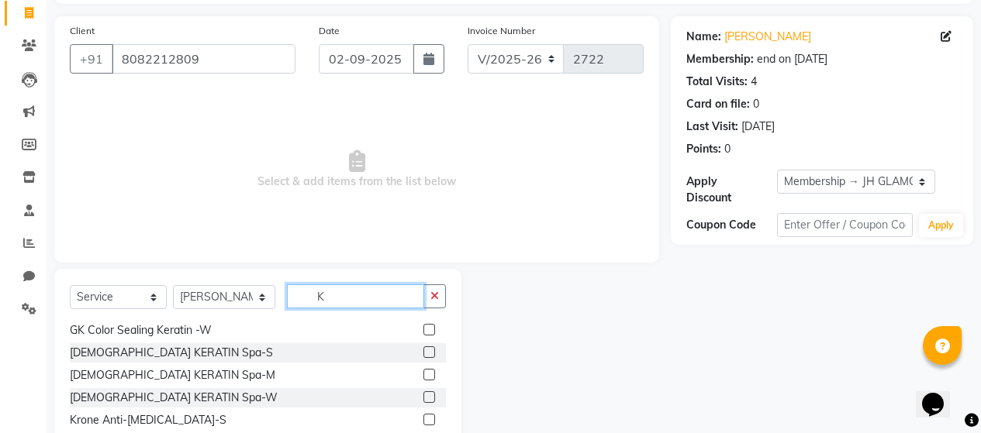
scroll to position [388, 0]
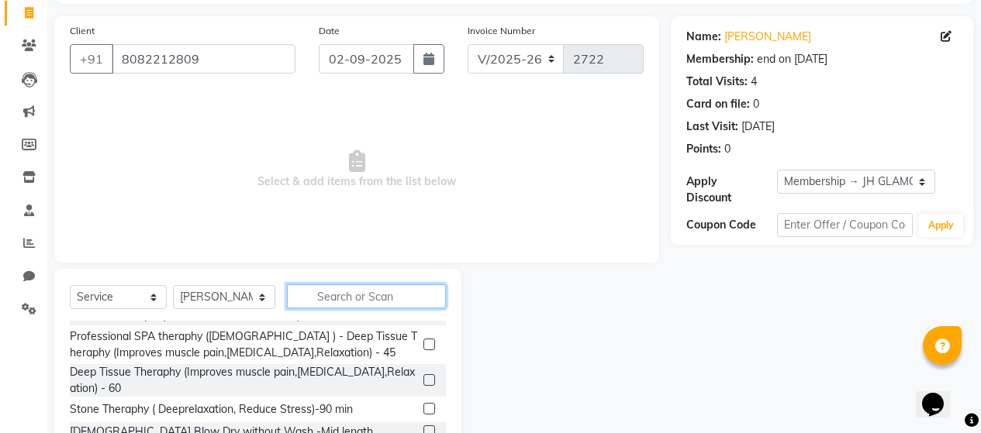
type input "A"
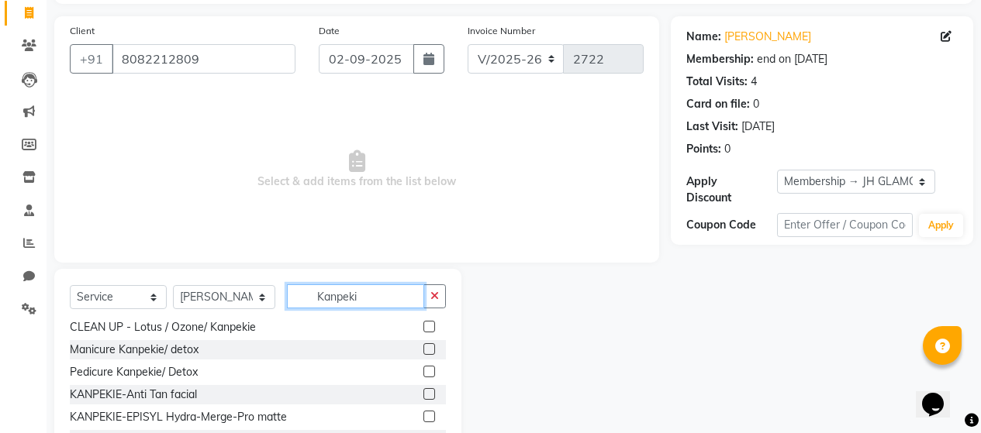
scroll to position [205, 0]
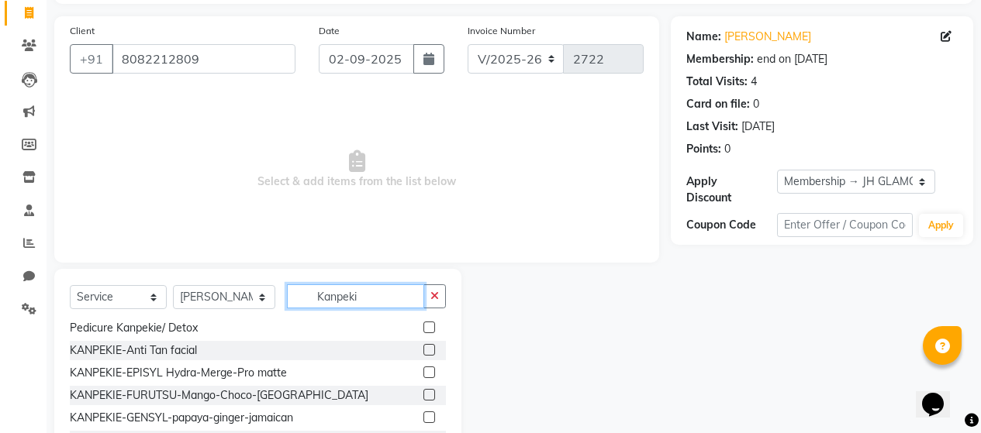
type input "Kanpeki"
click at [423, 392] on label at bounding box center [429, 395] width 12 height 12
click at [423, 392] on input "checkbox" at bounding box center [428, 396] width 10 height 10
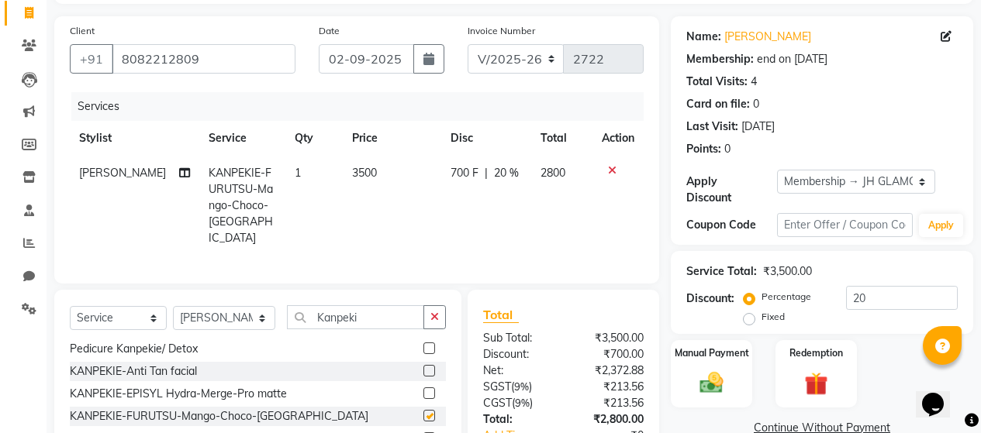
checkbox input "false"
click at [711, 372] on img at bounding box center [712, 383] width 40 height 28
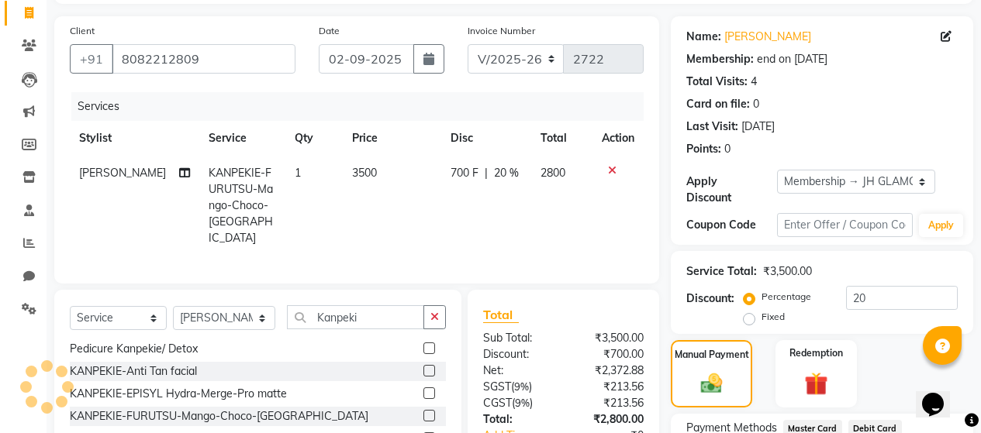
scroll to position [216, 0]
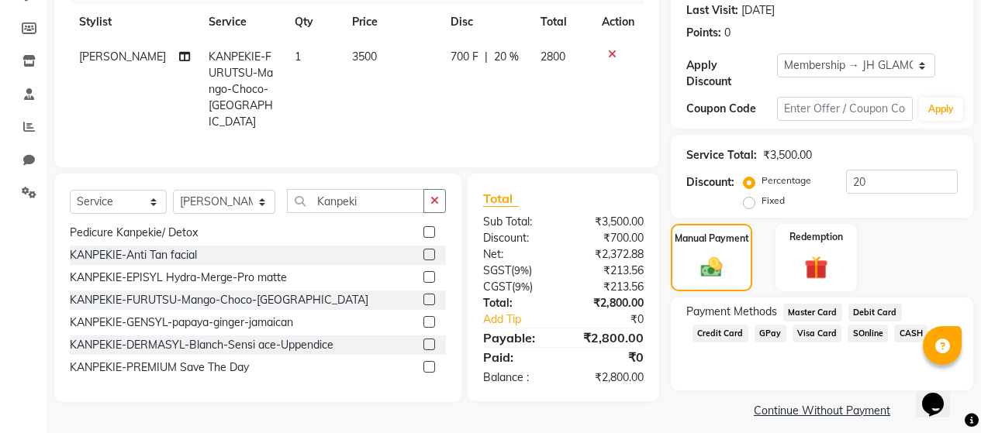
click at [873, 304] on span "Debit Card" at bounding box center [874, 313] width 53 height 18
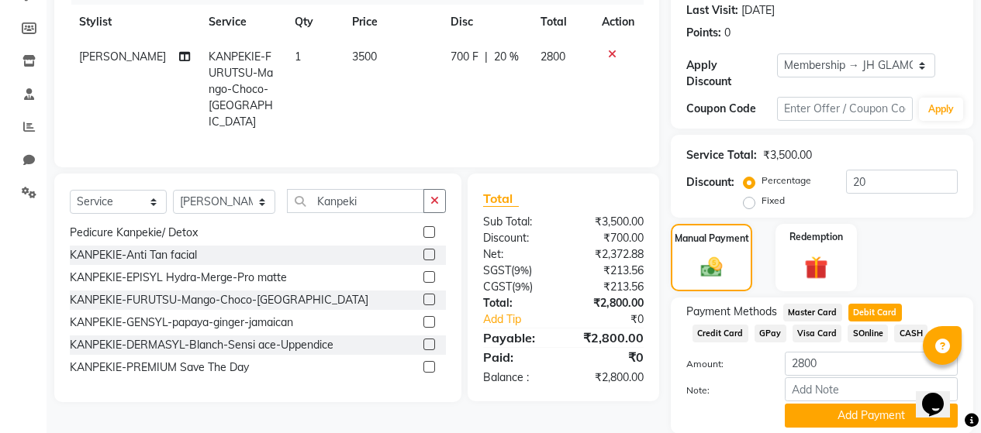
scroll to position [260, 0]
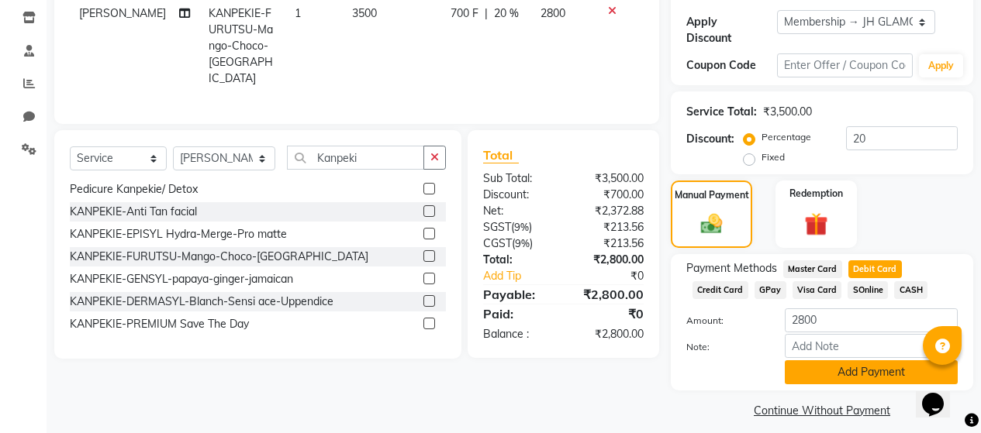
click at [827, 361] on button "Add Payment" at bounding box center [871, 373] width 173 height 24
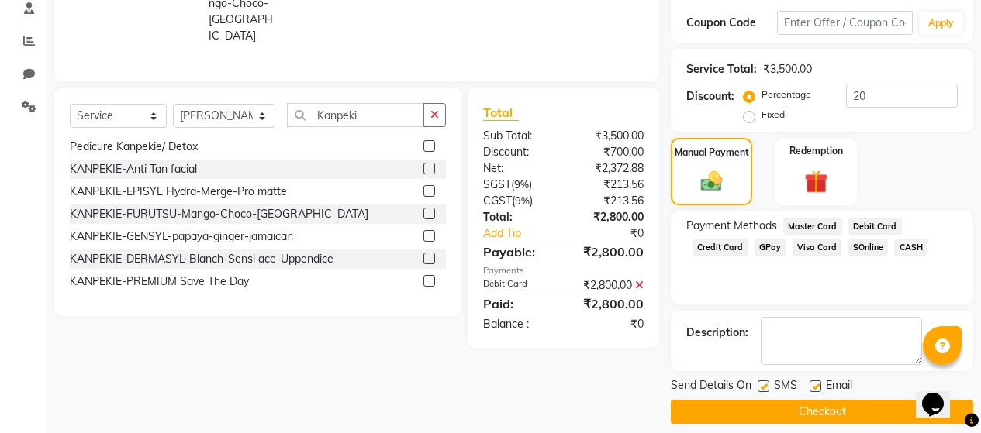
scroll to position [304, 0]
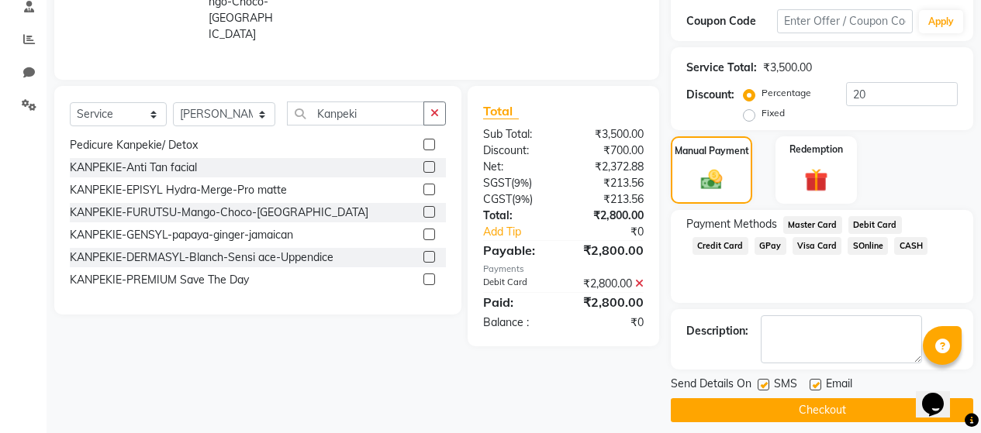
click at [764, 379] on label at bounding box center [763, 385] width 12 height 12
click at [764, 381] on input "checkbox" at bounding box center [762, 386] width 10 height 10
checkbox input "false"
click at [817, 379] on label at bounding box center [815, 385] width 12 height 12
click at [817, 381] on input "checkbox" at bounding box center [814, 386] width 10 height 10
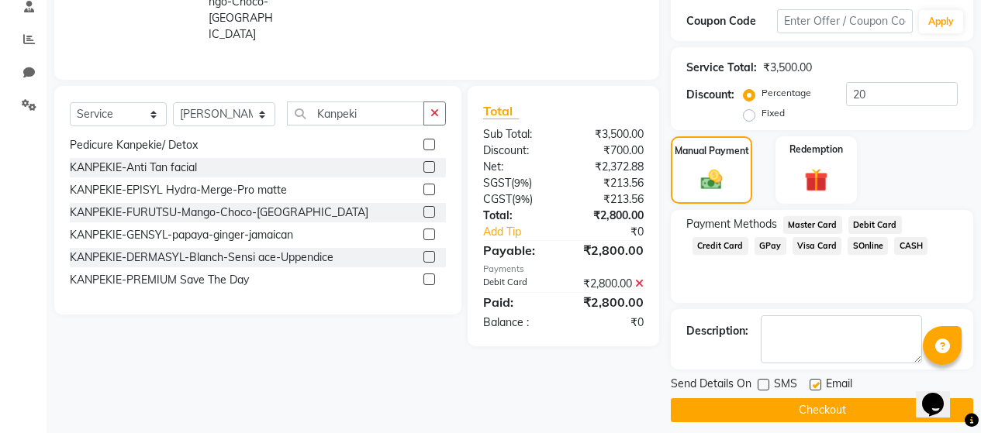
checkbox input "false"
click at [809, 403] on button "Checkout" at bounding box center [822, 411] width 302 height 24
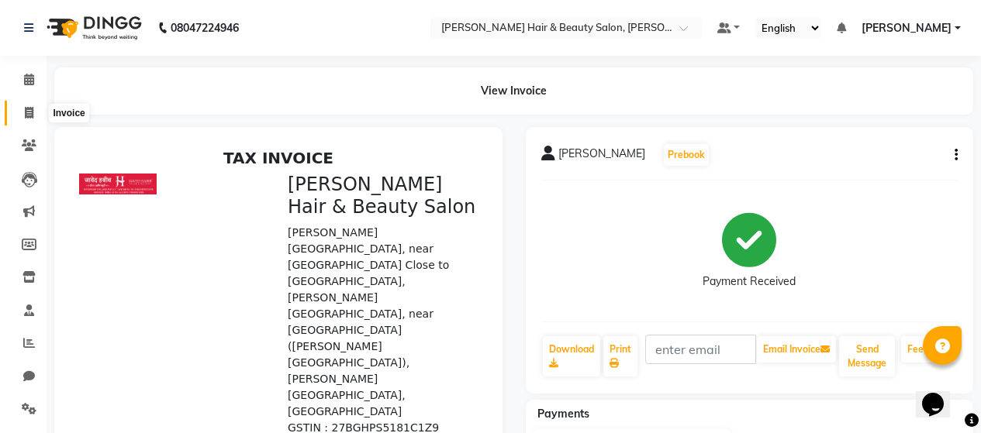
click at [27, 107] on icon at bounding box center [29, 113] width 9 height 12
select select "service"
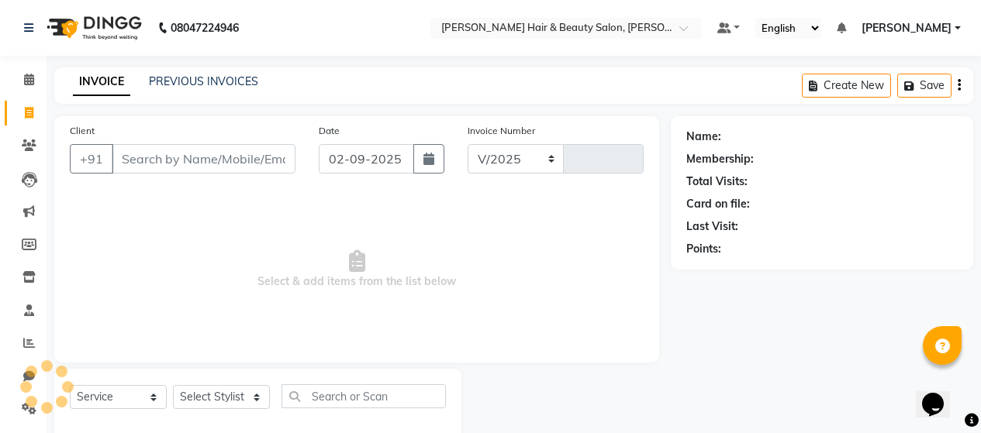
select select "7927"
type input "2723"
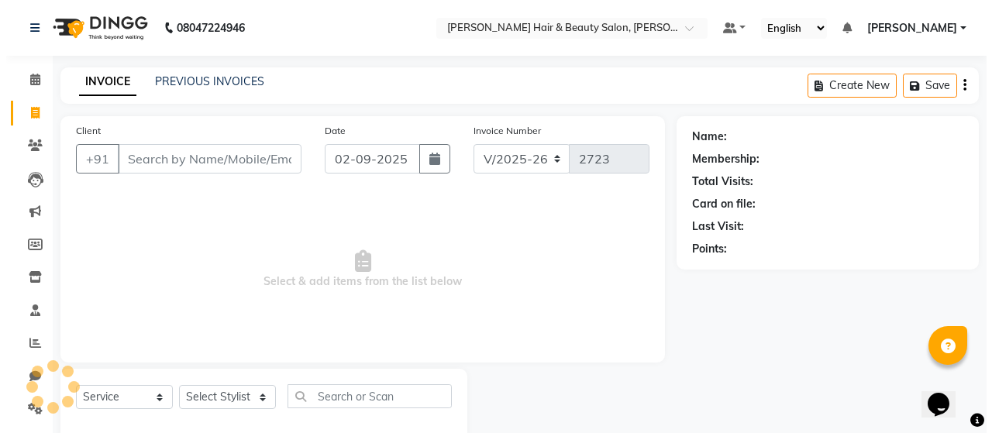
scroll to position [33, 0]
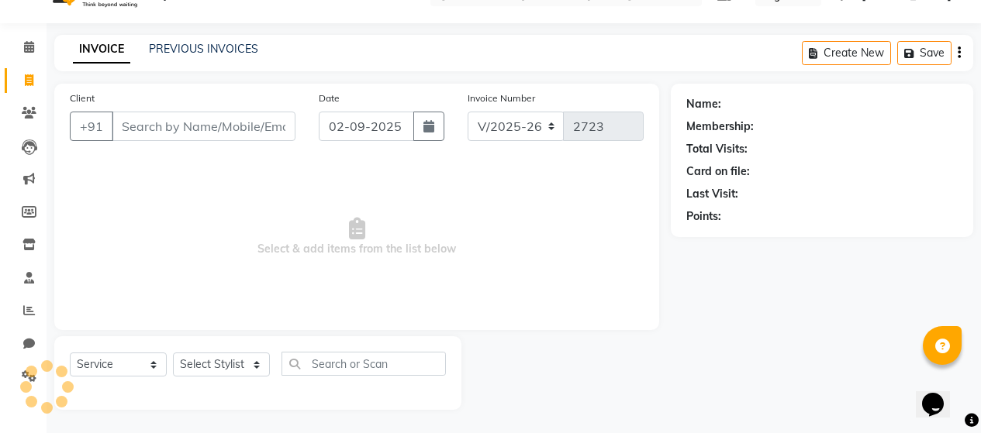
click at [228, 136] on input "Client" at bounding box center [204, 126] width 184 height 29
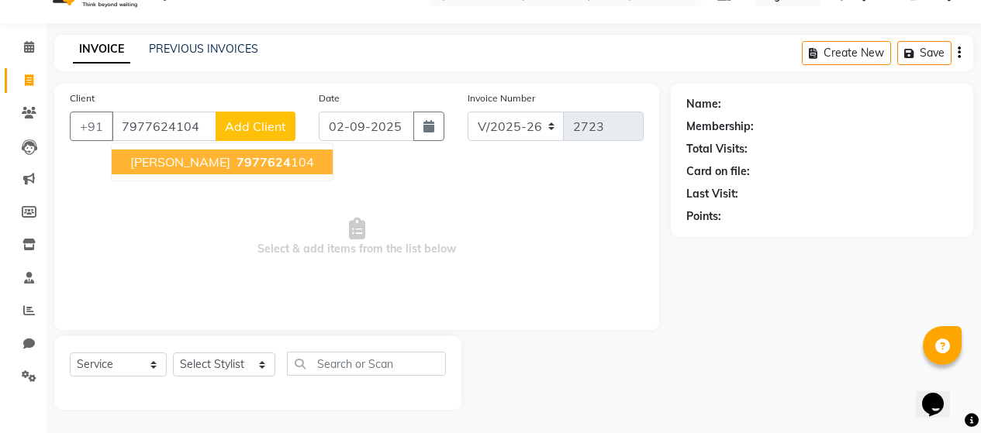
type input "7977624104"
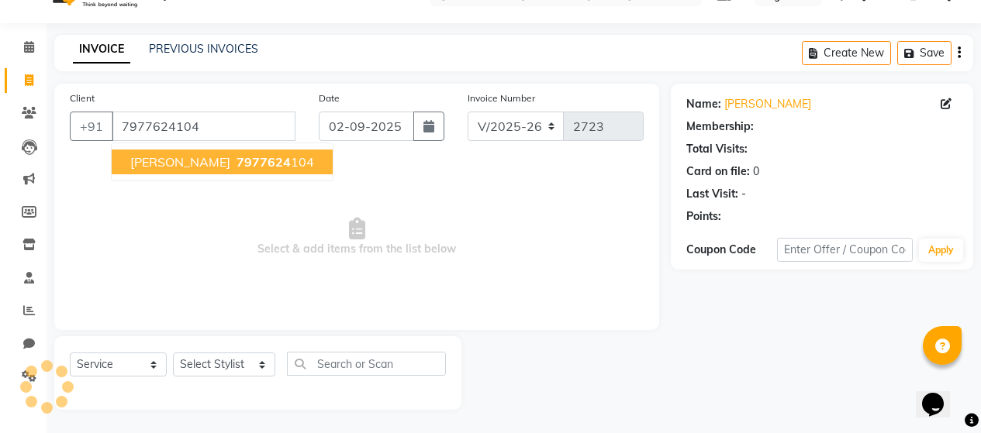
select select "1: Object"
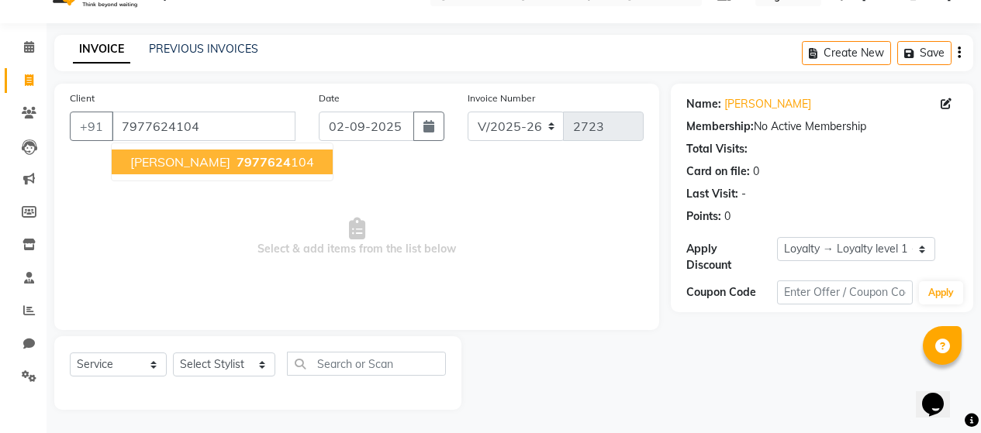
click at [178, 164] on span "[PERSON_NAME]" at bounding box center [180, 162] width 100 height 16
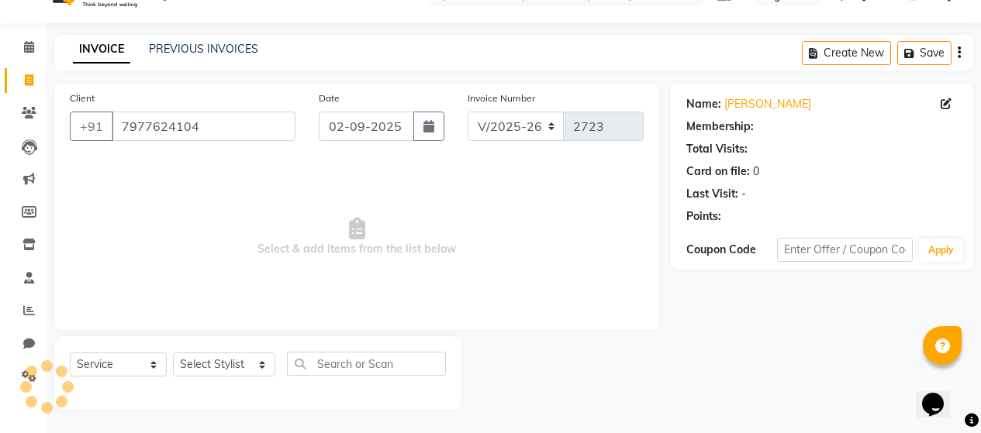
select select "1: Object"
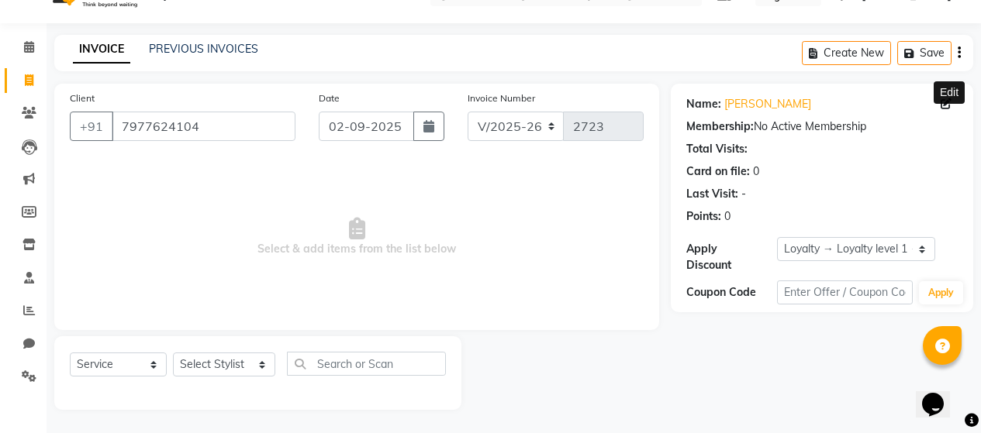
click at [946, 105] on icon at bounding box center [945, 103] width 11 height 11
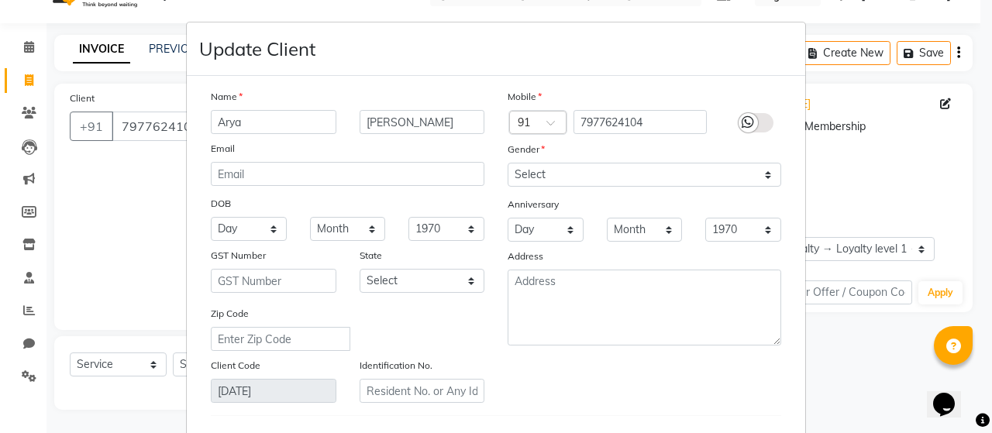
click at [218, 121] on input "Arya" at bounding box center [274, 122] width 126 height 24
type input "Aarya"
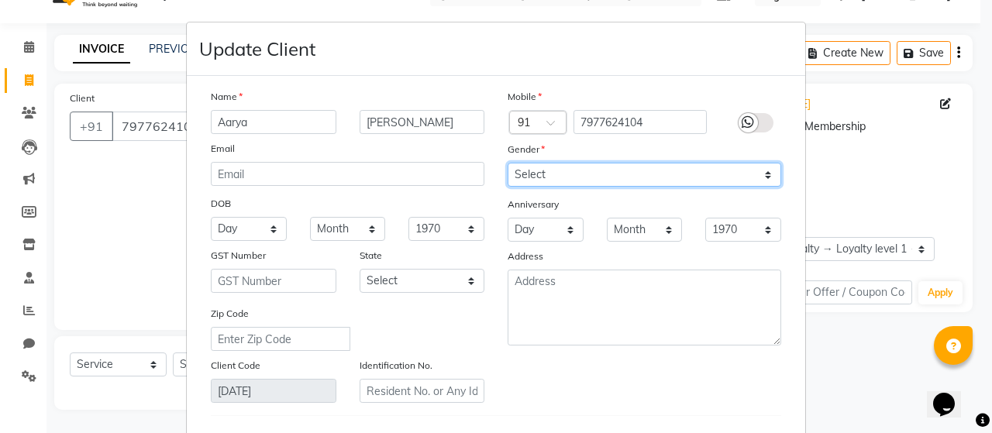
drag, startPoint x: 761, startPoint y: 176, endPoint x: 736, endPoint y: 185, distance: 27.2
click at [761, 176] on select "Select [DEMOGRAPHIC_DATA] [DEMOGRAPHIC_DATA] Other Prefer Not To Say" at bounding box center [645, 175] width 274 height 24
select select "[DEMOGRAPHIC_DATA]"
click at [508, 163] on select "Select [DEMOGRAPHIC_DATA] [DEMOGRAPHIC_DATA] Other Prefer Not To Say" at bounding box center [645, 175] width 274 height 24
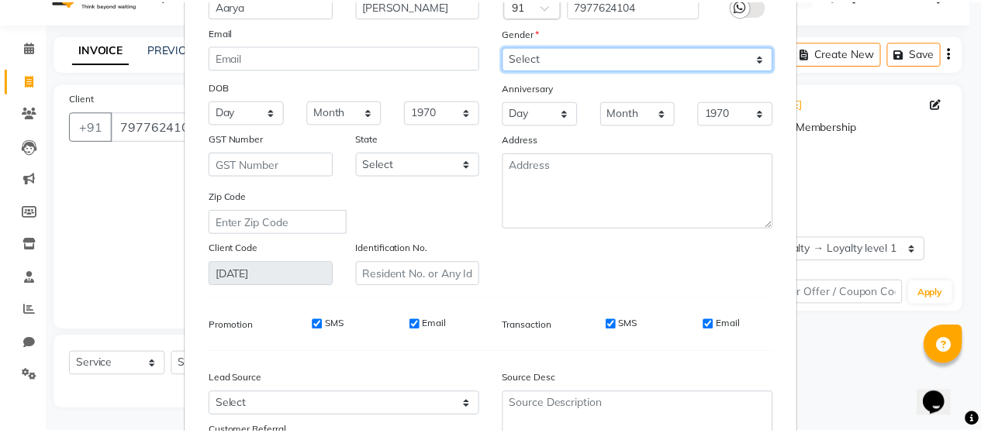
scroll to position [233, 0]
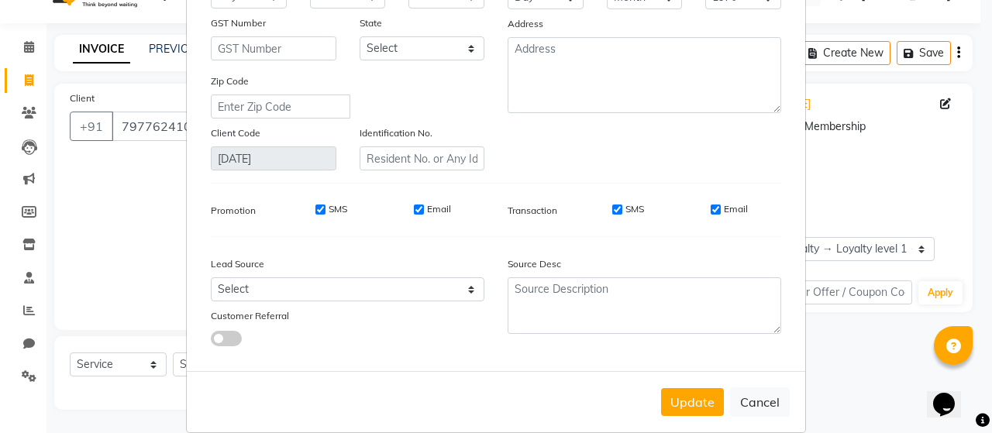
click at [329, 212] on label "SMS" at bounding box center [338, 209] width 19 height 14
click at [326, 212] on input "SMS" at bounding box center [321, 210] width 10 height 10
checkbox input "false"
click at [433, 209] on label "Email" at bounding box center [439, 209] width 24 height 14
click at [424, 209] on input "Email" at bounding box center [419, 210] width 10 height 10
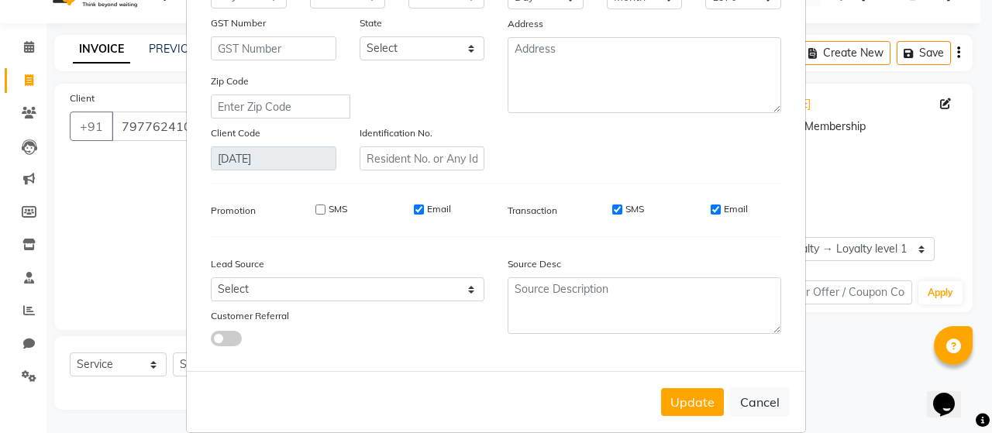
checkbox input "false"
click at [631, 208] on label "SMS" at bounding box center [635, 209] width 19 height 14
click at [623, 208] on input "SMS" at bounding box center [618, 210] width 10 height 10
checkbox input "false"
click at [726, 208] on label "Email" at bounding box center [736, 209] width 24 height 14
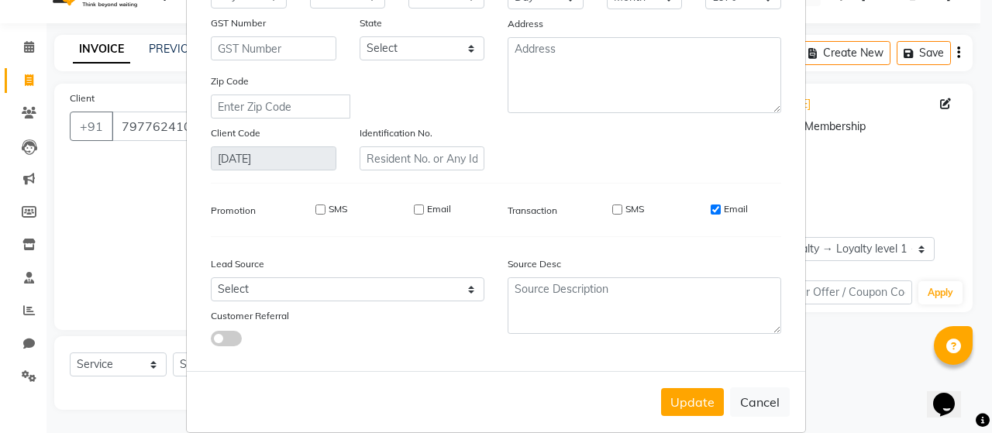
click at [721, 208] on input "Email" at bounding box center [716, 210] width 10 height 10
checkbox input "false"
drag, startPoint x: 683, startPoint y: 404, endPoint x: 647, endPoint y: 382, distance: 41.8
click at [682, 404] on button "Update" at bounding box center [692, 402] width 63 height 28
select select
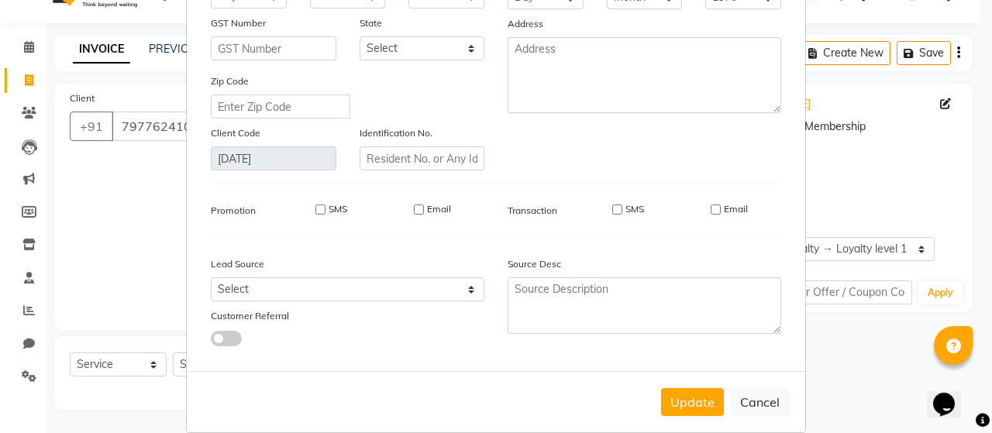
select select
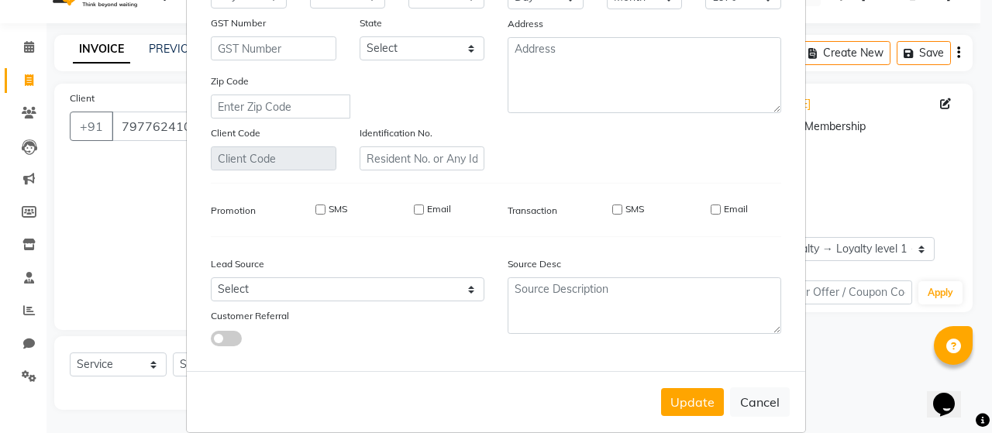
select select
checkbox input "false"
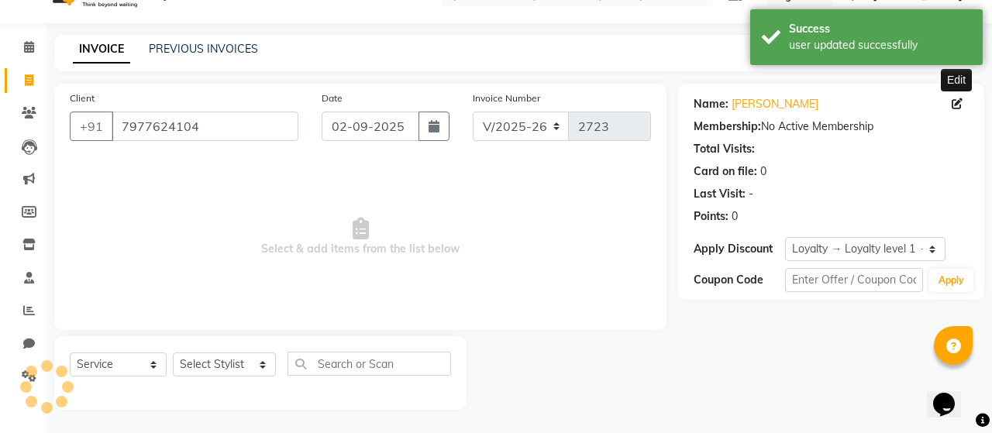
select select "1: Object"
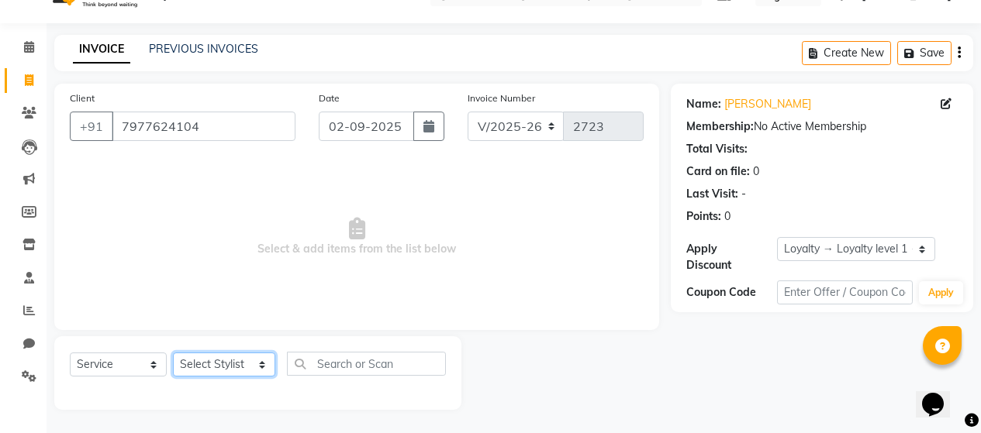
click at [254, 366] on select "Select Stylist [PERSON_NAME] Zibral [PERSON_NAME] [PERSON_NAME] [PERSON_NAME] […" at bounding box center [224, 365] width 102 height 24
select select "72243"
click at [173, 353] on select "Select Stylist [PERSON_NAME] Zibral [PERSON_NAME] [PERSON_NAME] [PERSON_NAME] […" at bounding box center [224, 365] width 102 height 24
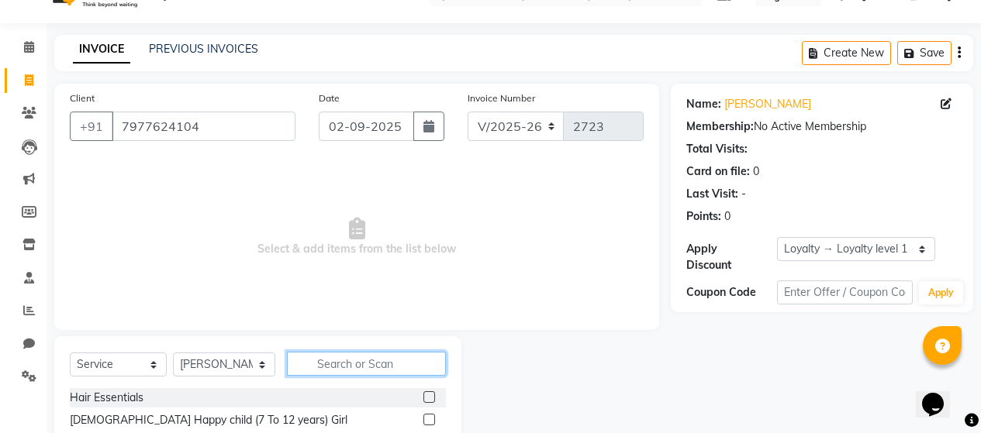
click at [358, 361] on input "text" at bounding box center [366, 364] width 159 height 24
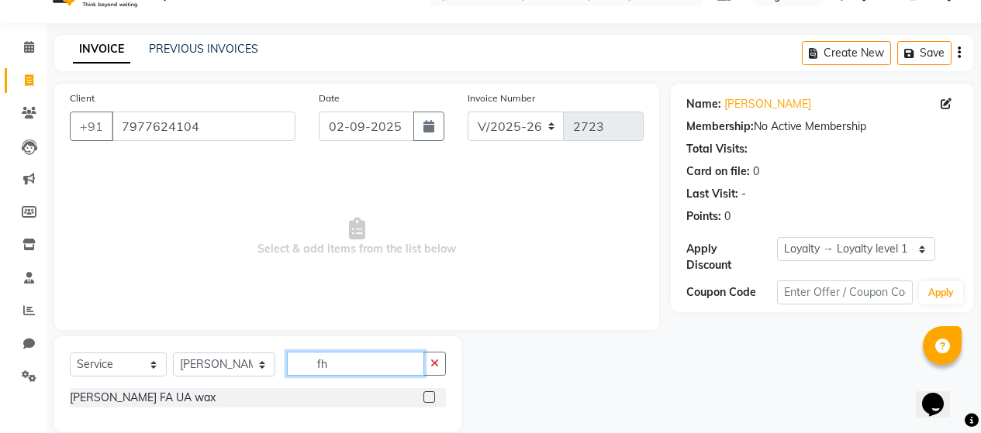
type input "fh"
click at [426, 399] on label at bounding box center [429, 398] width 12 height 12
click at [426, 399] on input "checkbox" at bounding box center [428, 398] width 10 height 10
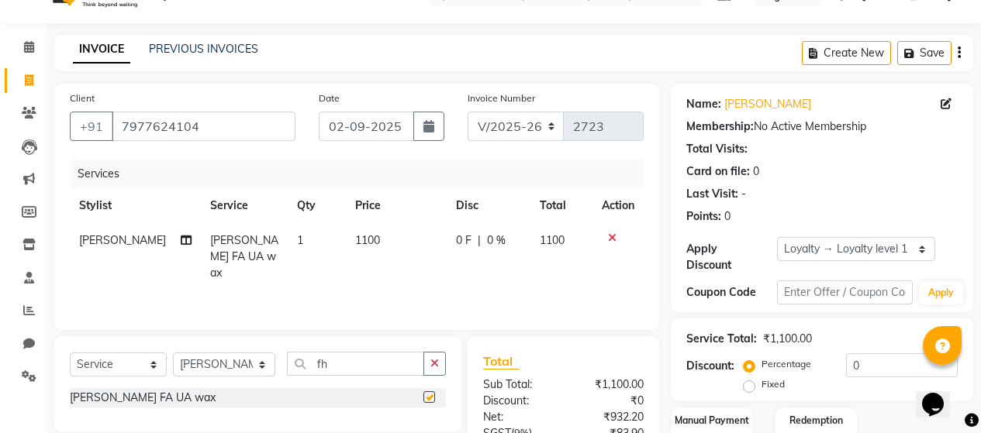
checkbox input "false"
click at [416, 247] on td "1100" at bounding box center [396, 256] width 101 height 67
select select "72243"
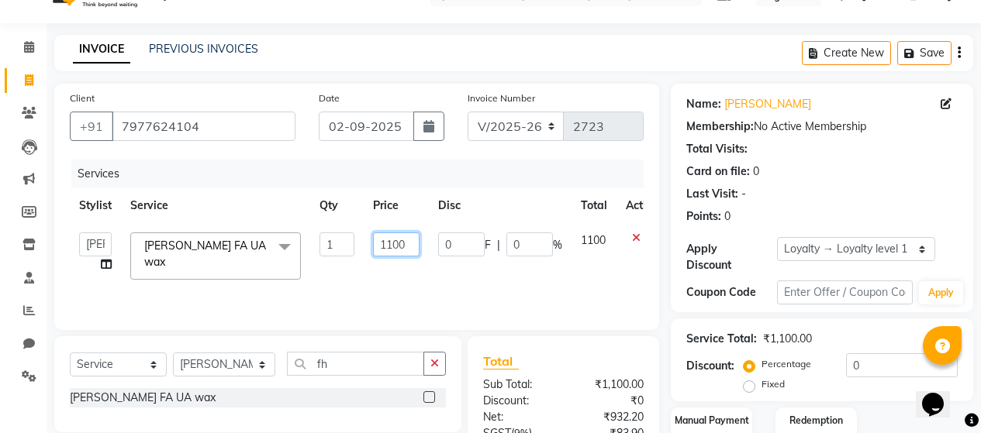
click at [391, 242] on input "1100" at bounding box center [396, 245] width 47 height 24
type input "1400"
click at [486, 295] on div "Services Stylist Service Qty Price Disc Total Action [PERSON_NAME] Zibral [PERS…" at bounding box center [357, 237] width 574 height 155
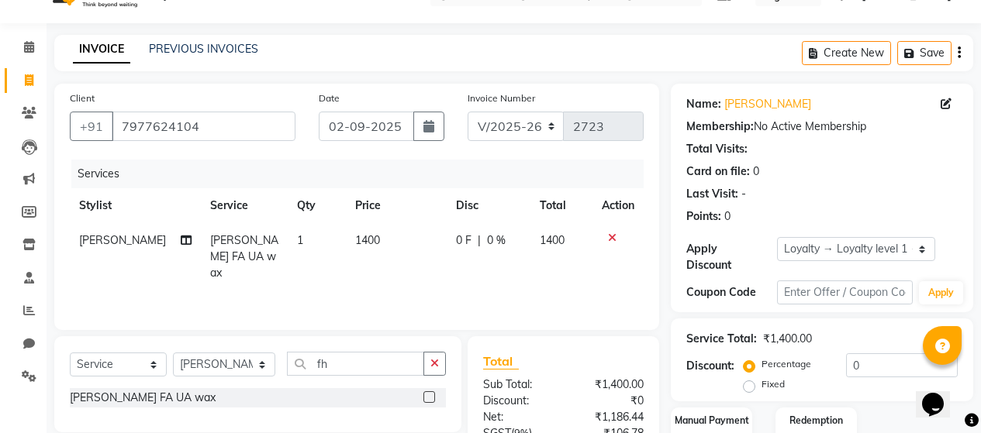
click at [495, 237] on span "0 %" at bounding box center [496, 241] width 19 height 16
select select "72243"
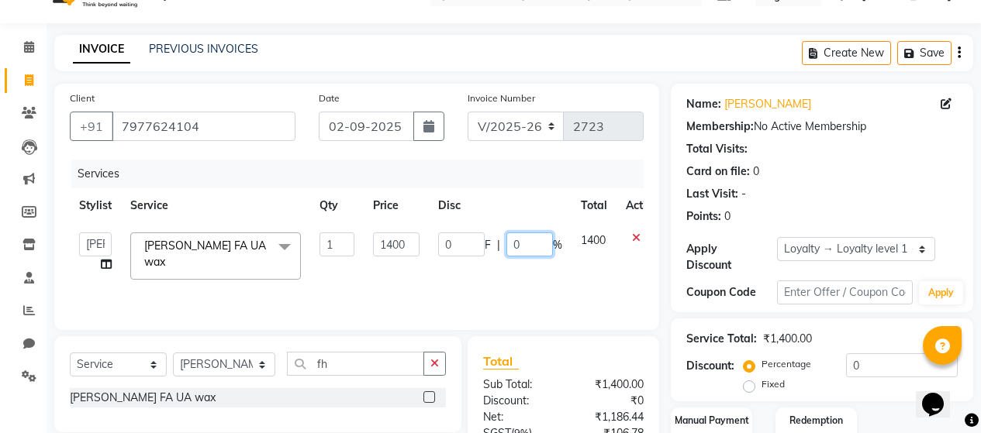
click at [520, 239] on input "0" at bounding box center [529, 245] width 47 height 24
type input "20"
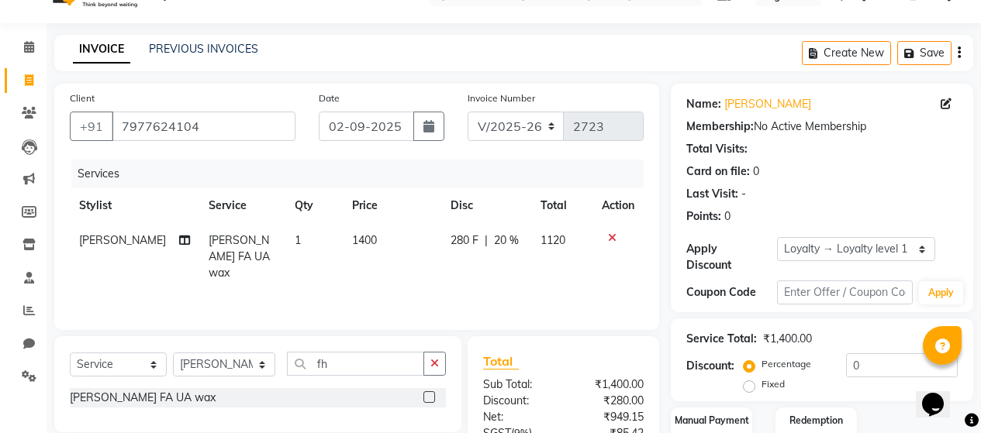
click at [507, 290] on div "Services Stylist Service Qty Price Disc Total Action Kiran Tak [PERSON_NAME] FA…" at bounding box center [357, 237] width 574 height 155
click at [374, 366] on input "fh" at bounding box center [355, 364] width 137 height 24
type input "f"
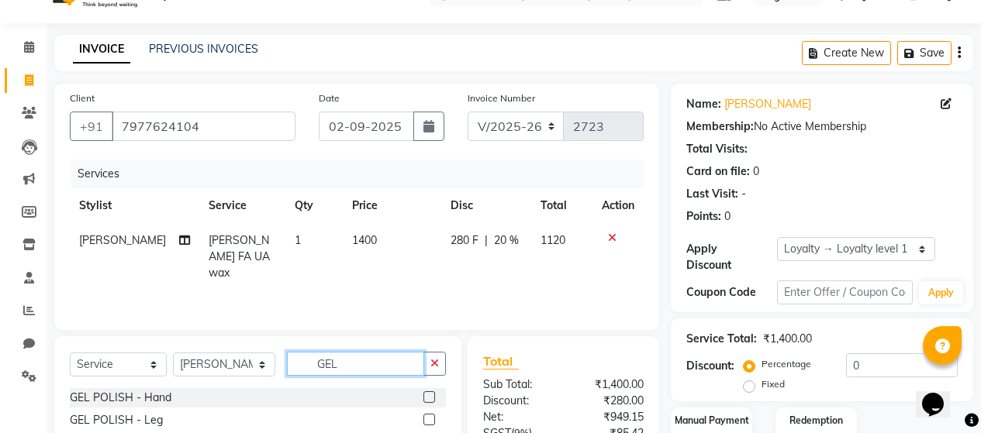
scroll to position [187, 0]
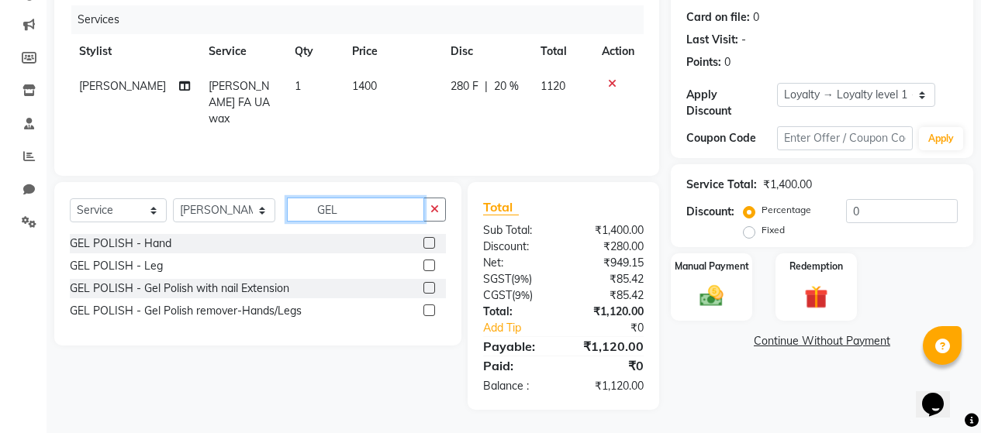
type input "GEL"
click at [427, 311] on label at bounding box center [429, 311] width 12 height 12
click at [427, 311] on input "checkbox" at bounding box center [428, 311] width 10 height 10
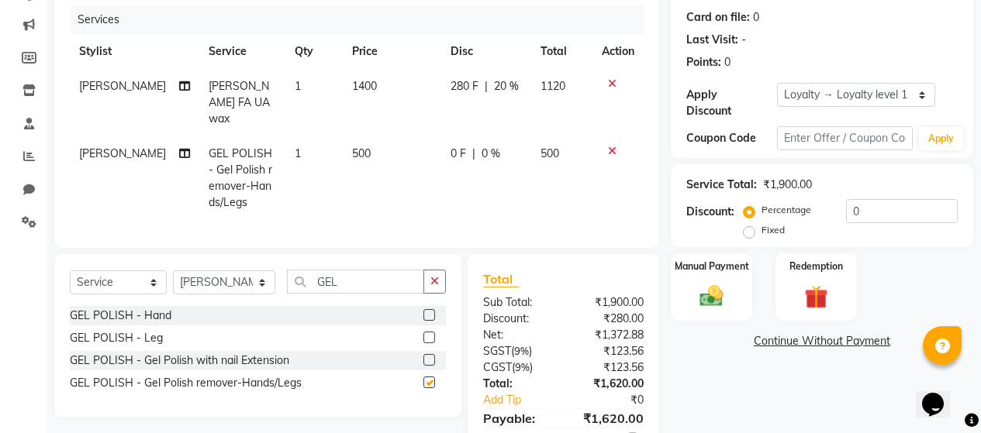
checkbox input "false"
drag, startPoint x: 371, startPoint y: 136, endPoint x: 371, endPoint y: 148, distance: 12.4
click at [371, 136] on td "500" at bounding box center [392, 178] width 98 height 84
select select "72243"
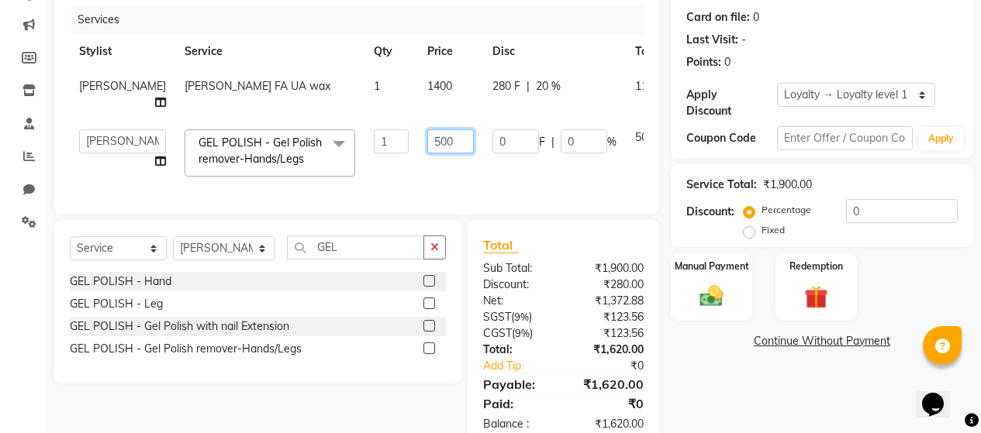
click at [427, 143] on input "500" at bounding box center [450, 141] width 47 height 24
type input "400"
click at [483, 185] on td "0 F | 0 %" at bounding box center [554, 153] width 143 height 66
select select "72243"
click at [561, 147] on input "0" at bounding box center [584, 141] width 47 height 24
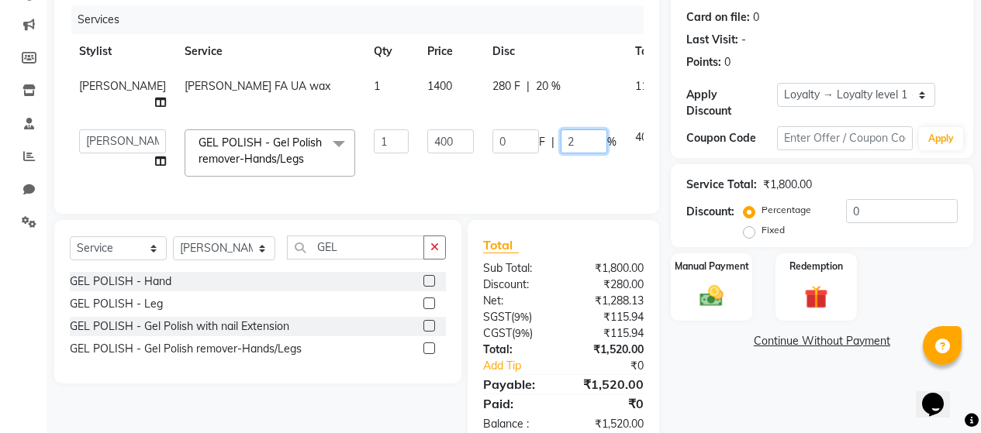
type input "20"
click at [489, 171] on td "0 F | 20 %" at bounding box center [554, 153] width 143 height 66
select select "72243"
drag, startPoint x: 255, startPoint y: 260, endPoint x: 246, endPoint y: 252, distance: 12.1
click at [255, 260] on select "Select Stylist [PERSON_NAME] Zibral [PERSON_NAME] [PERSON_NAME] [PERSON_NAME] […" at bounding box center [224, 248] width 102 height 24
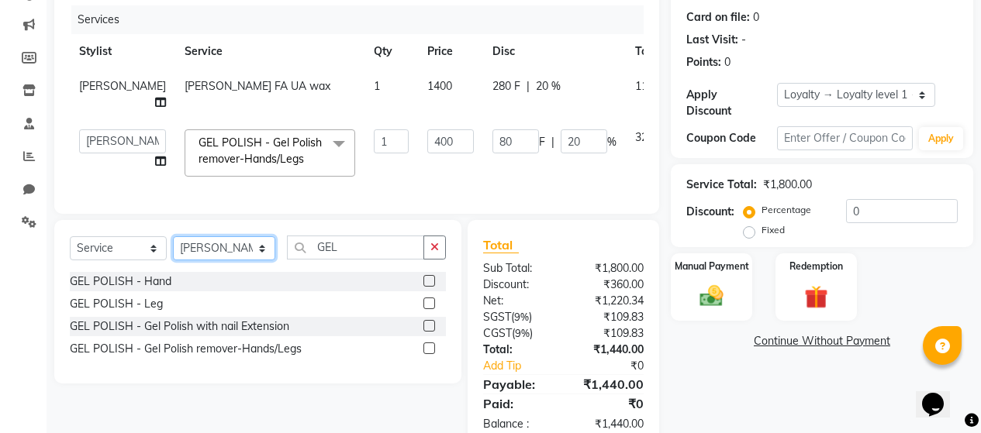
select select "72239"
click at [173, 248] on select "Select Stylist [PERSON_NAME] Zibral [PERSON_NAME] [PERSON_NAME] [PERSON_NAME] […" at bounding box center [224, 248] width 102 height 24
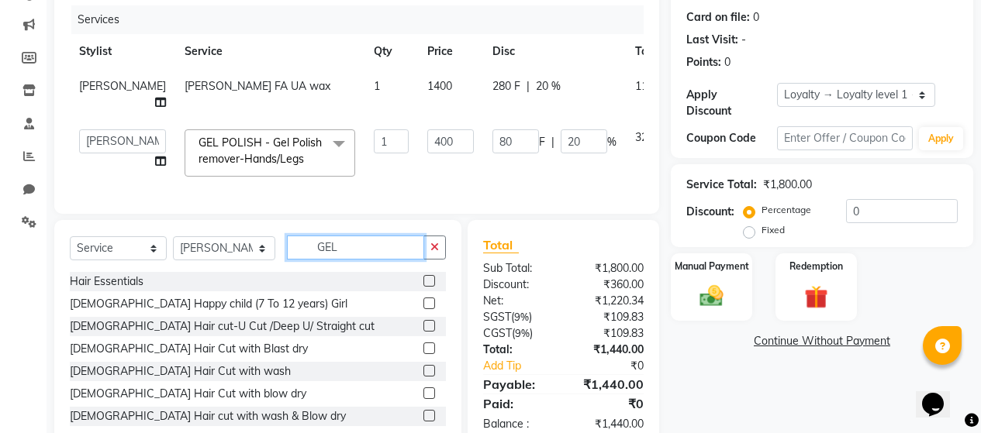
click at [347, 260] on input "GEL" at bounding box center [355, 248] width 137 height 24
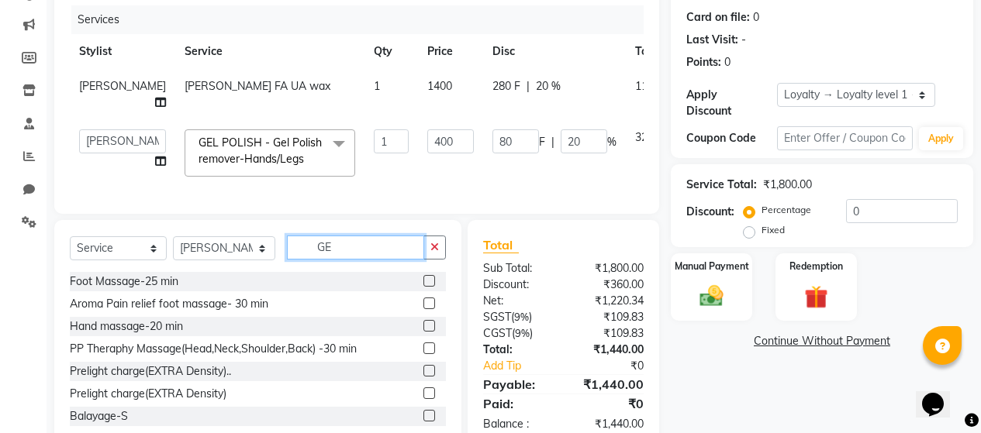
type input "G"
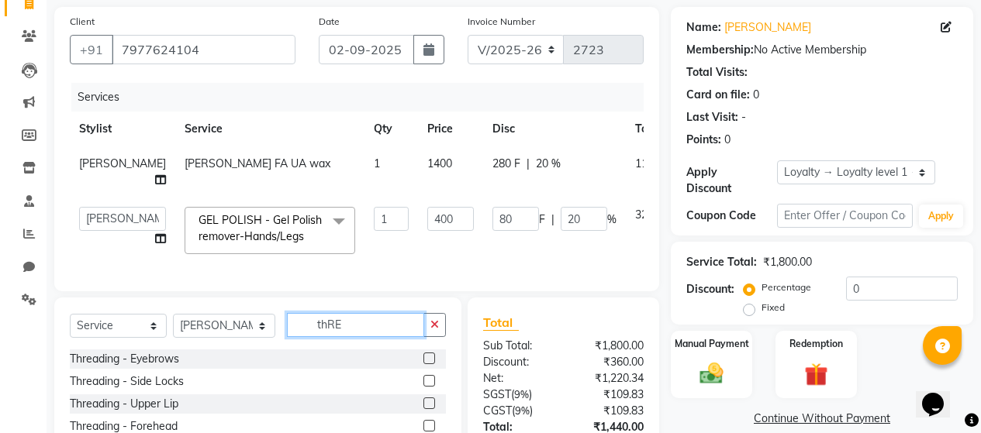
scroll to position [237, 0]
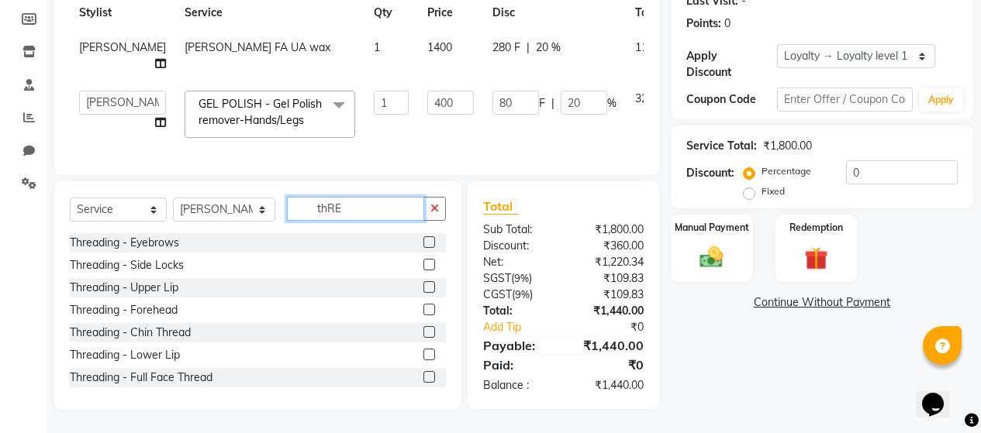
type input "thRE"
click at [423, 243] on label at bounding box center [429, 242] width 12 height 12
click at [423, 243] on input "checkbox" at bounding box center [428, 243] width 10 height 10
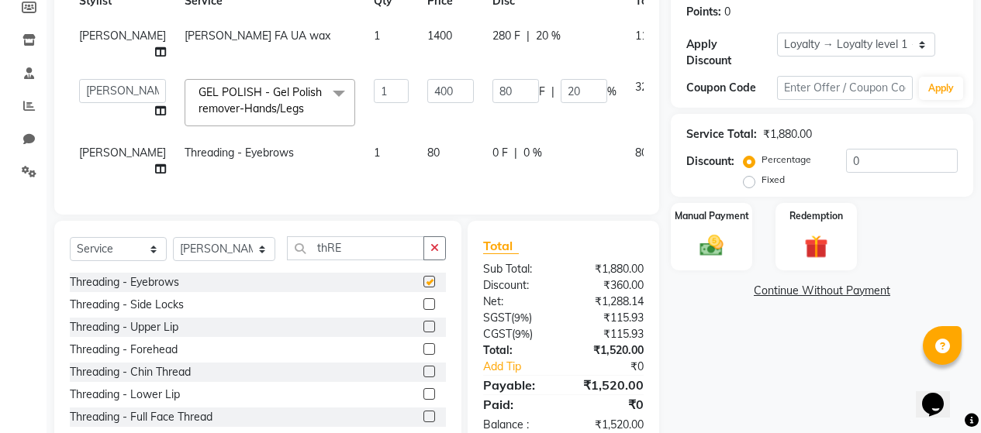
checkbox input "false"
click at [423, 333] on label at bounding box center [429, 327] width 12 height 12
click at [423, 333] on input "checkbox" at bounding box center [428, 328] width 10 height 10
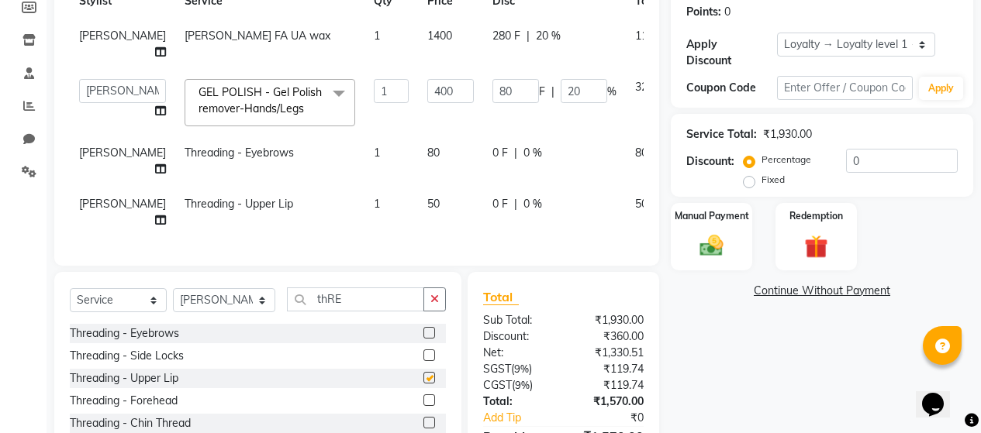
checkbox input "false"
click at [418, 164] on td "80" at bounding box center [450, 161] width 65 height 51
select select "72239"
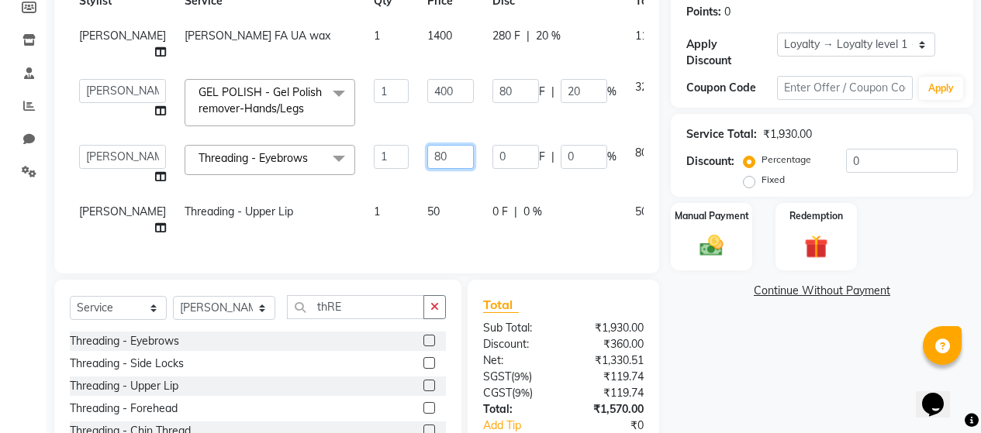
click at [427, 154] on input "80" at bounding box center [450, 157] width 47 height 24
type input "100"
click at [418, 211] on td "50" at bounding box center [450, 220] width 65 height 51
select select "72239"
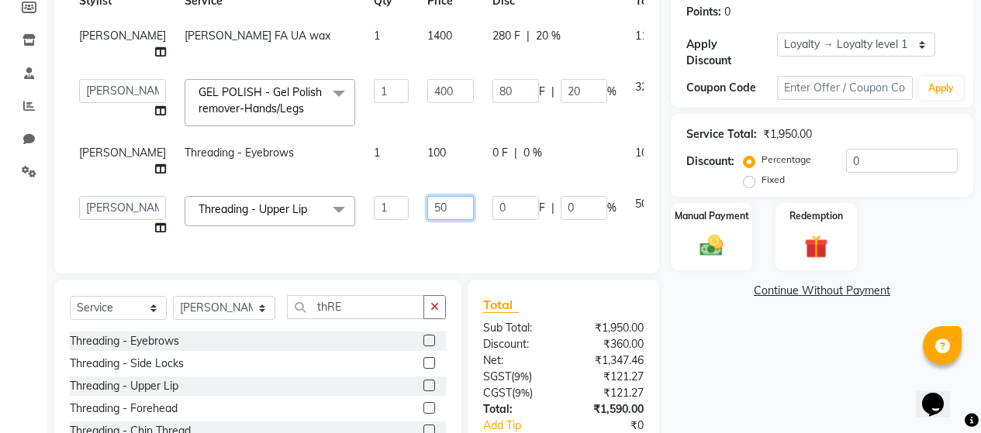
click at [427, 220] on input "50" at bounding box center [450, 208] width 47 height 24
type input "70"
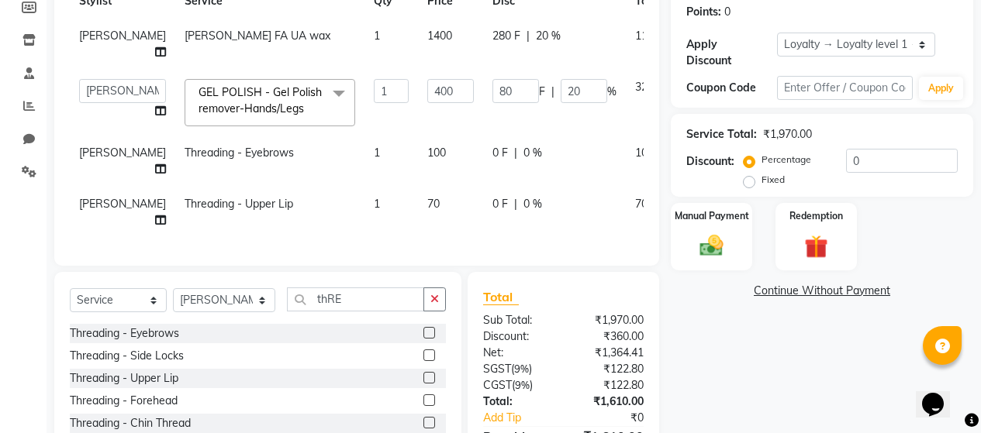
click at [483, 187] on td "0 F | 0 %" at bounding box center [554, 161] width 143 height 51
select select "72239"
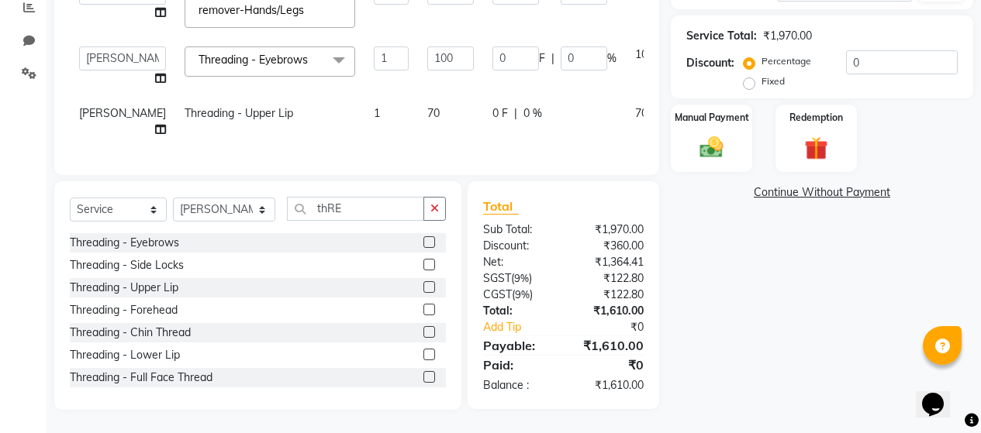
scroll to position [209, 0]
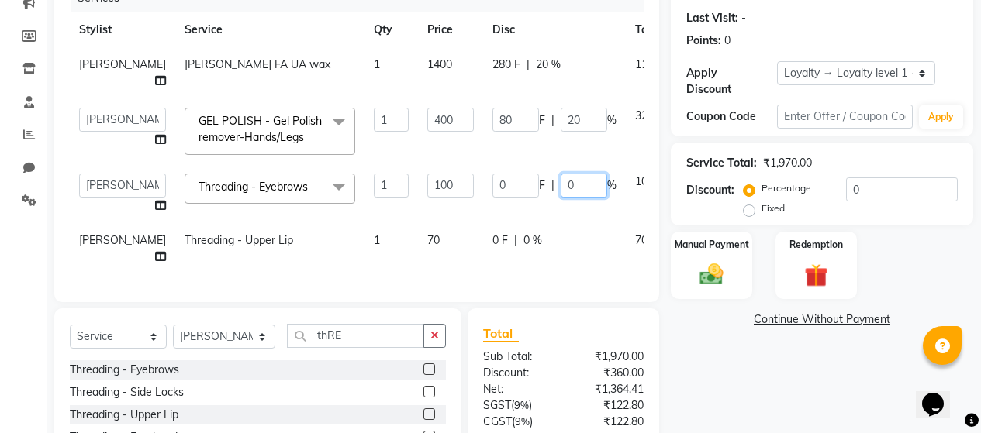
click at [561, 186] on input "0" at bounding box center [584, 186] width 47 height 24
type input "20"
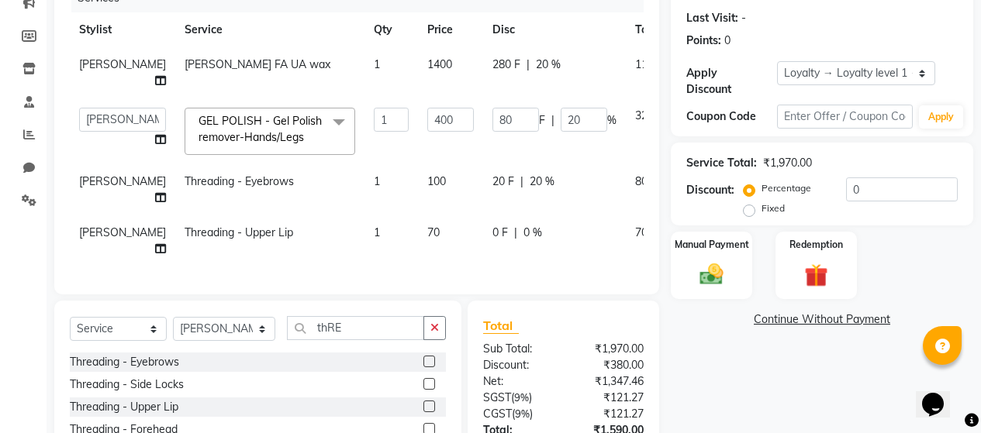
click at [520, 240] on div "0 F | 0 %" at bounding box center [554, 233] width 124 height 16
select select "72239"
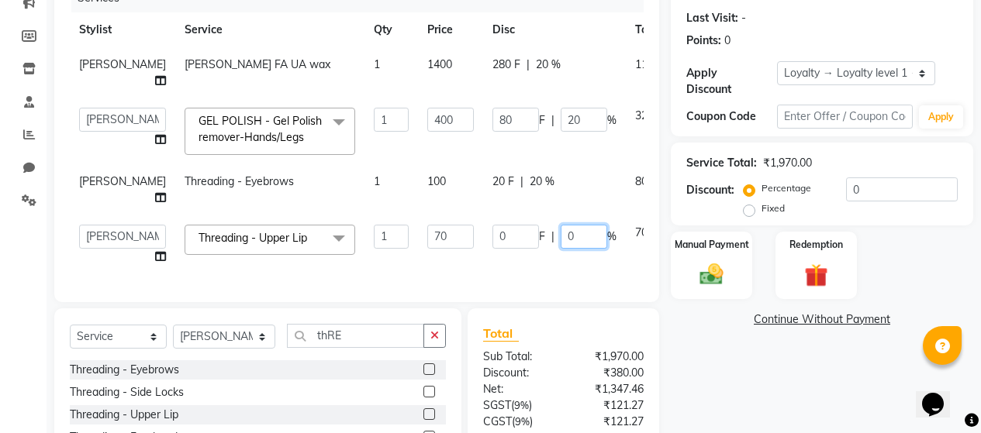
click at [561, 249] on input "0" at bounding box center [584, 237] width 47 height 24
type input "20"
click at [671, 274] on td at bounding box center [696, 245] width 51 height 59
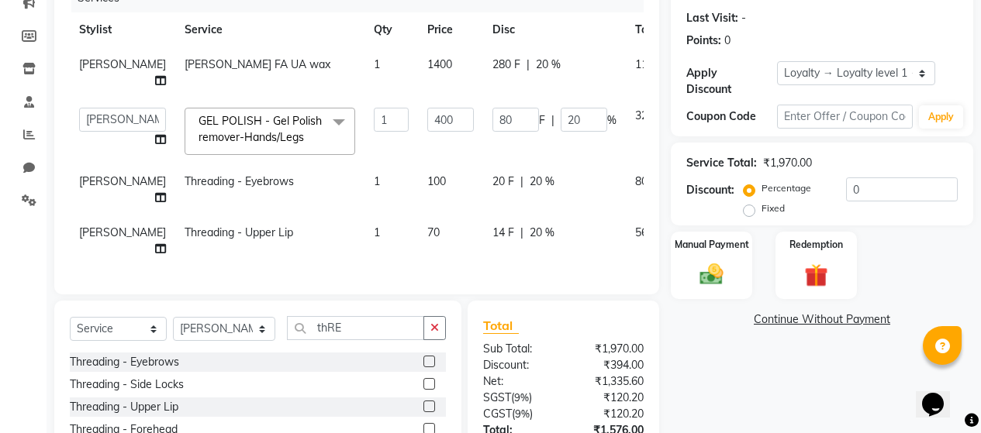
scroll to position [372, 0]
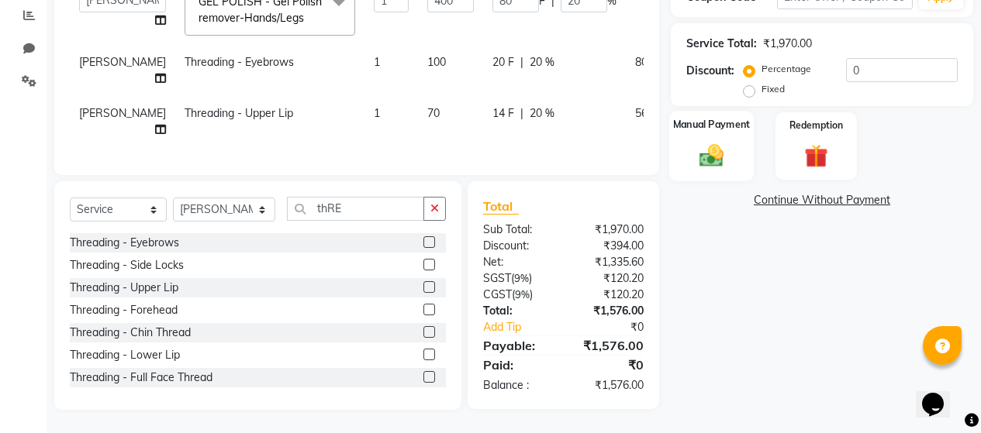
click at [713, 141] on img at bounding box center [712, 155] width 40 height 28
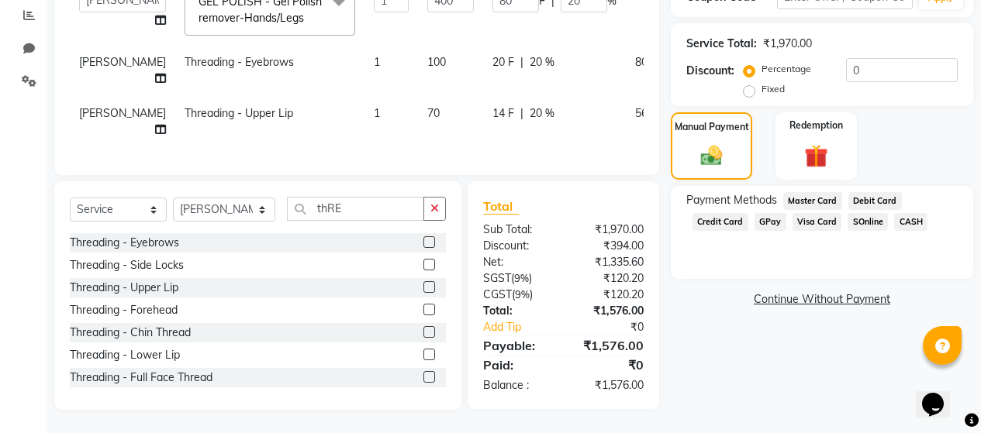
click at [765, 213] on span "GPay" at bounding box center [770, 222] width 32 height 18
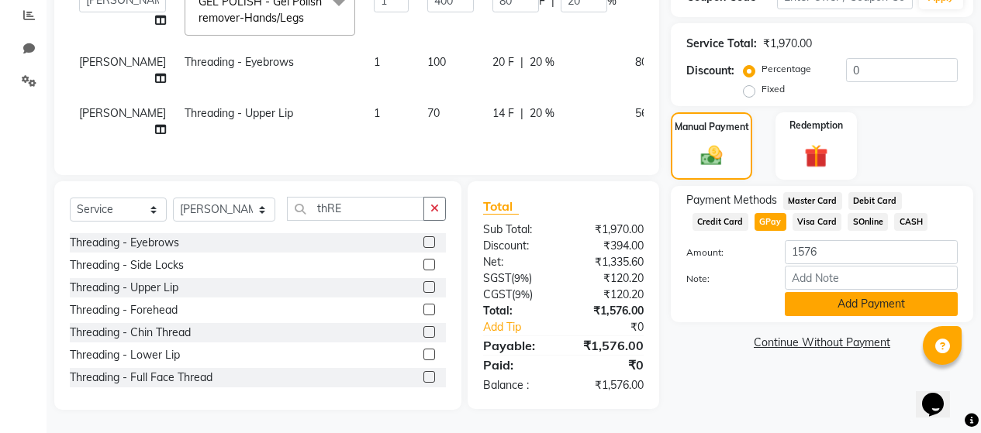
click at [833, 292] on button "Add Payment" at bounding box center [871, 304] width 173 height 24
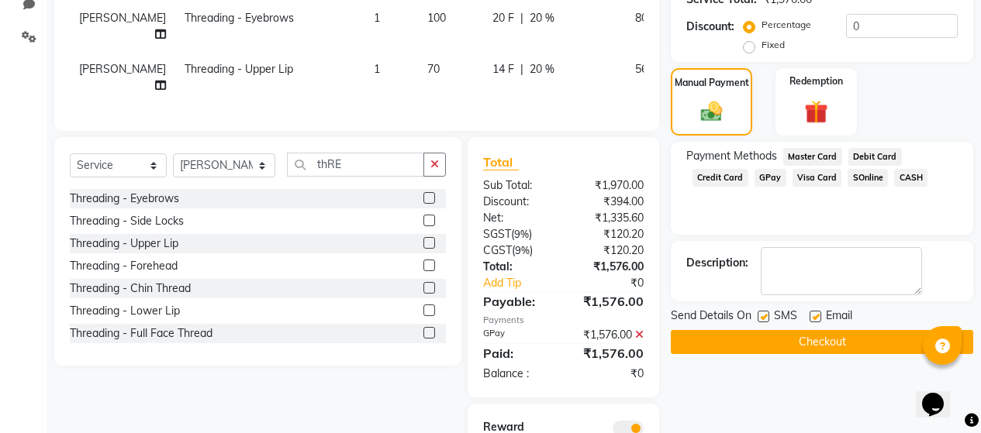
scroll to position [527, 0]
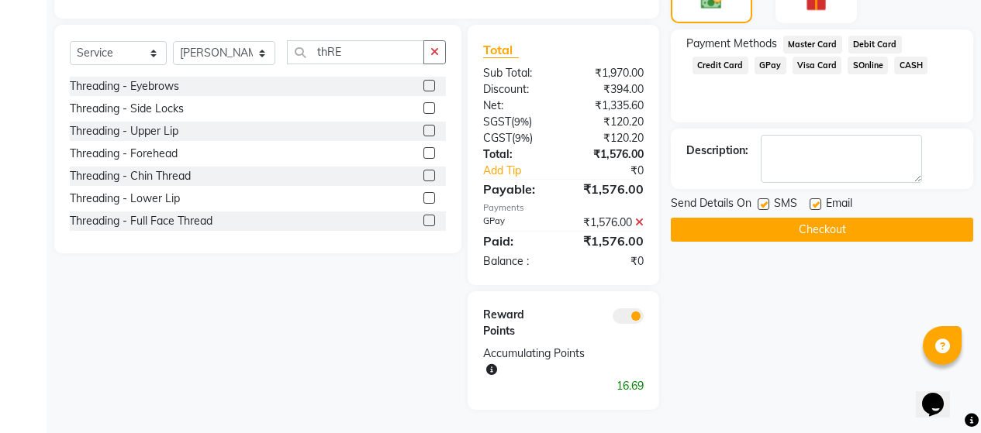
click at [764, 198] on label at bounding box center [763, 204] width 12 height 12
click at [764, 200] on input "checkbox" at bounding box center [762, 205] width 10 height 10
checkbox input "false"
click at [814, 198] on label at bounding box center [815, 204] width 12 height 12
click at [814, 200] on input "checkbox" at bounding box center [814, 205] width 10 height 10
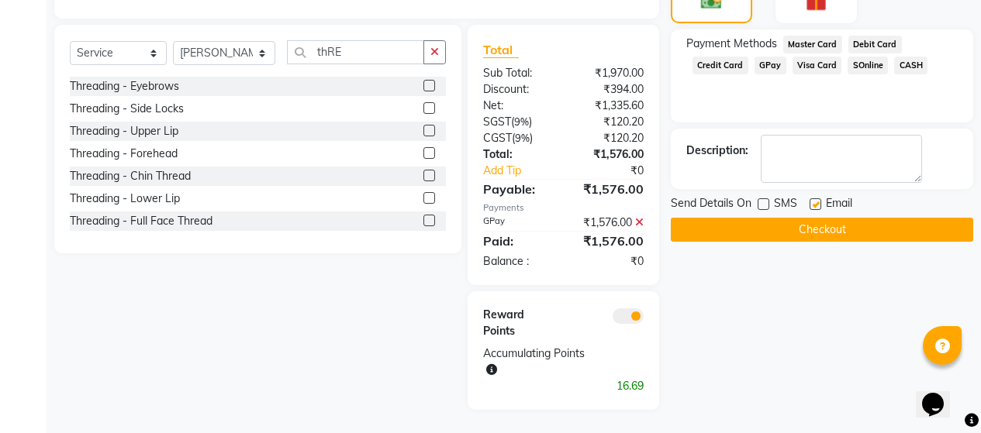
checkbox input "false"
click at [802, 218] on button "Checkout" at bounding box center [822, 230] width 302 height 24
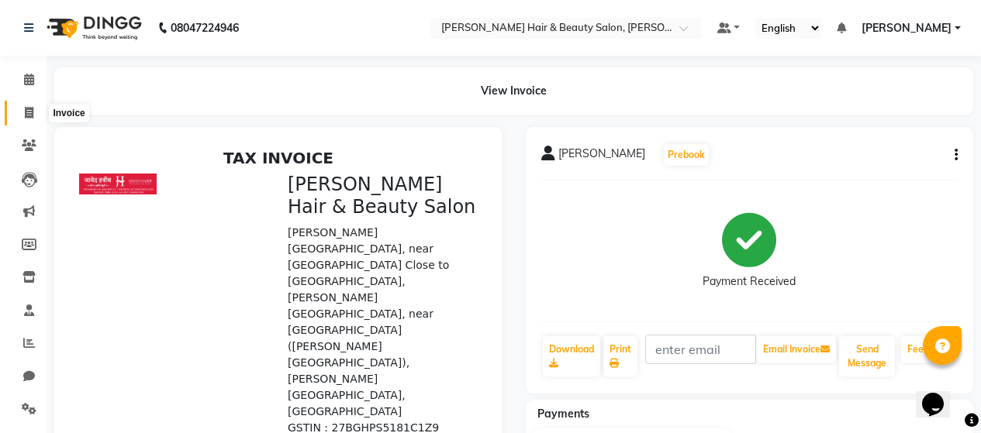
click at [31, 113] on icon at bounding box center [29, 113] width 9 height 12
select select "service"
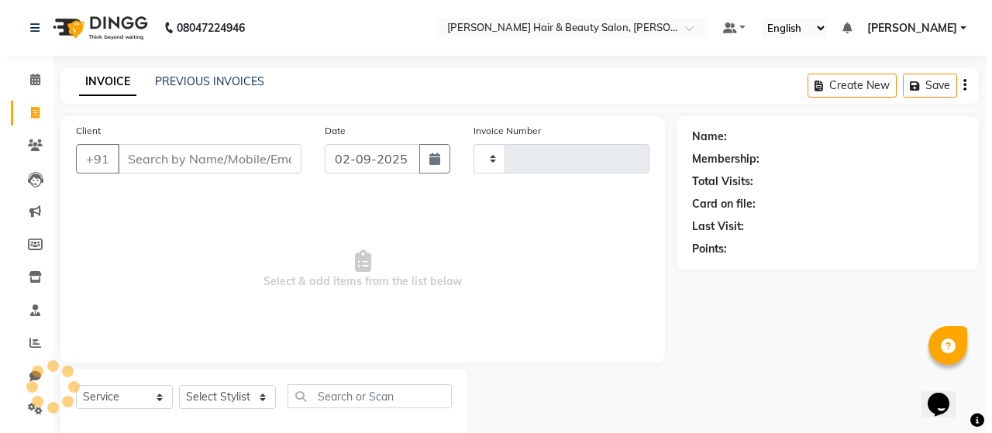
scroll to position [33, 0]
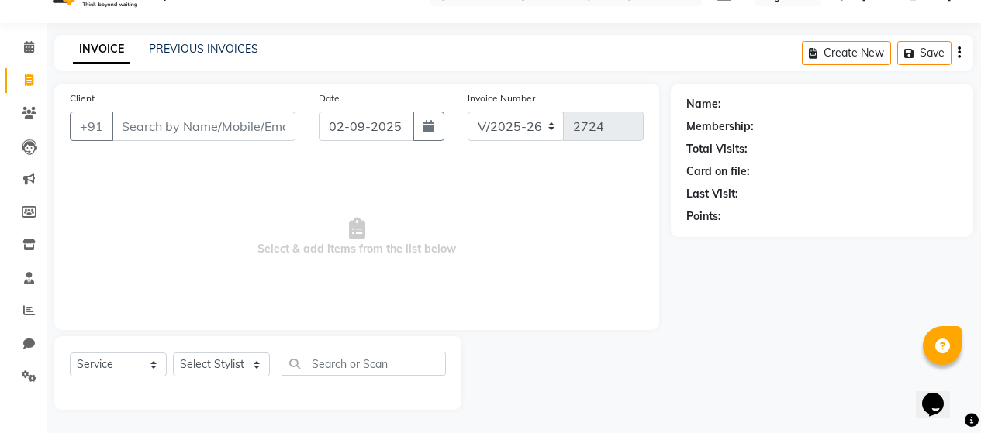
click at [216, 133] on input "Client" at bounding box center [204, 126] width 184 height 29
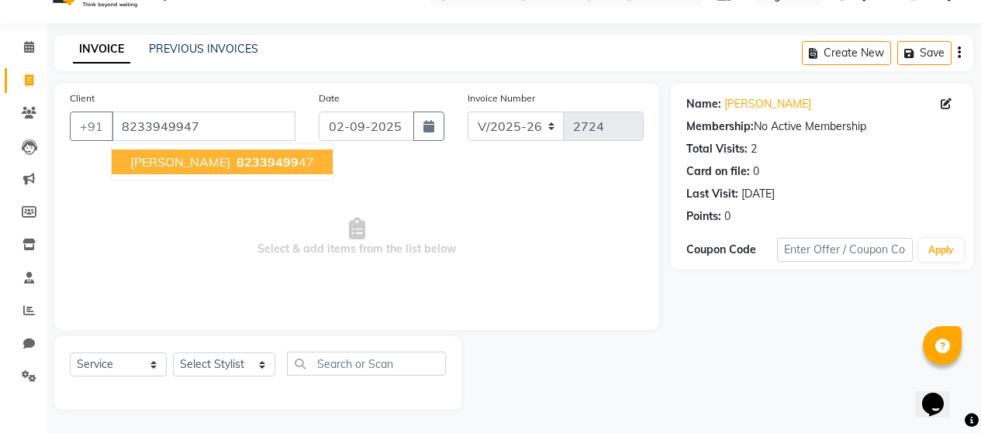
click at [236, 166] on span "82339499" at bounding box center [267, 162] width 62 height 16
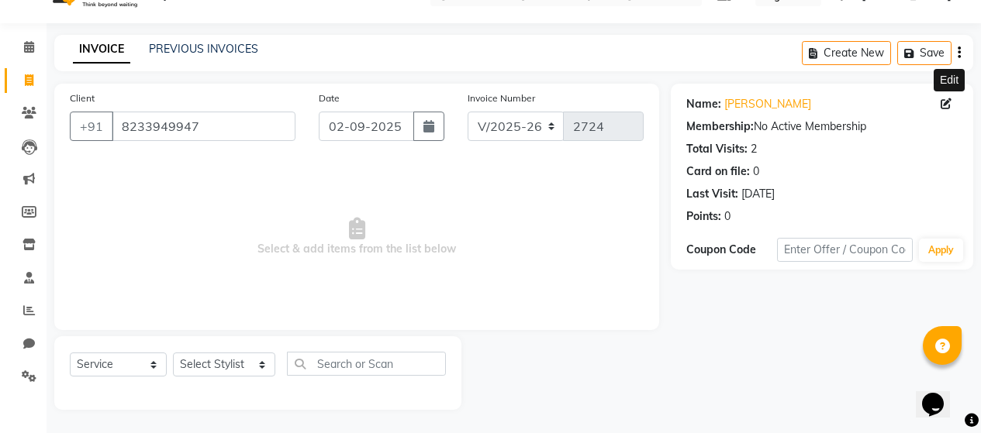
click at [947, 99] on icon at bounding box center [945, 103] width 11 height 11
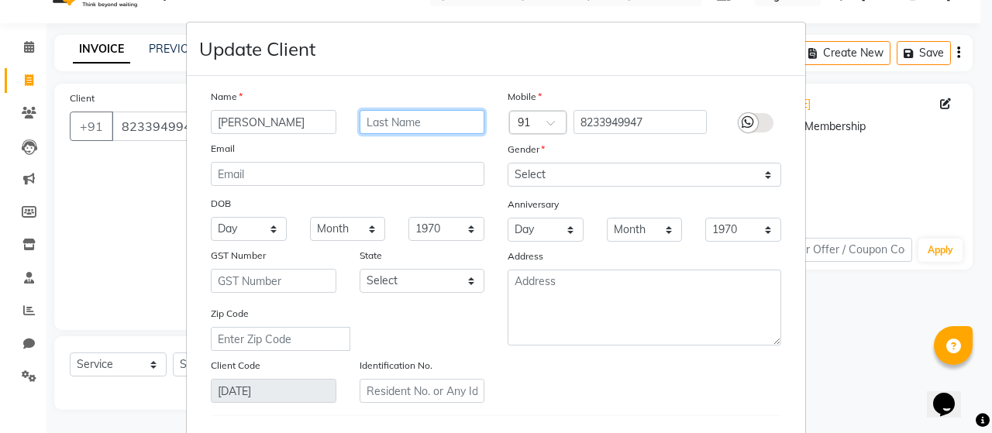
click at [446, 118] on input "text" at bounding box center [423, 122] width 126 height 24
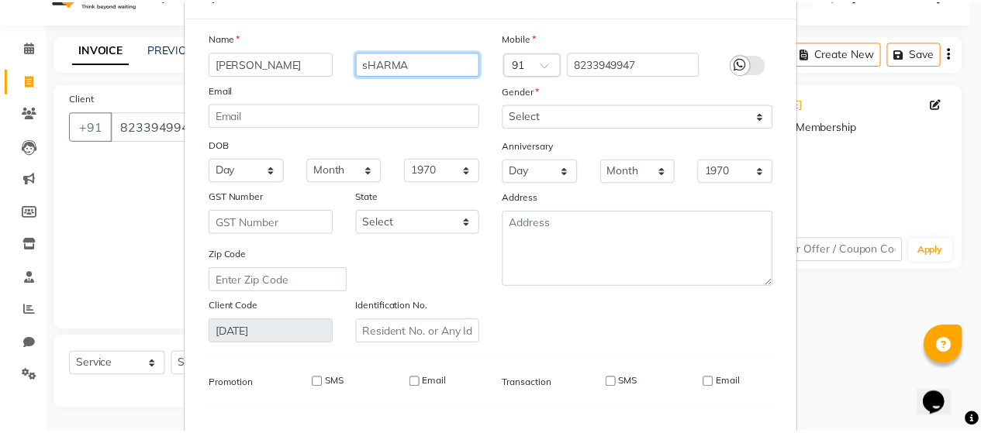
scroll to position [233, 0]
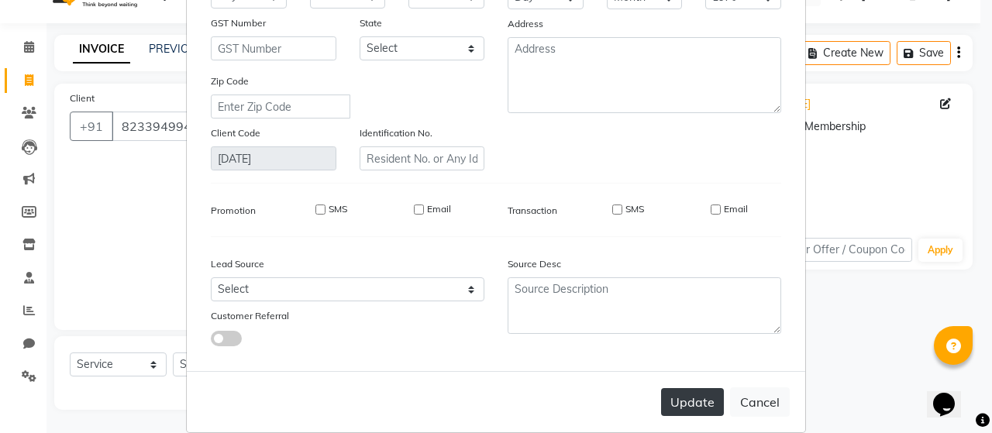
click at [693, 403] on button "Update" at bounding box center [692, 402] width 63 height 28
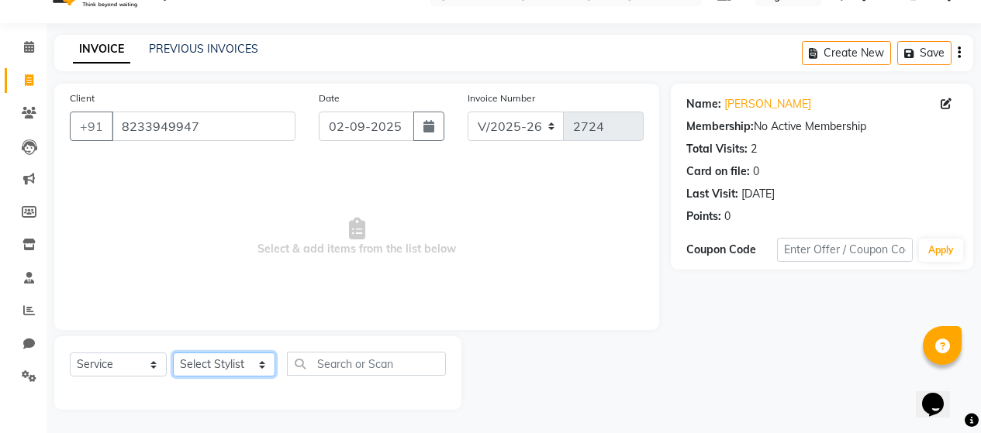
click at [254, 363] on select "Select Stylist [PERSON_NAME] Zibral [PERSON_NAME] [PERSON_NAME] [PERSON_NAME] […" at bounding box center [224, 365] width 102 height 24
click at [173, 353] on select "Select Stylist [PERSON_NAME] Zibral [PERSON_NAME] [PERSON_NAME] [PERSON_NAME] […" at bounding box center [224, 365] width 102 height 24
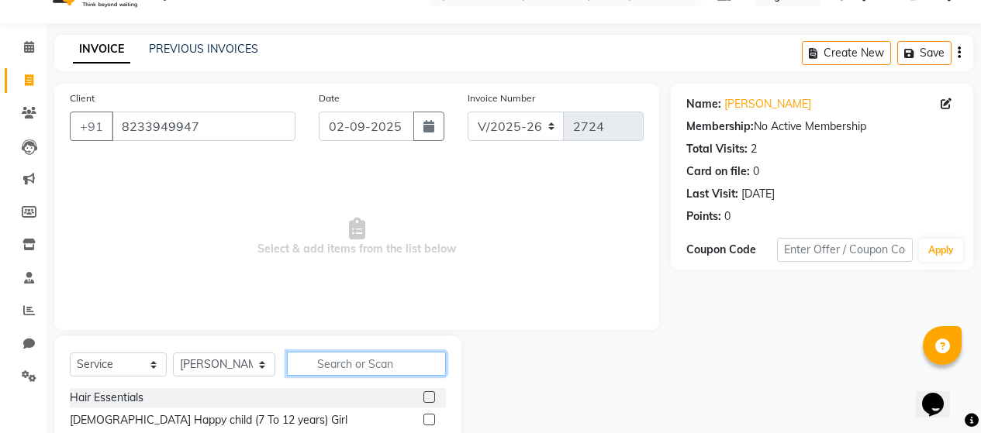
click at [362, 357] on input "text" at bounding box center [366, 364] width 159 height 24
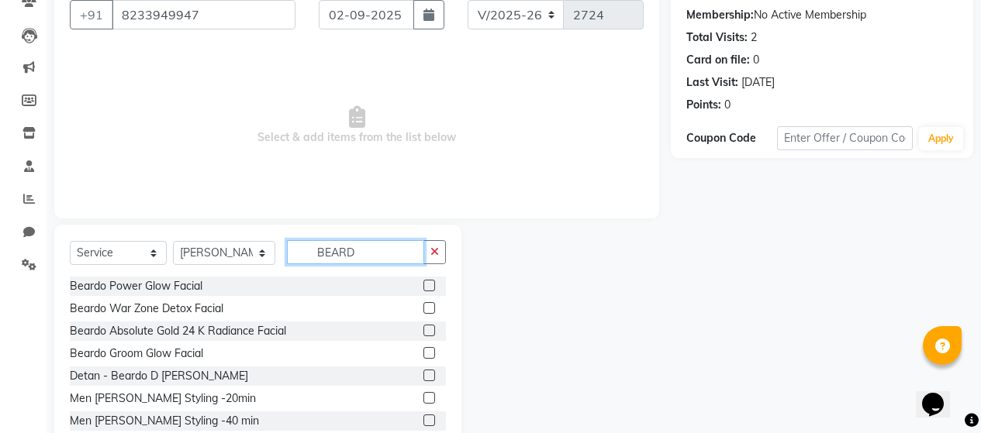
scroll to position [188, 0]
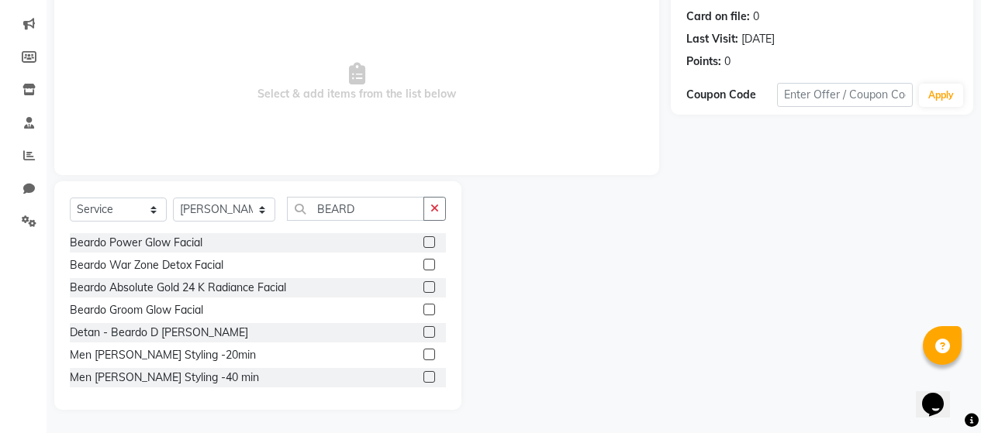
click at [423, 355] on label at bounding box center [429, 355] width 12 height 12
click at [423, 355] on input "checkbox" at bounding box center [428, 355] width 10 height 10
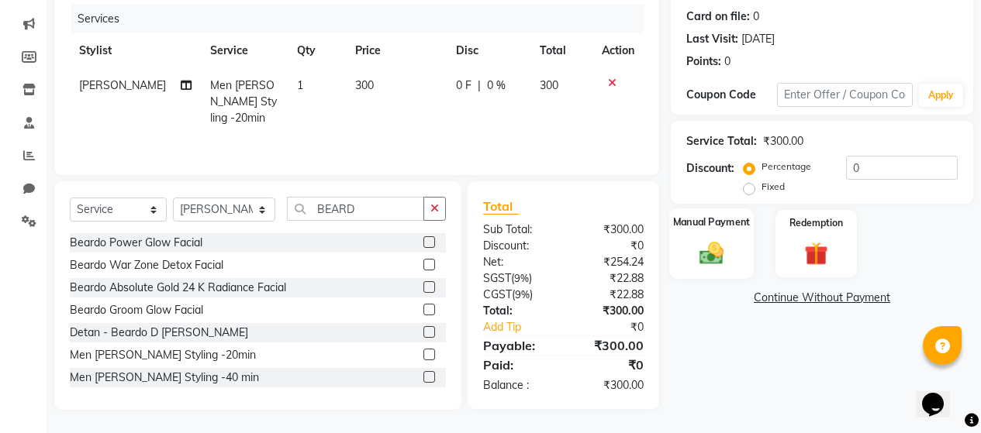
click at [704, 251] on img at bounding box center [712, 253] width 40 height 28
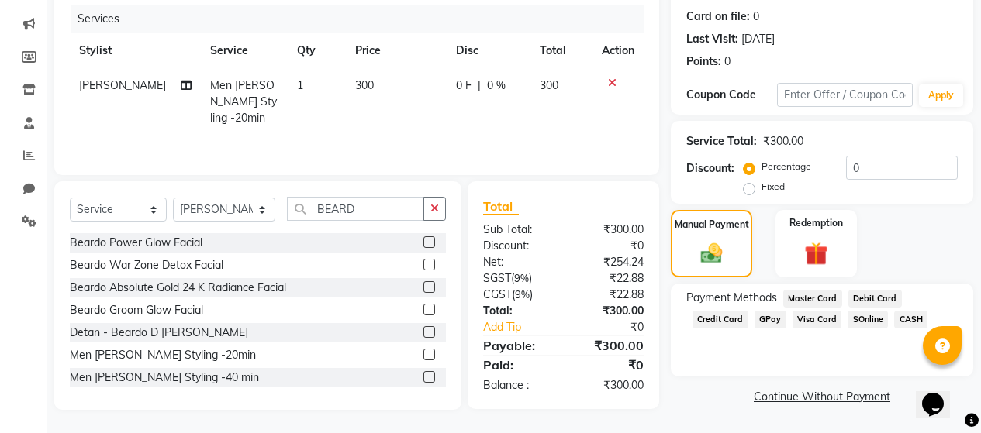
click at [773, 321] on span "GPay" at bounding box center [770, 320] width 32 height 18
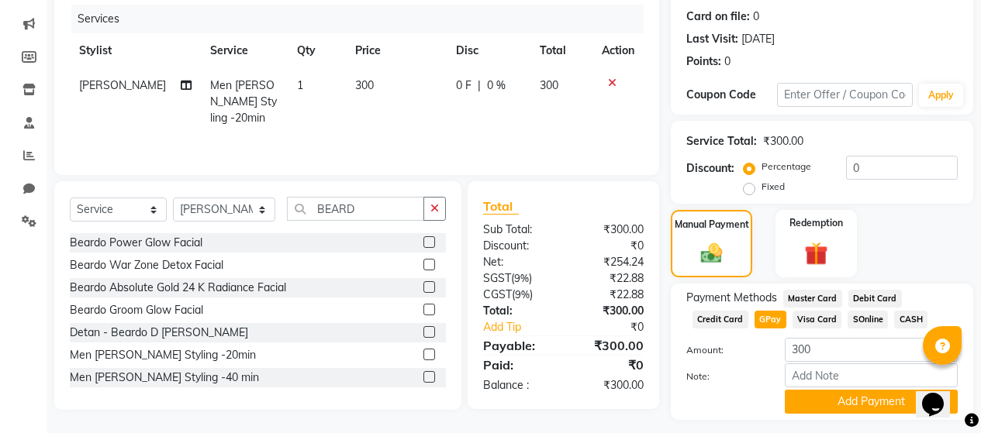
scroll to position [229, 0]
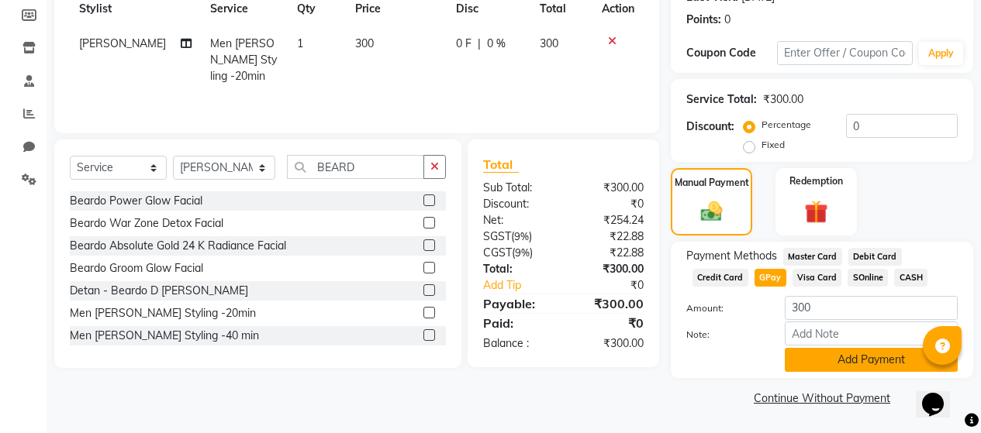
click at [833, 362] on button "Add Payment" at bounding box center [871, 360] width 173 height 24
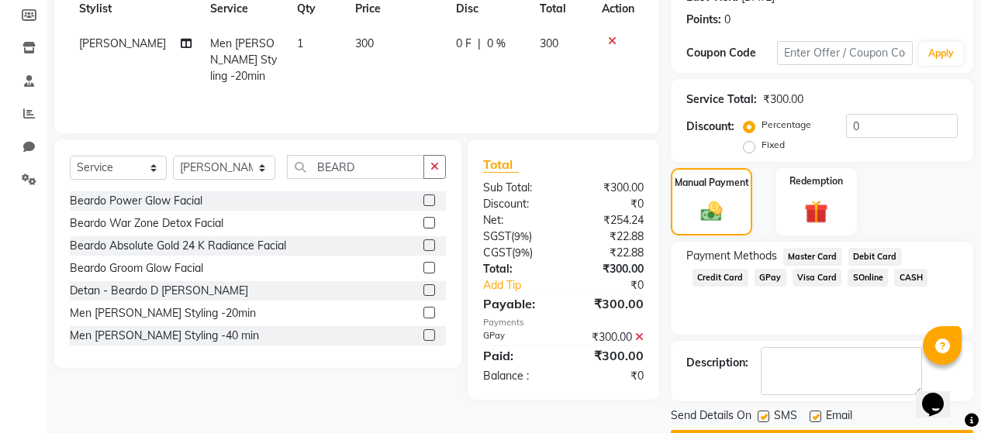
click at [763, 417] on label at bounding box center [763, 417] width 12 height 12
click at [763, 417] on input "checkbox" at bounding box center [762, 417] width 10 height 10
click at [816, 417] on label at bounding box center [815, 417] width 12 height 12
click at [816, 417] on input "checkbox" at bounding box center [814, 417] width 10 height 10
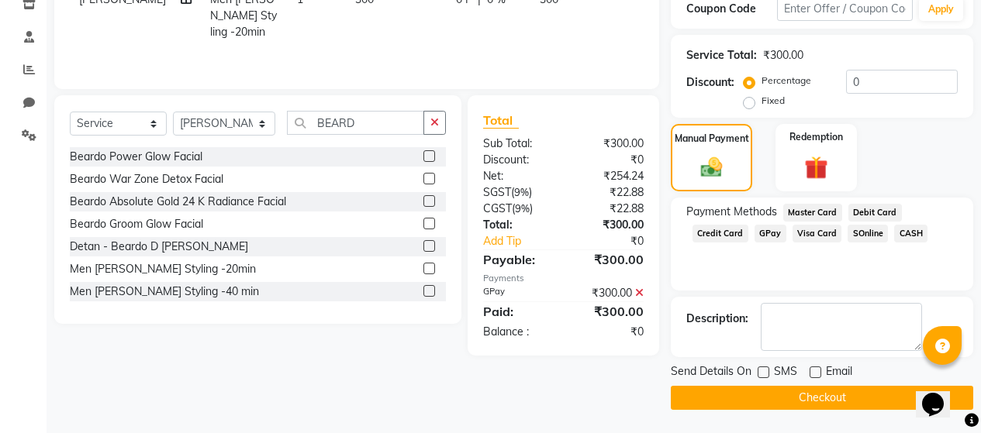
click at [795, 392] on button "Checkout" at bounding box center [822, 398] width 302 height 24
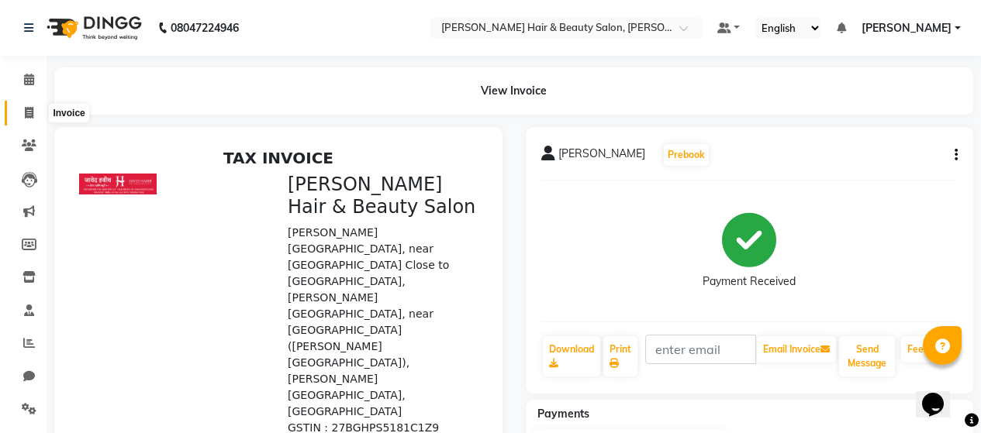
click at [34, 114] on span at bounding box center [29, 114] width 27 height 18
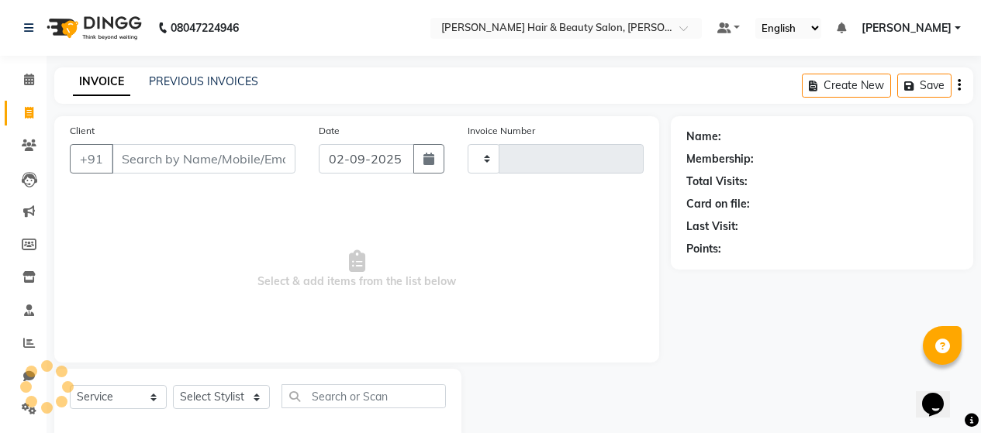
scroll to position [33, 0]
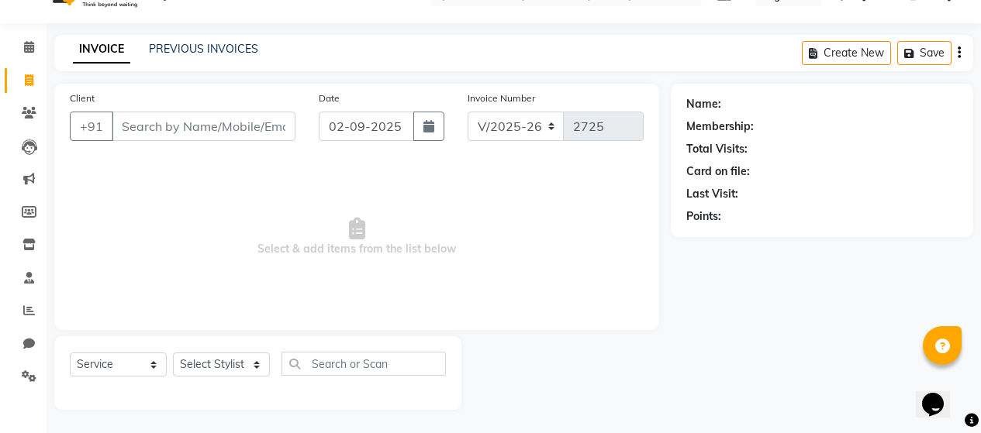
click at [198, 129] on input "Client" at bounding box center [204, 126] width 184 height 29
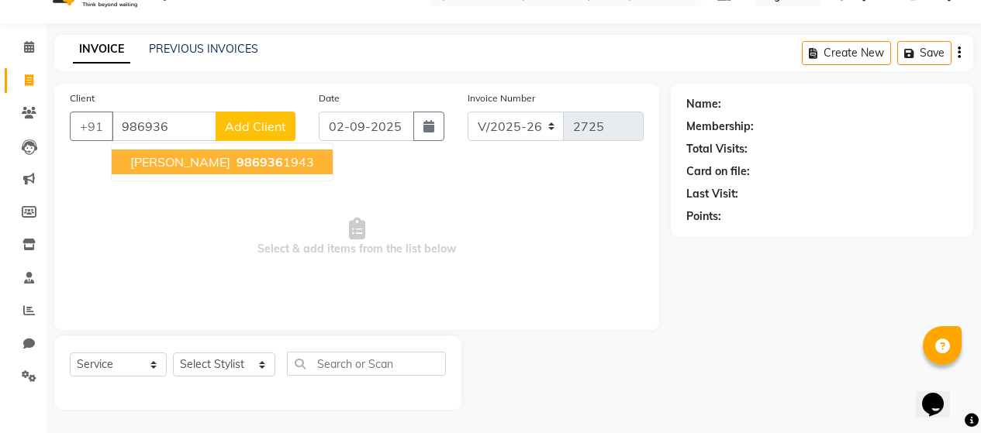
click at [195, 166] on span "[PERSON_NAME]" at bounding box center [180, 162] width 100 height 16
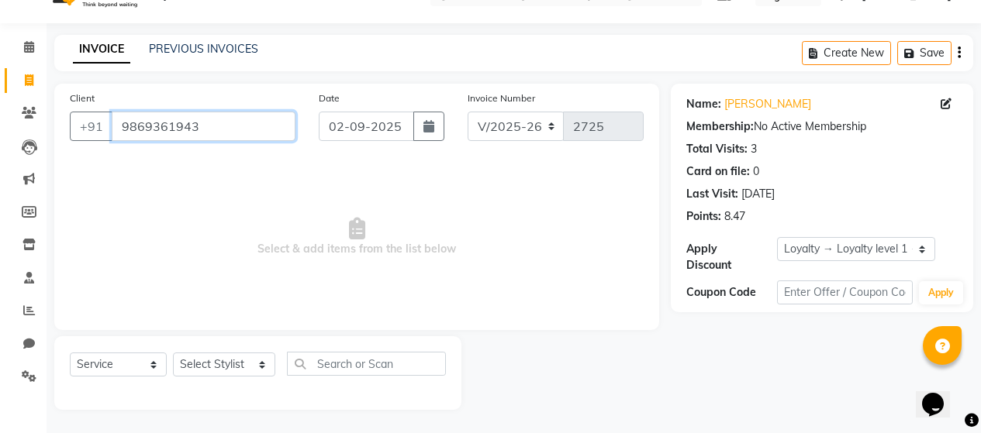
drag, startPoint x: 205, startPoint y: 127, endPoint x: 123, endPoint y: 124, distance: 81.5
click at [123, 124] on input "9869361943" at bounding box center [204, 126] width 184 height 29
click at [256, 165] on span "Select & add items from the list below" at bounding box center [357, 237] width 574 height 155
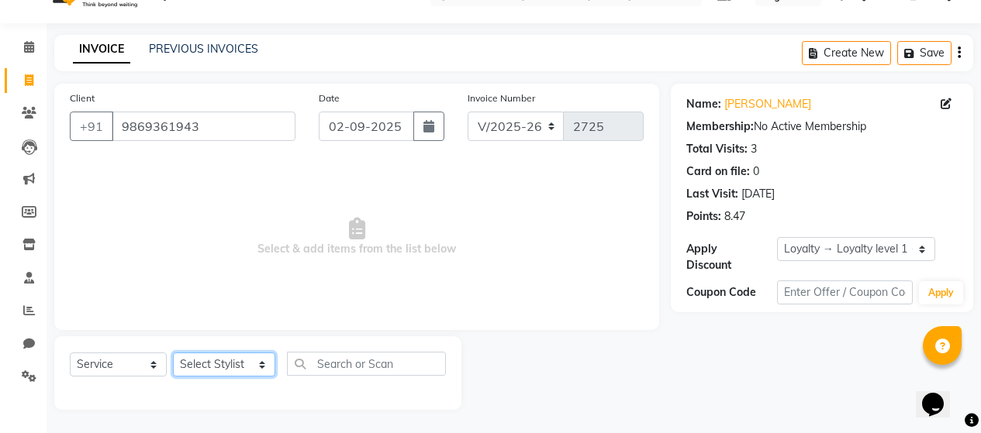
click at [255, 367] on select "Select Stylist [PERSON_NAME] Zibral [PERSON_NAME] [PERSON_NAME] [PERSON_NAME] […" at bounding box center [224, 365] width 102 height 24
click at [173, 353] on select "Select Stylist [PERSON_NAME] Zibral [PERSON_NAME] [PERSON_NAME] [PERSON_NAME] […" at bounding box center [224, 365] width 102 height 24
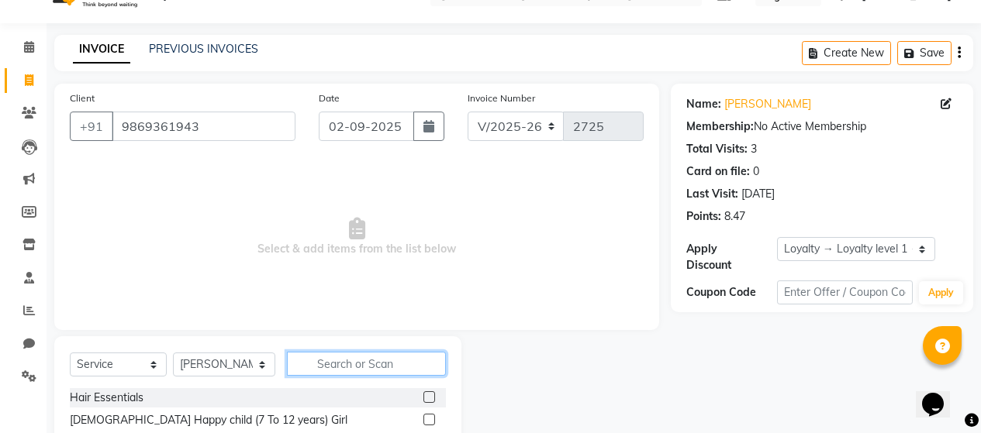
click at [377, 365] on input "text" at bounding box center [366, 364] width 159 height 24
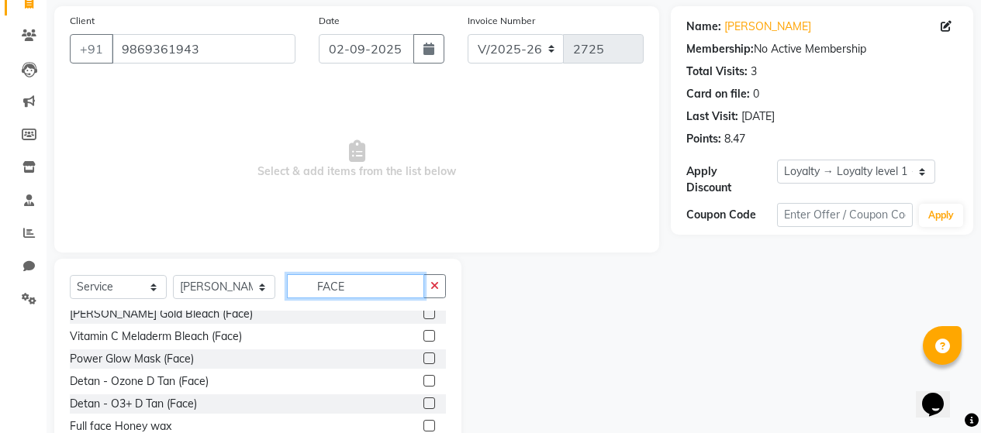
scroll to position [83, 0]
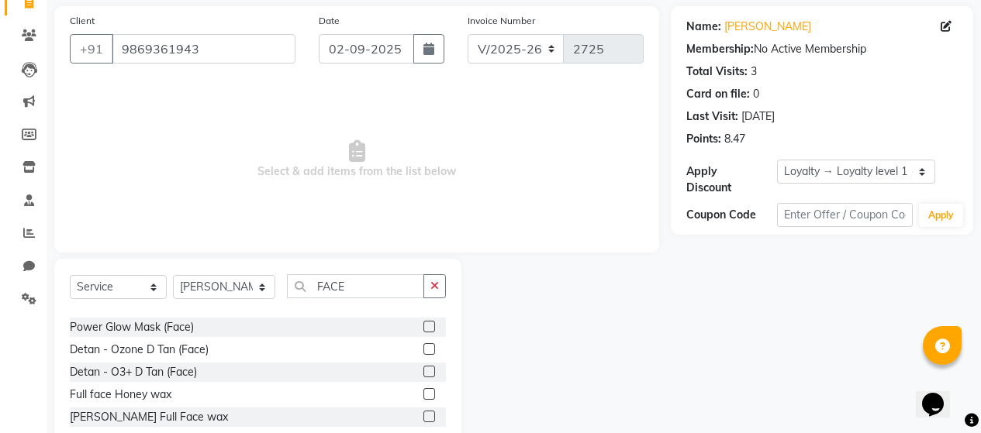
click at [423, 415] on label at bounding box center [429, 417] width 12 height 12
click at [423, 415] on input "checkbox" at bounding box center [428, 417] width 10 height 10
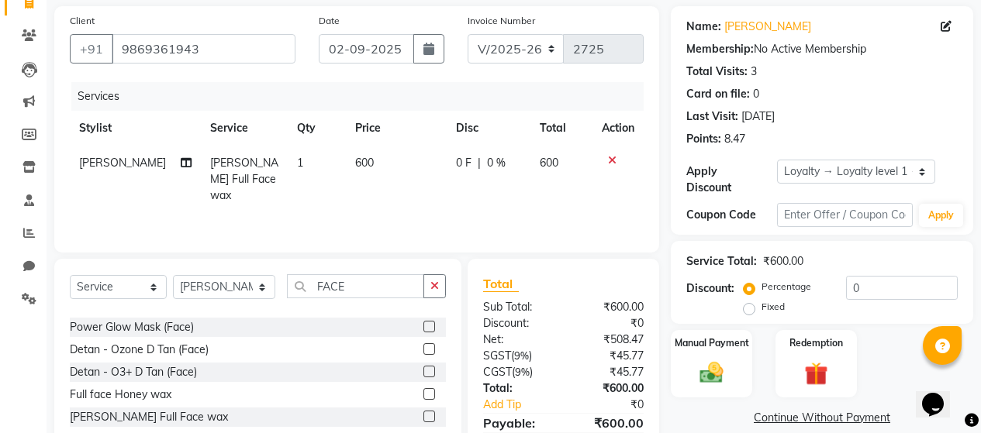
click at [372, 162] on td "600" at bounding box center [396, 179] width 101 height 67
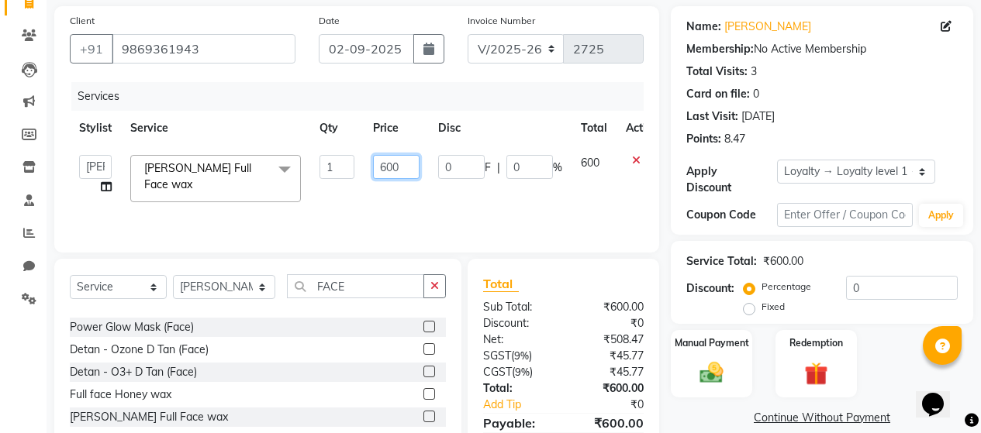
click at [385, 164] on input "600" at bounding box center [396, 167] width 47 height 24
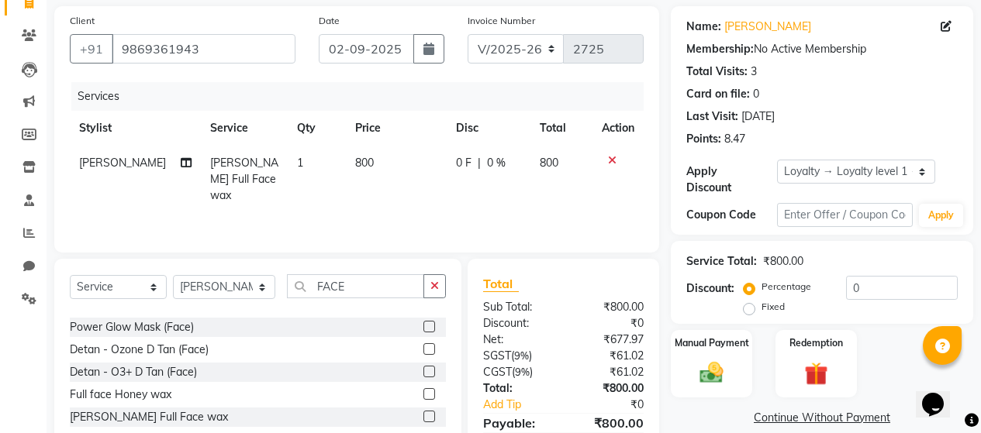
click at [386, 211] on div "Services Stylist Service Qty Price Disc Total Action Kiran [PERSON_NAME] Full F…" at bounding box center [357, 159] width 574 height 155
click at [502, 181] on td "0 F | 0 %" at bounding box center [489, 179] width 84 height 67
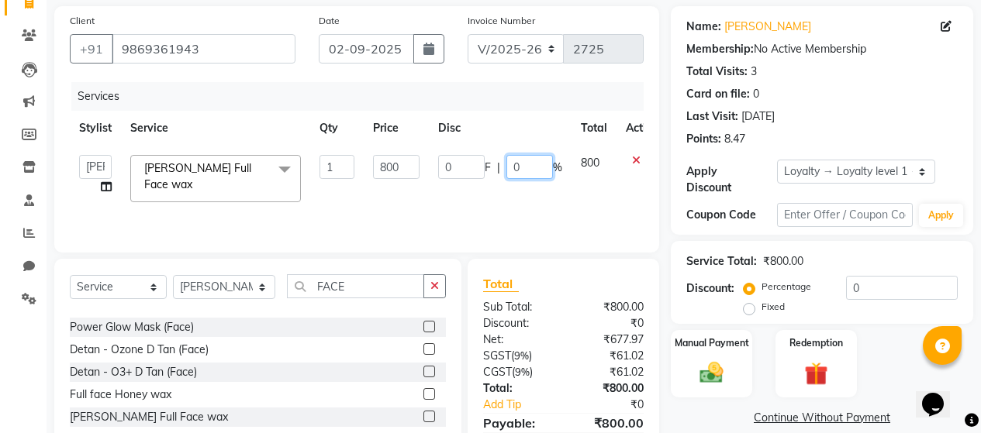
click at [523, 164] on input "0" at bounding box center [529, 167] width 47 height 24
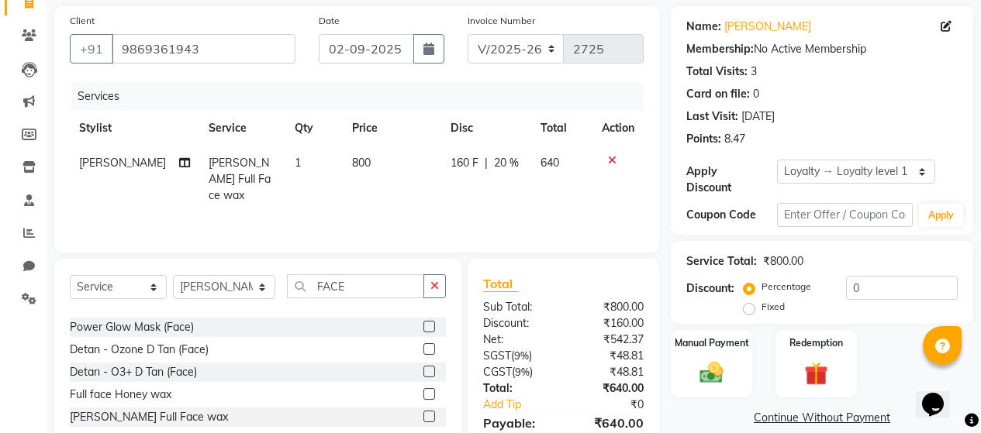
click at [534, 205] on div "Services Stylist Service Qty Price Disc Total Action Kiran [PERSON_NAME] Full F…" at bounding box center [357, 159] width 574 height 155
click at [717, 363] on img at bounding box center [712, 373] width 40 height 28
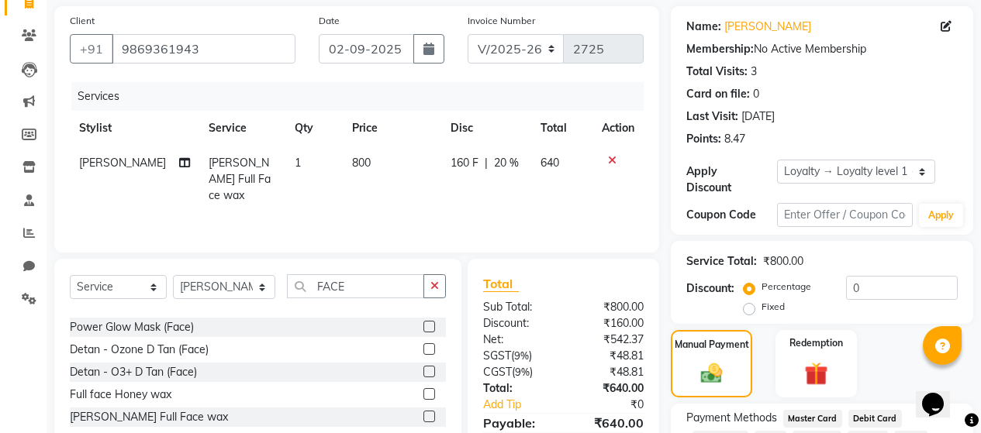
scroll to position [216, 0]
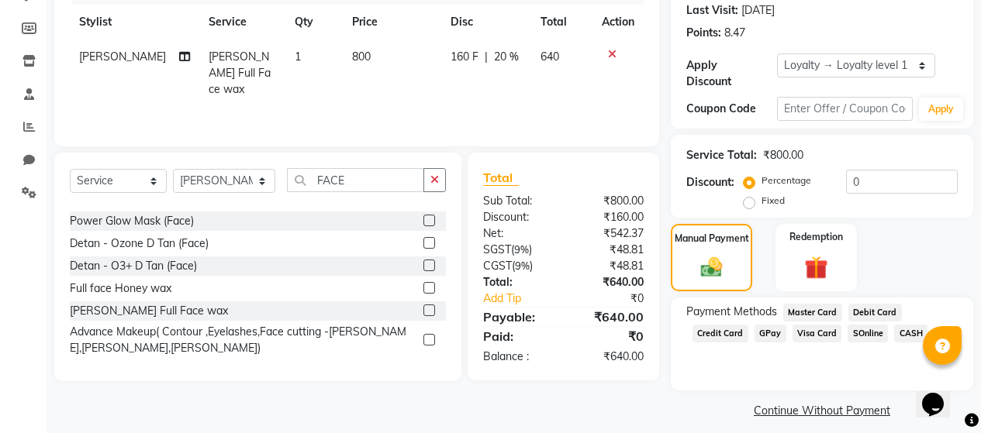
click at [901, 325] on span "CASH" at bounding box center [910, 334] width 33 height 18
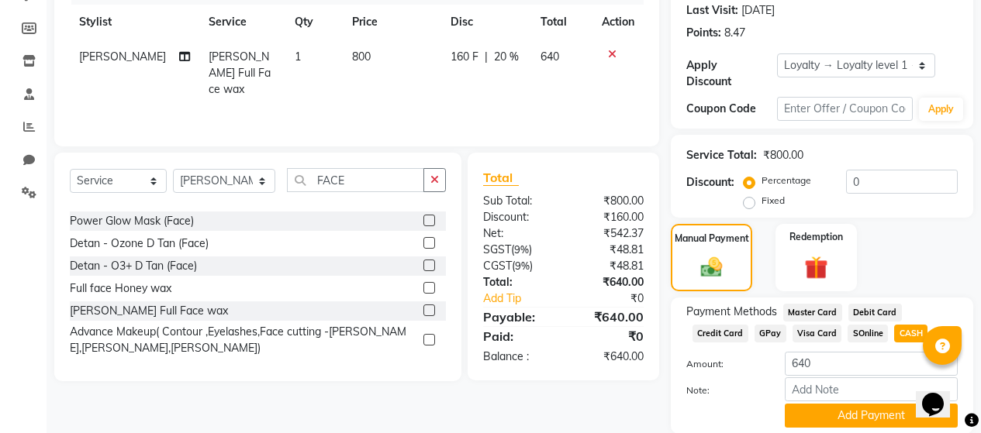
scroll to position [260, 0]
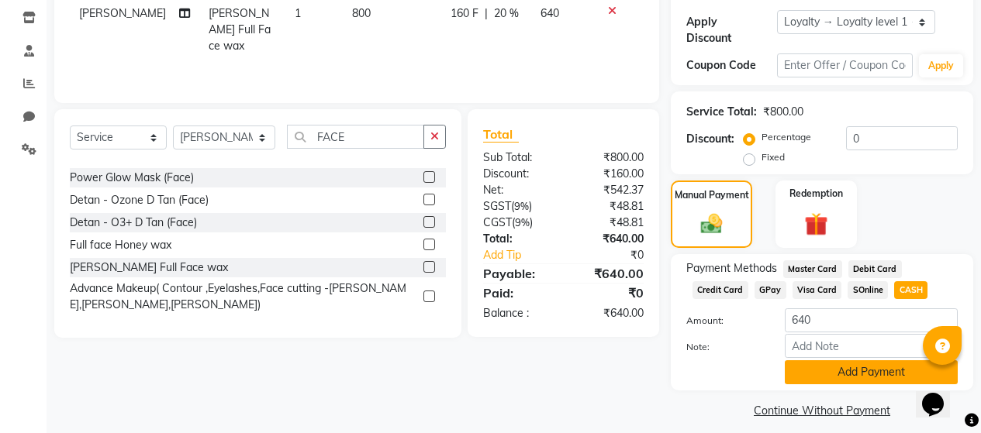
click at [828, 361] on button "Add Payment" at bounding box center [871, 373] width 173 height 24
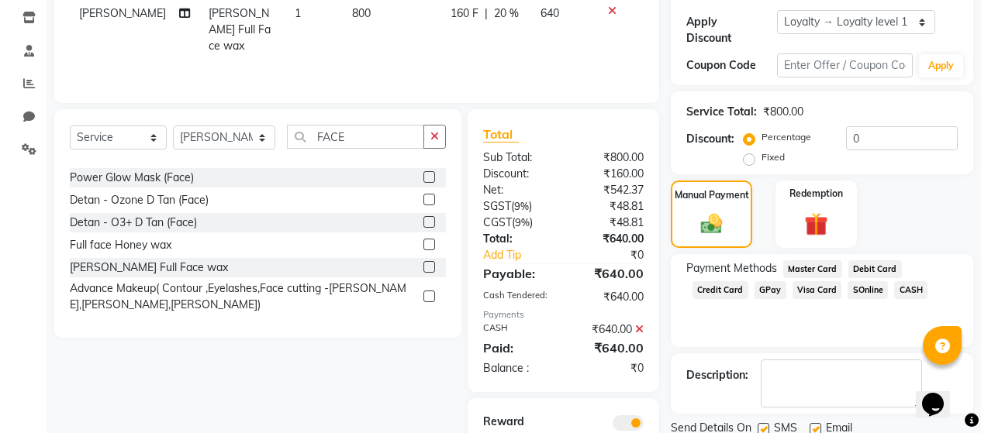
click at [762, 423] on label at bounding box center [763, 429] width 12 height 12
click at [762, 425] on input "checkbox" at bounding box center [762, 430] width 10 height 10
click at [818, 423] on label at bounding box center [815, 429] width 12 height 12
click at [818, 425] on input "checkbox" at bounding box center [814, 430] width 10 height 10
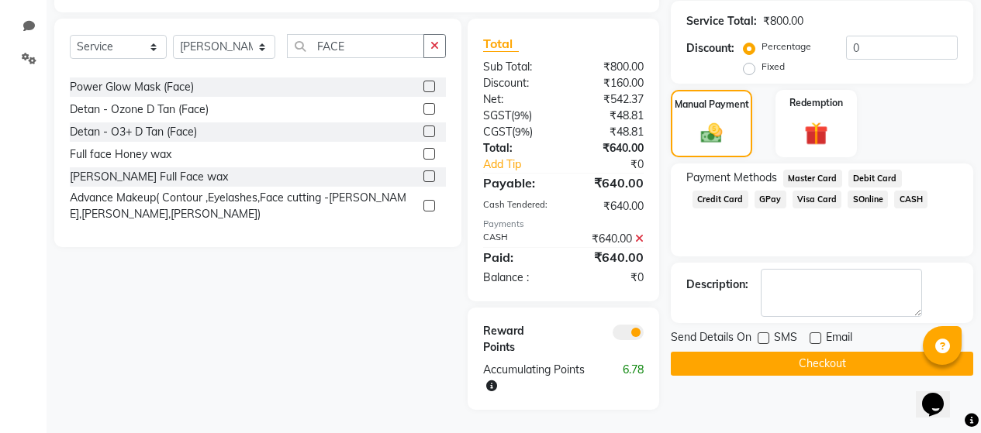
click at [764, 352] on button "Checkout" at bounding box center [822, 364] width 302 height 24
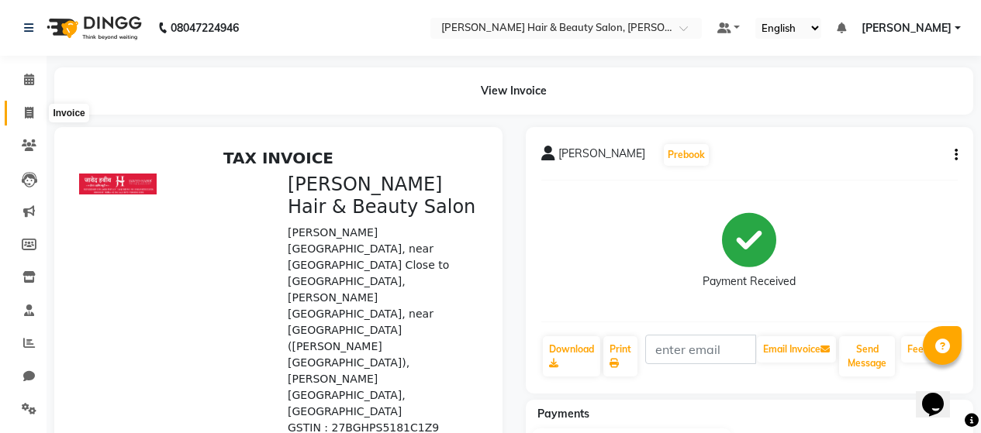
click at [29, 115] on icon at bounding box center [29, 113] width 9 height 12
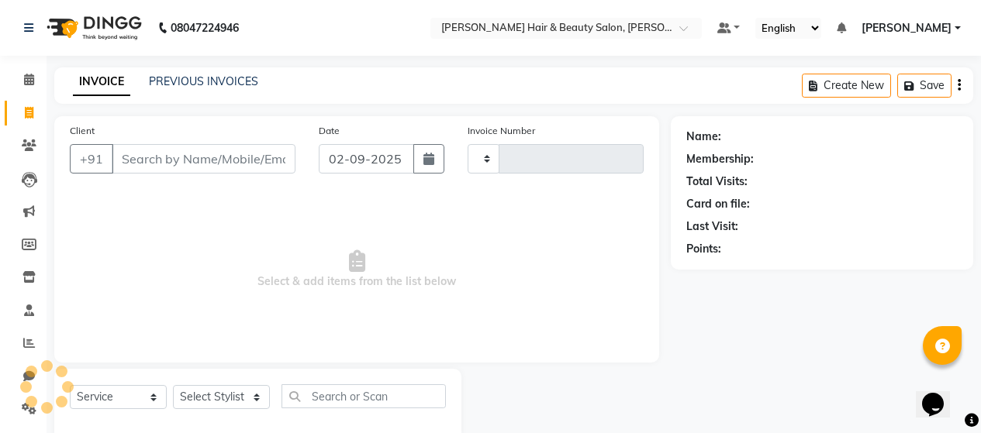
scroll to position [33, 0]
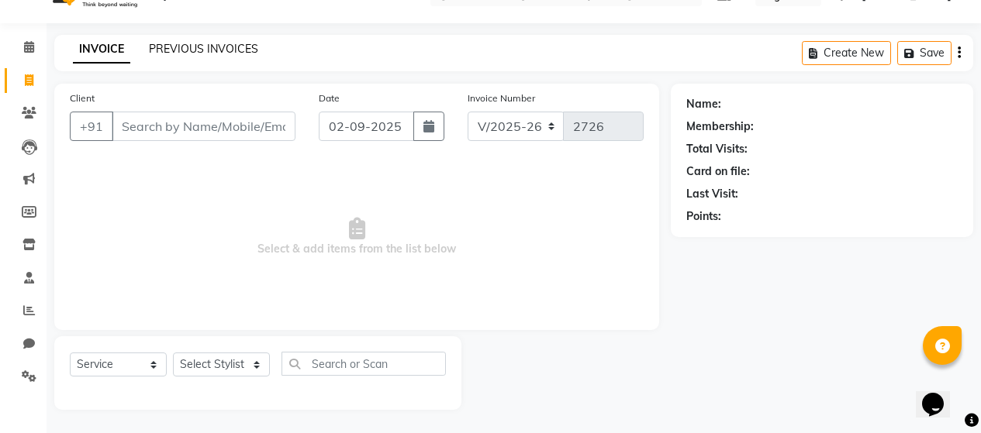
click at [178, 50] on link "PREVIOUS INVOICES" at bounding box center [203, 49] width 109 height 14
